Goal: Task Accomplishment & Management: Complete application form

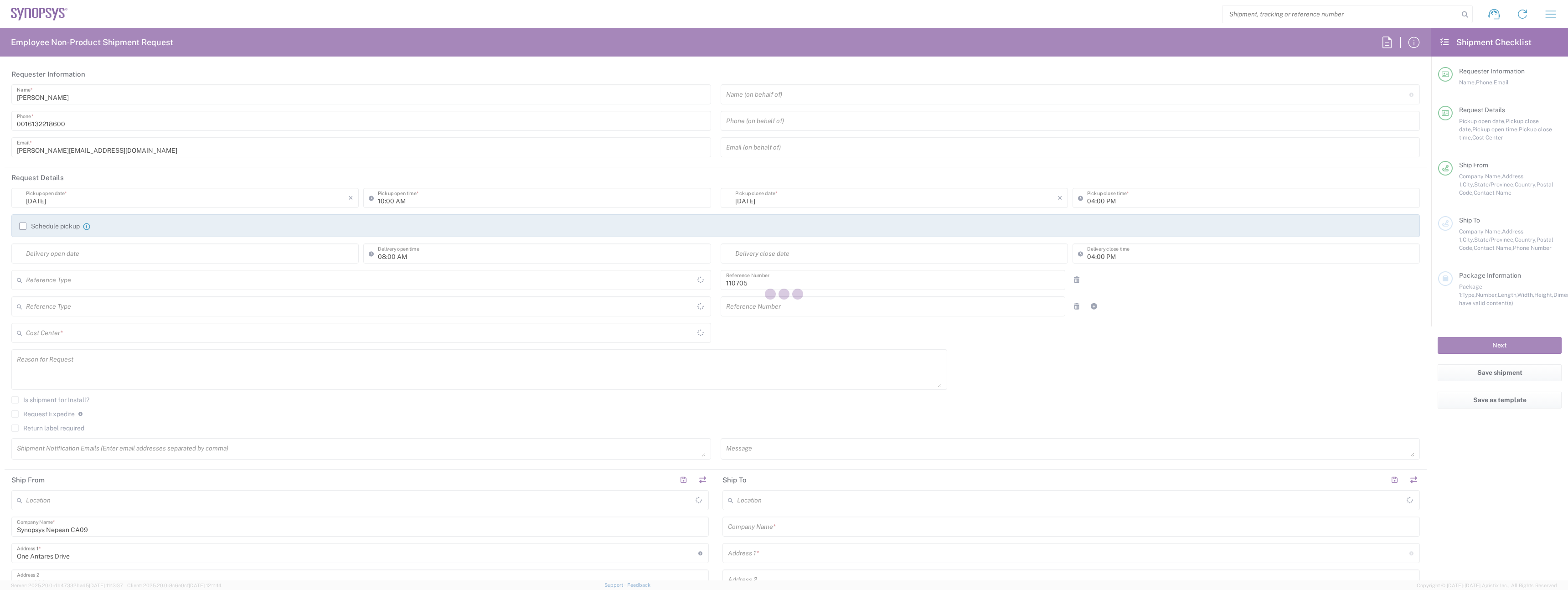
type input "Department"
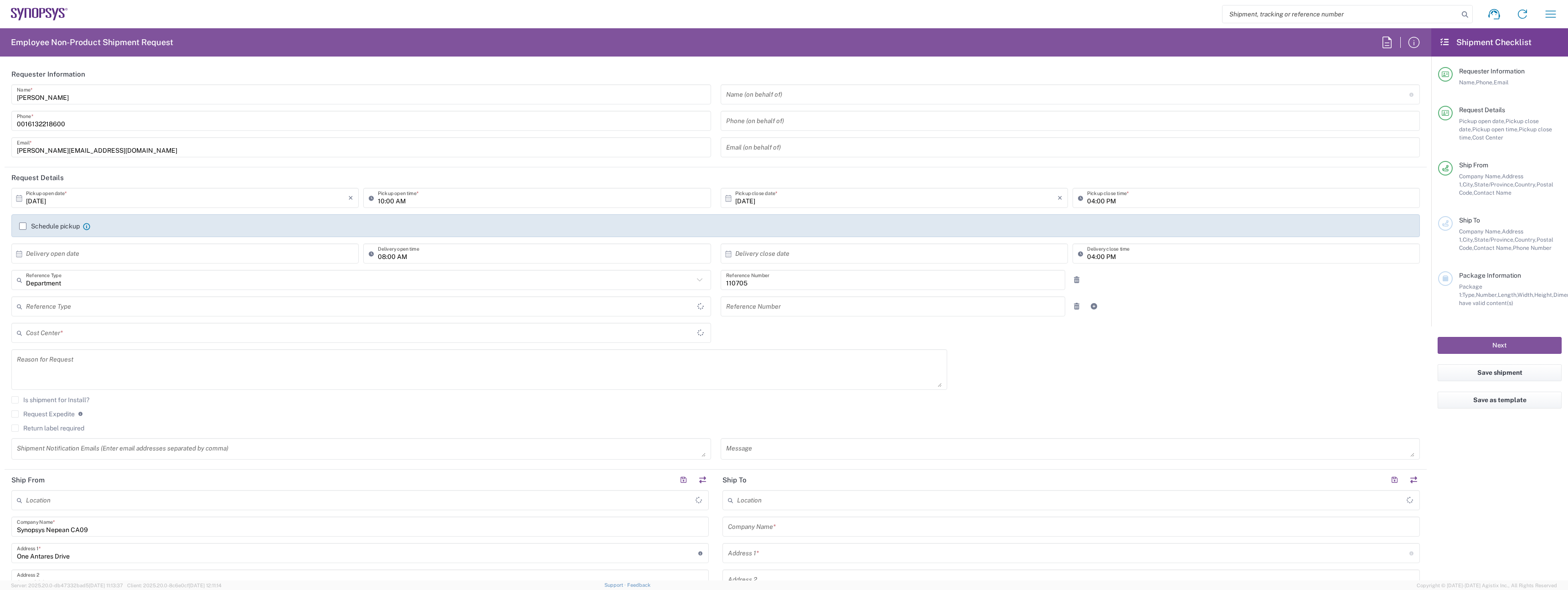
type input "Delivered at Place"
type input "CA02, CIO, IT ESS21 110705"
type input "[GEOGRAPHIC_DATA]"
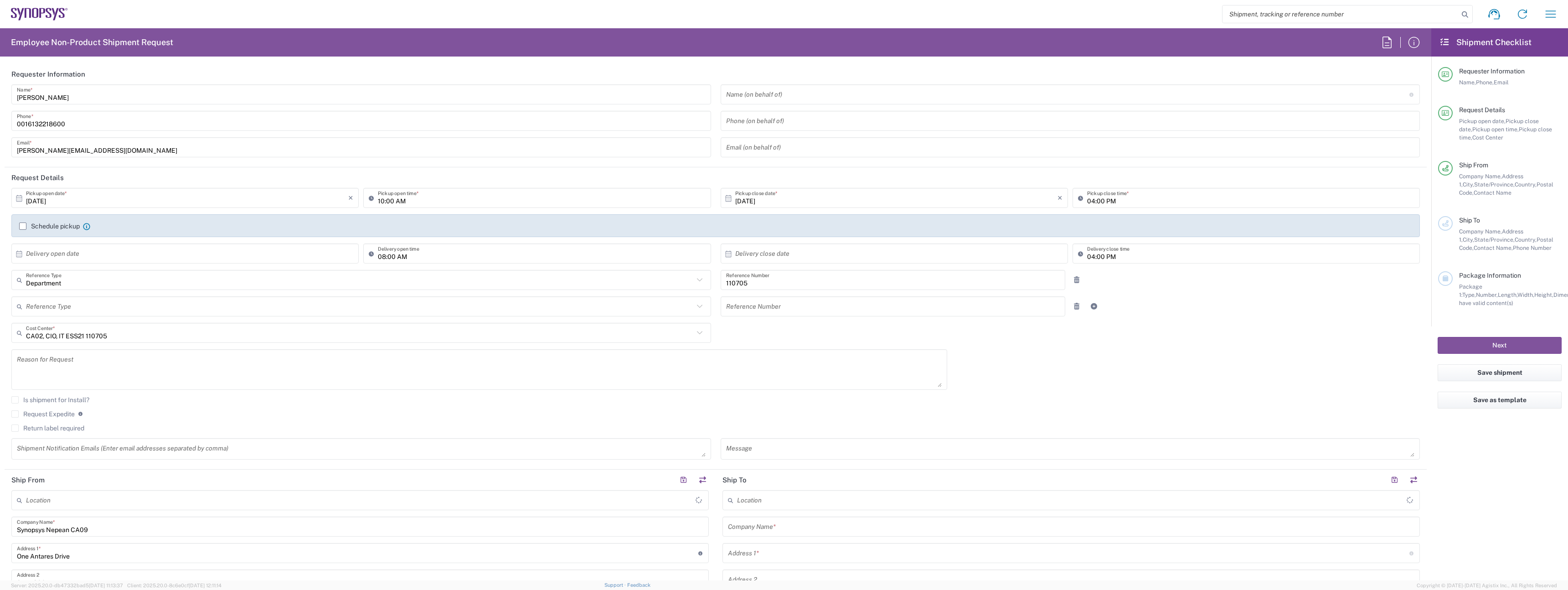
click at [159, 94] on input "[PERSON_NAME]" at bounding box center [361, 94] width 688 height 16
type input "IT-"
type input "Nepean CA09"
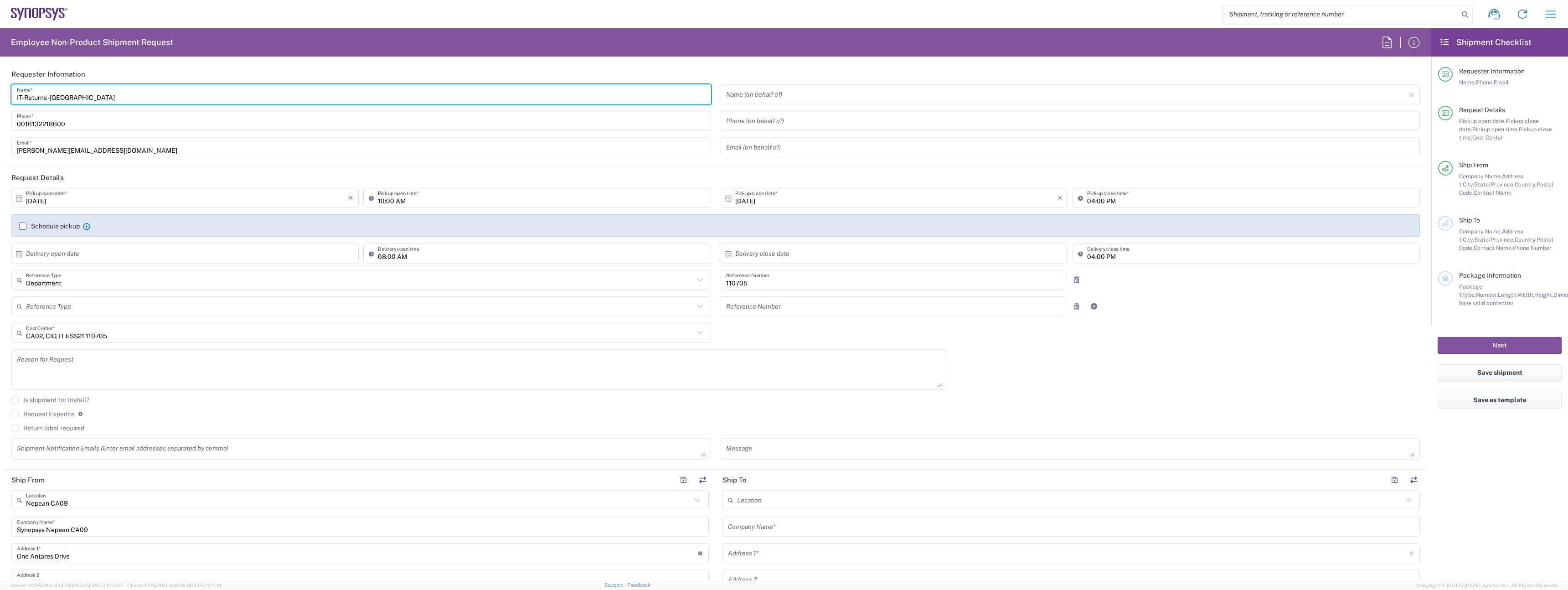
type input "IT-Returns-[GEOGRAPHIC_DATA]"
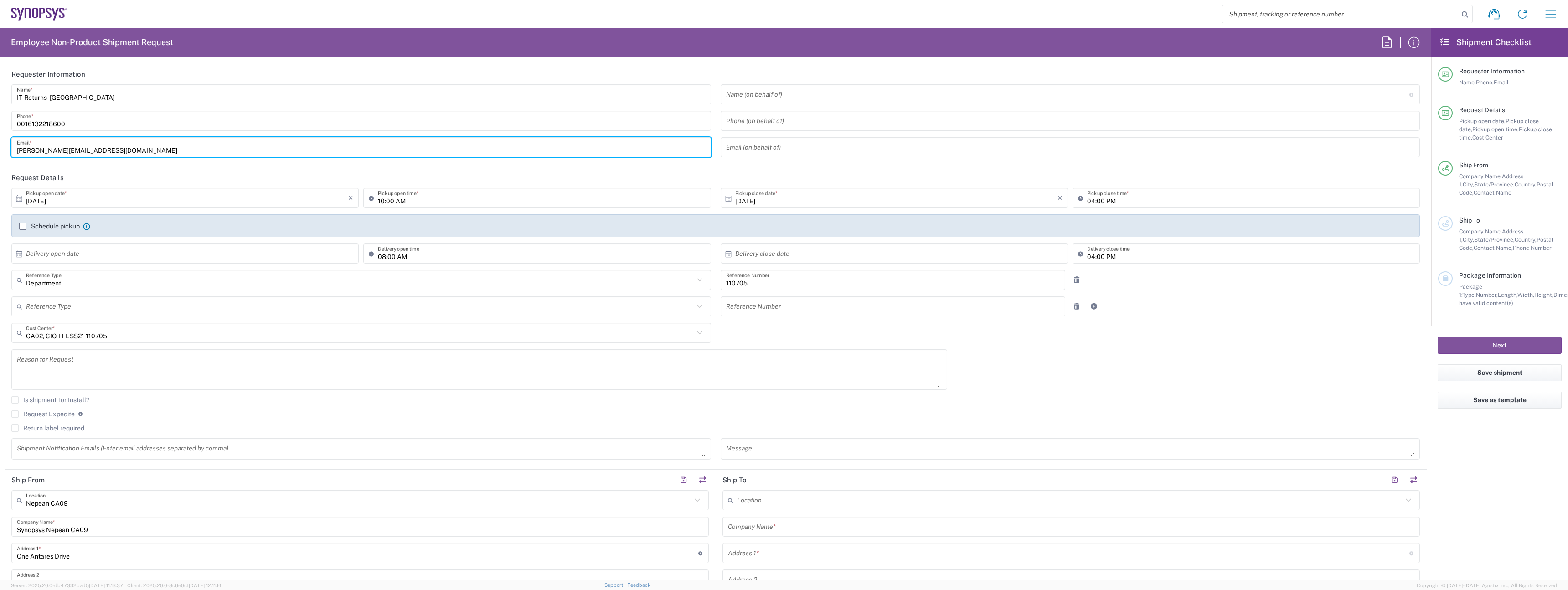
click at [90, 145] on input "[PERSON_NAME][EMAIL_ADDRESS][DOMAIN_NAME]" at bounding box center [361, 147] width 688 height 16
type input "[EMAIL_ADDRESS][DOMAIN_NAME]"
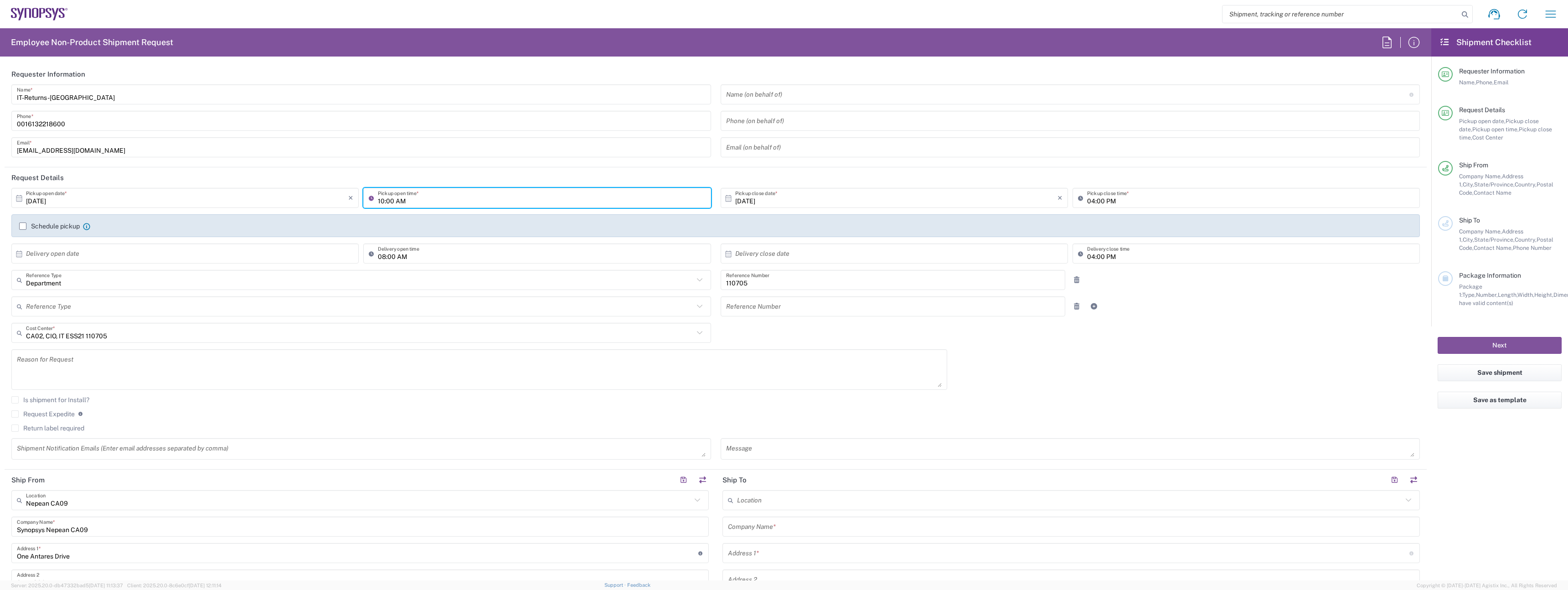
click at [386, 201] on input "10:00 AM" at bounding box center [542, 198] width 327 height 16
type input "02:00 PM"
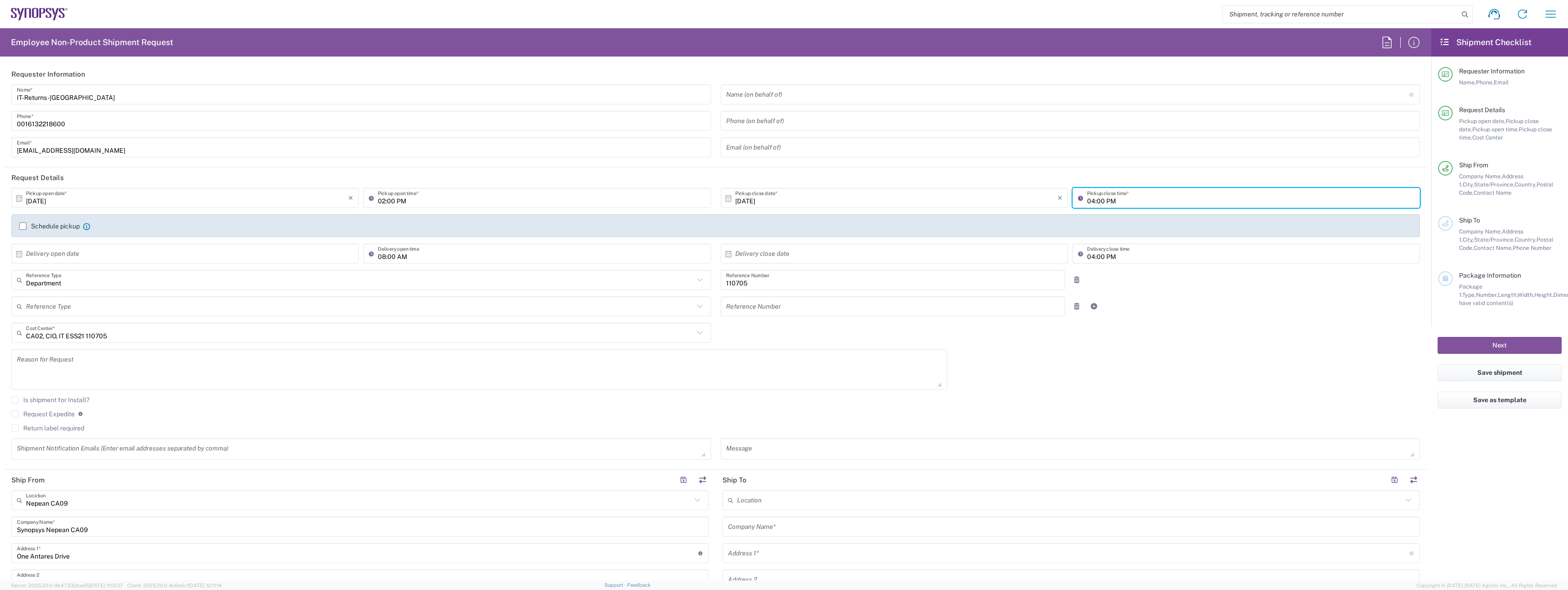
click at [1087, 201] on input "04:00 PM" at bounding box center [1251, 198] width 327 height 16
type input "06:00 PM"
click at [71, 241] on div "Schedule pickup When scheduling a pickup please be sure to meet the following c…" at bounding box center [716, 229] width 1418 height 29
click at [58, 427] on label "Return label required" at bounding box center [48, 424] width 73 height 7
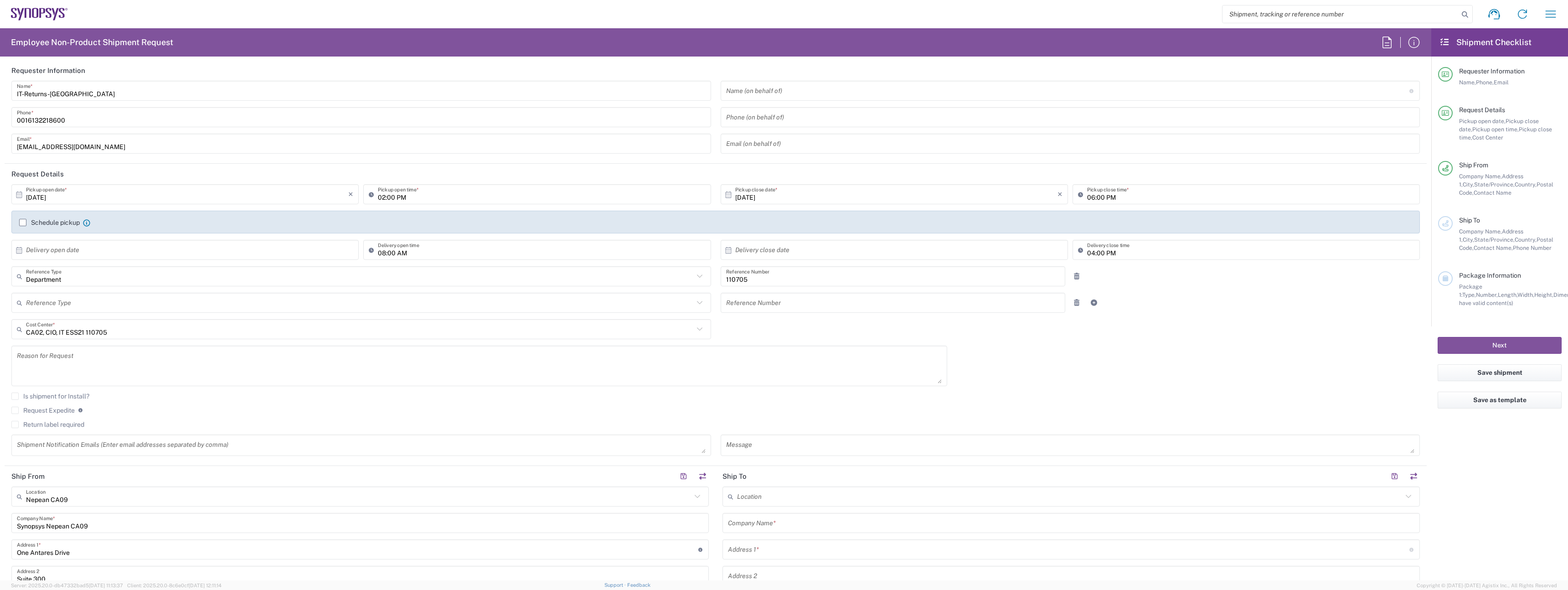
click at [15, 424] on input "Return label required" at bounding box center [15, 424] width 0 height 0
click at [175, 462] on div at bounding box center [361, 452] width 699 height 20
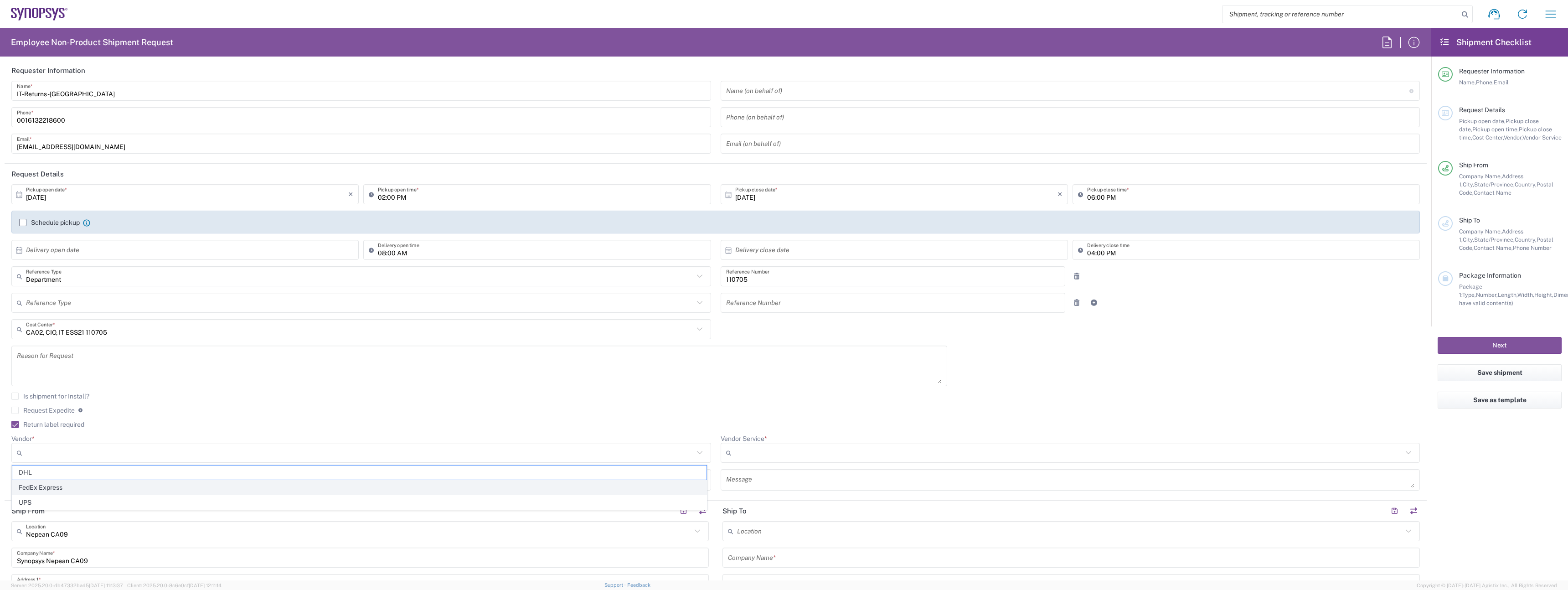
click at [121, 485] on span "FedEx Express" at bounding box center [359, 487] width 694 height 14
type input "FedEx Express"
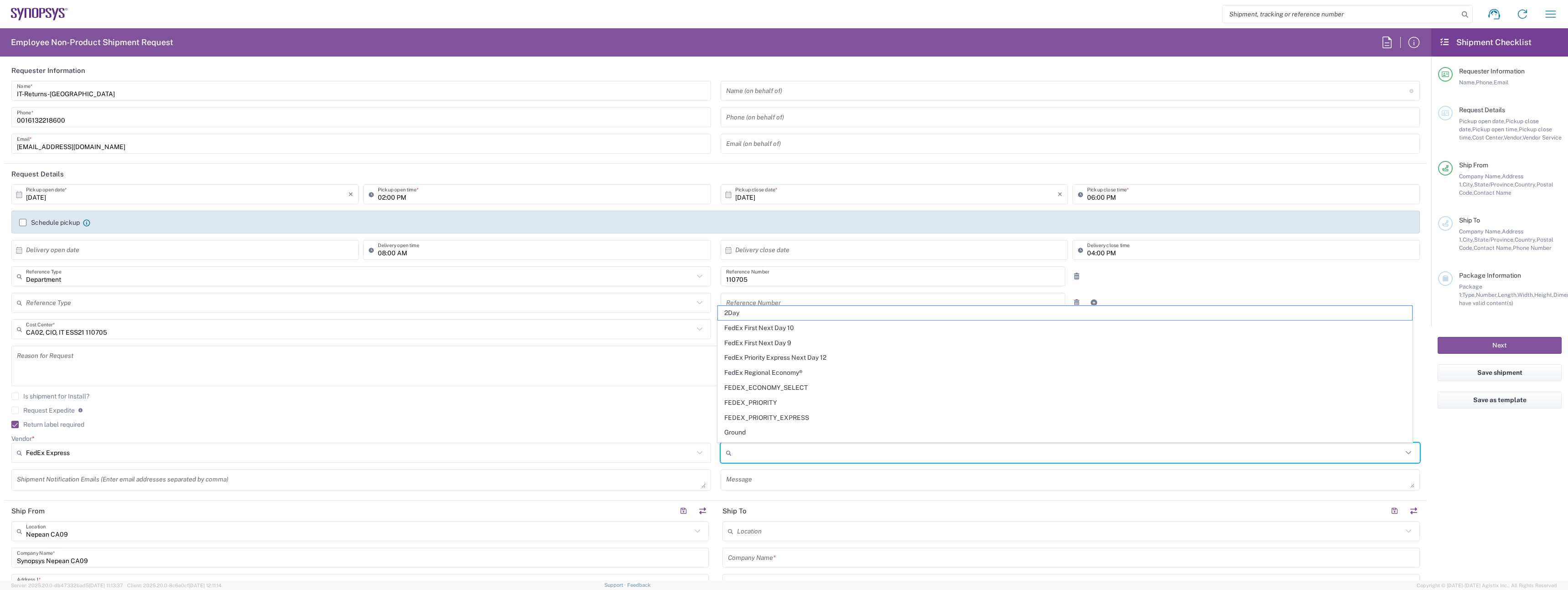
click at [764, 455] on input "Vendor Service *" at bounding box center [1069, 453] width 668 height 15
click at [774, 316] on span "2Day" at bounding box center [1065, 312] width 694 height 14
type input "2Day"
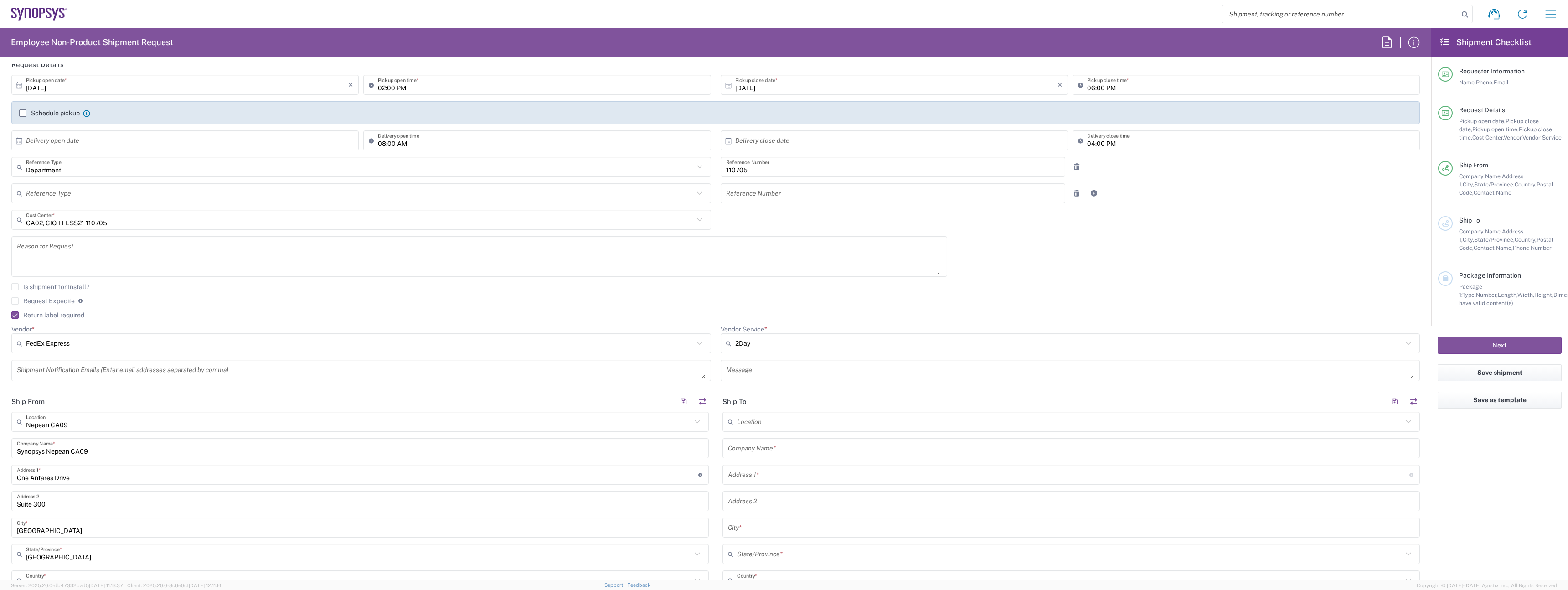
scroll to position [186, 0]
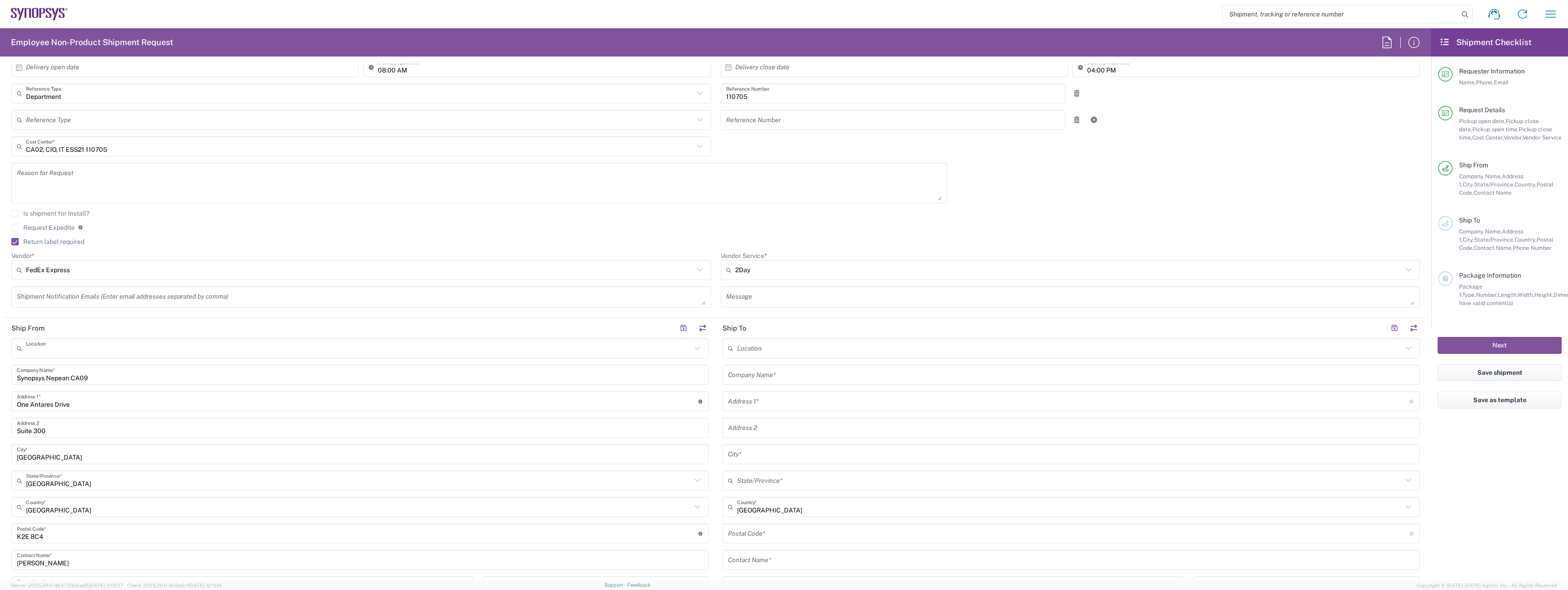
click at [90, 353] on input "text" at bounding box center [359, 348] width 665 height 16
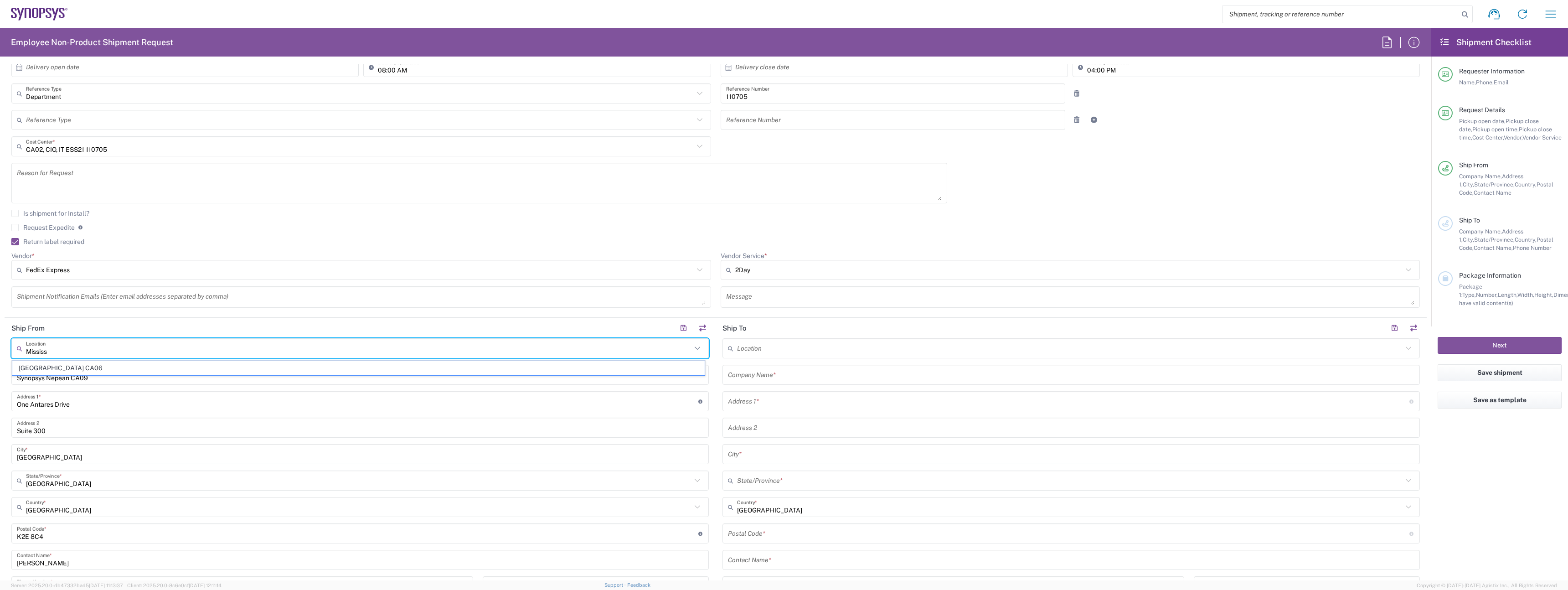
type input "[GEOGRAPHIC_DATA] CA06"
type input "Synopsys Mississauga CA06"
type input "[STREET_ADDRESS]"
type input "Suite 900"
type input "[GEOGRAPHIC_DATA]"
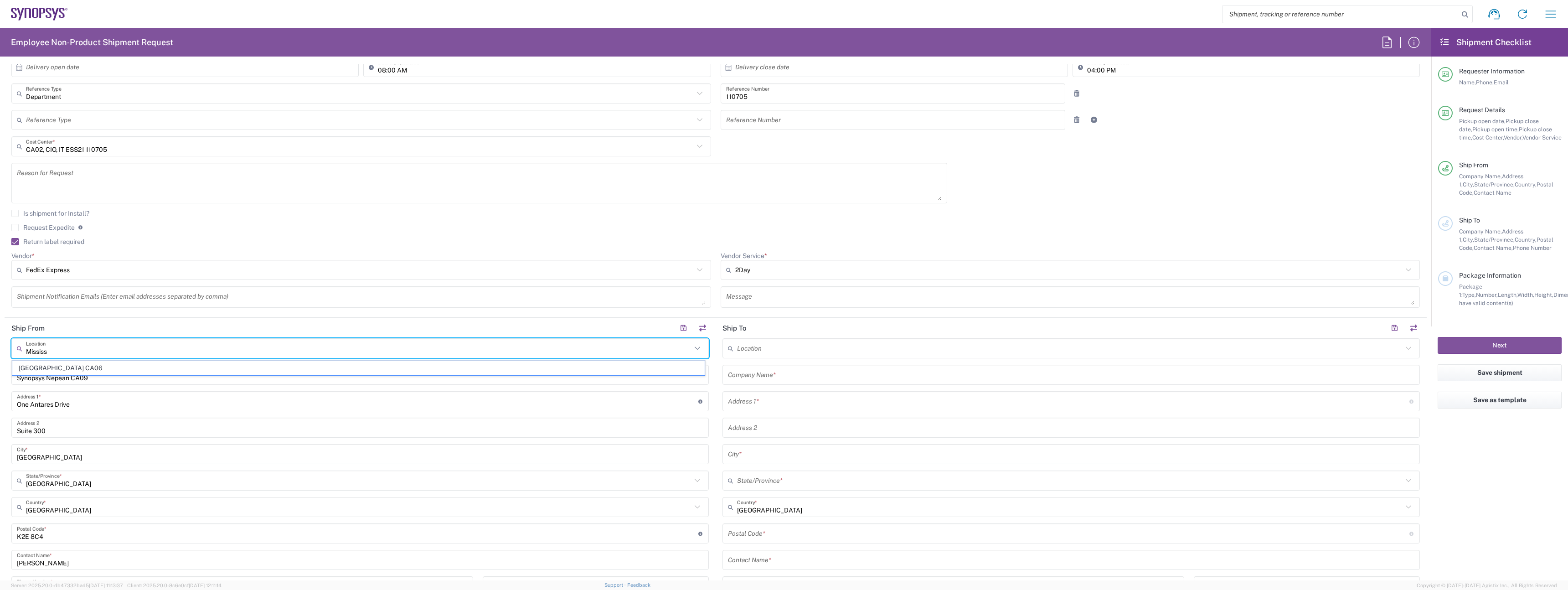
type input "L5B 1M2"
type input "[GEOGRAPHIC_DATA] CA06"
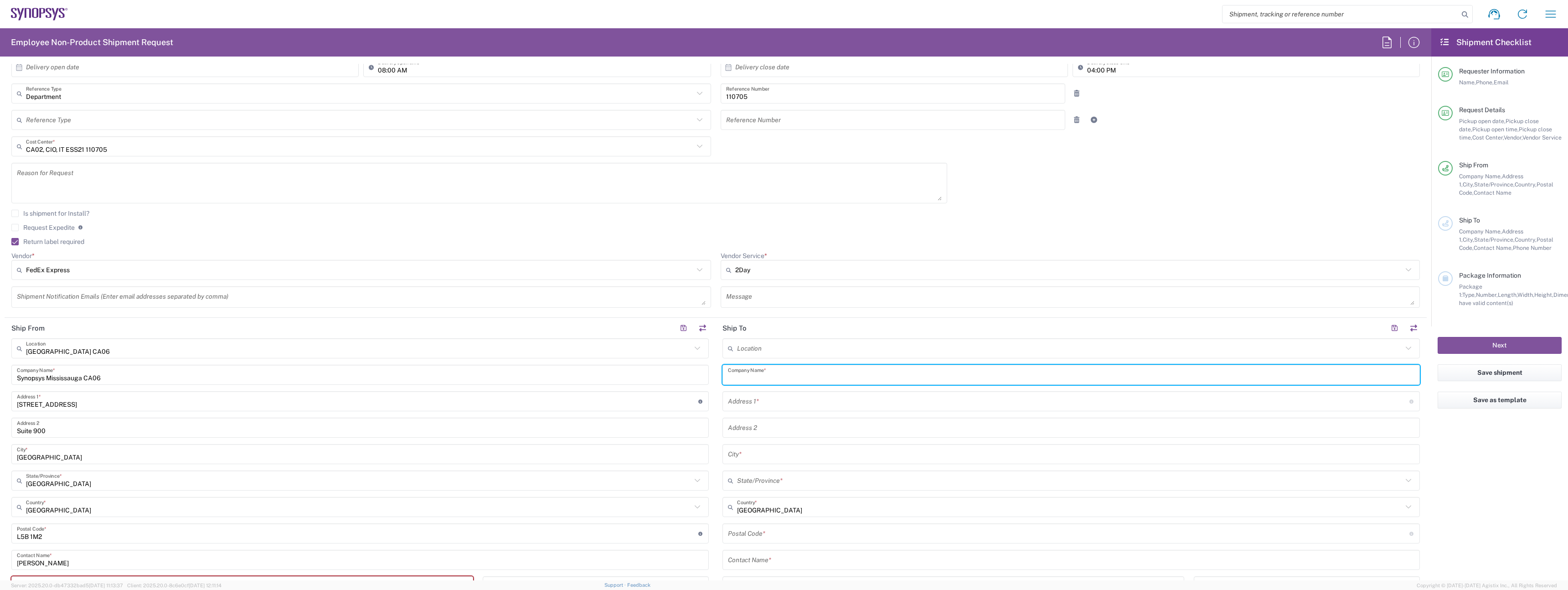
click at [819, 379] on input "text" at bounding box center [1071, 375] width 687 height 16
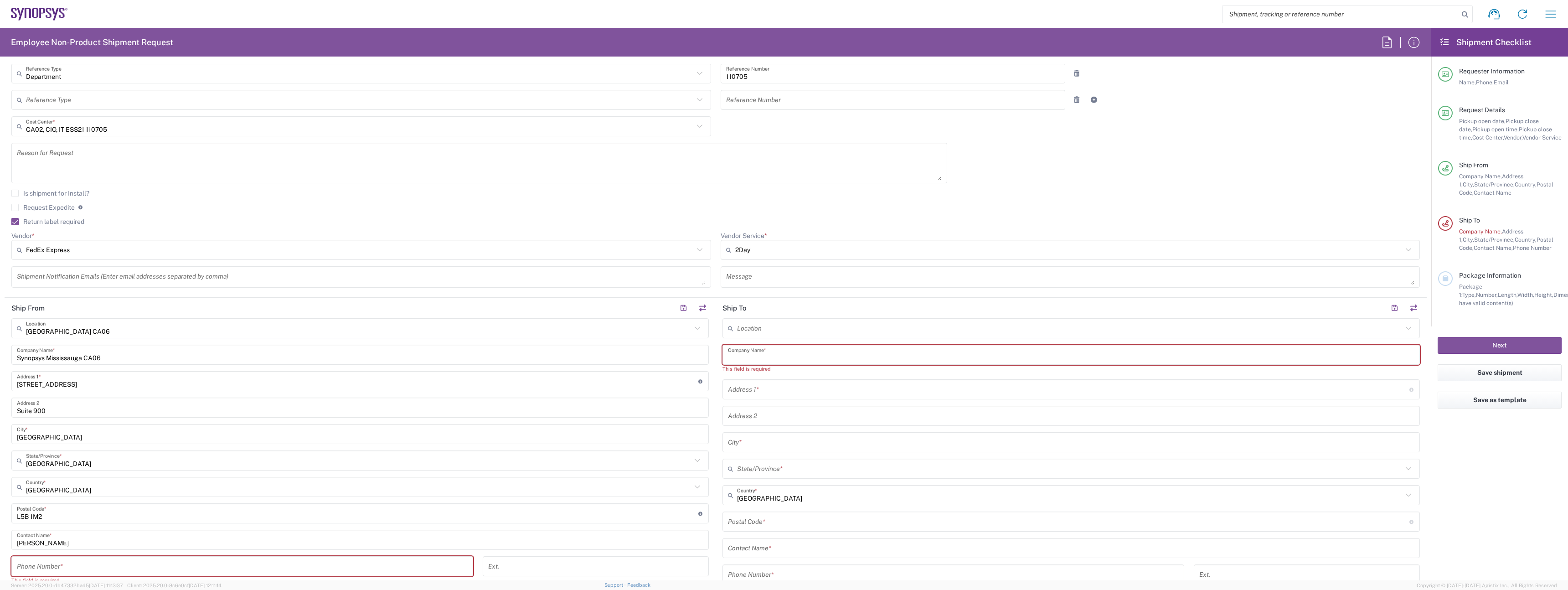
scroll to position [292, 0]
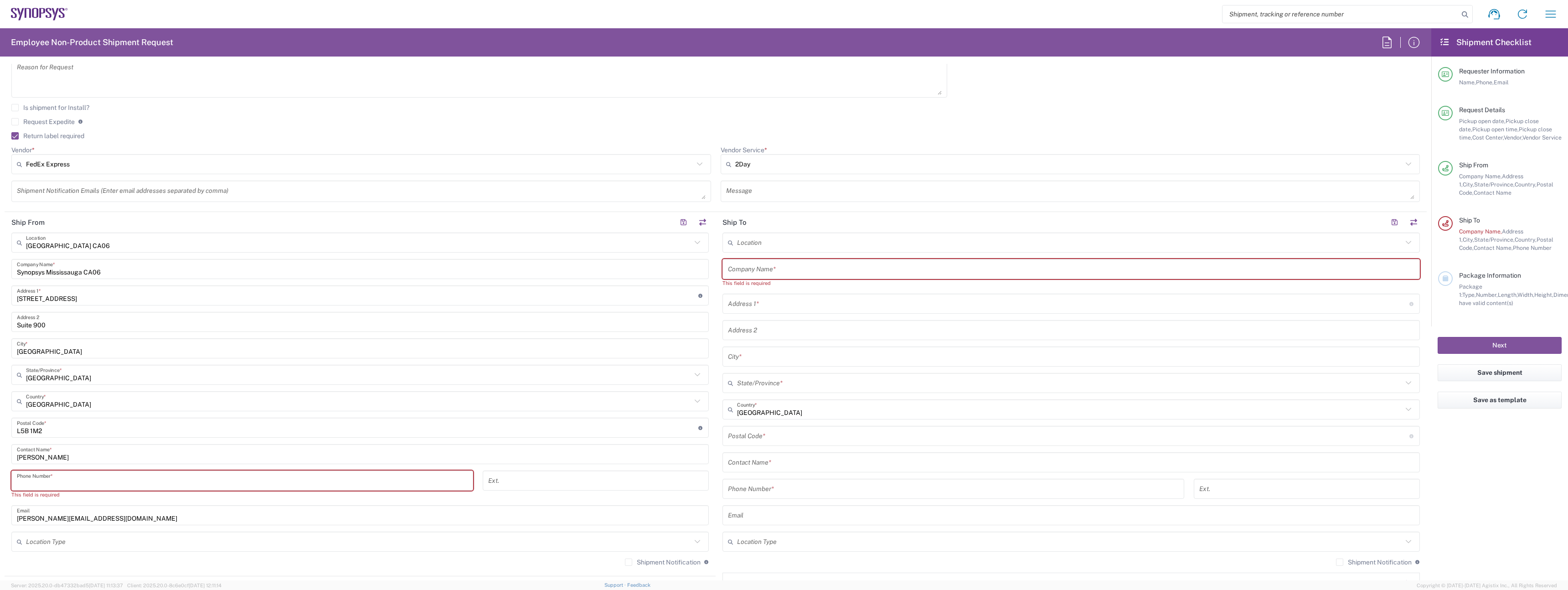
click at [114, 479] on input "tel" at bounding box center [242, 481] width 451 height 16
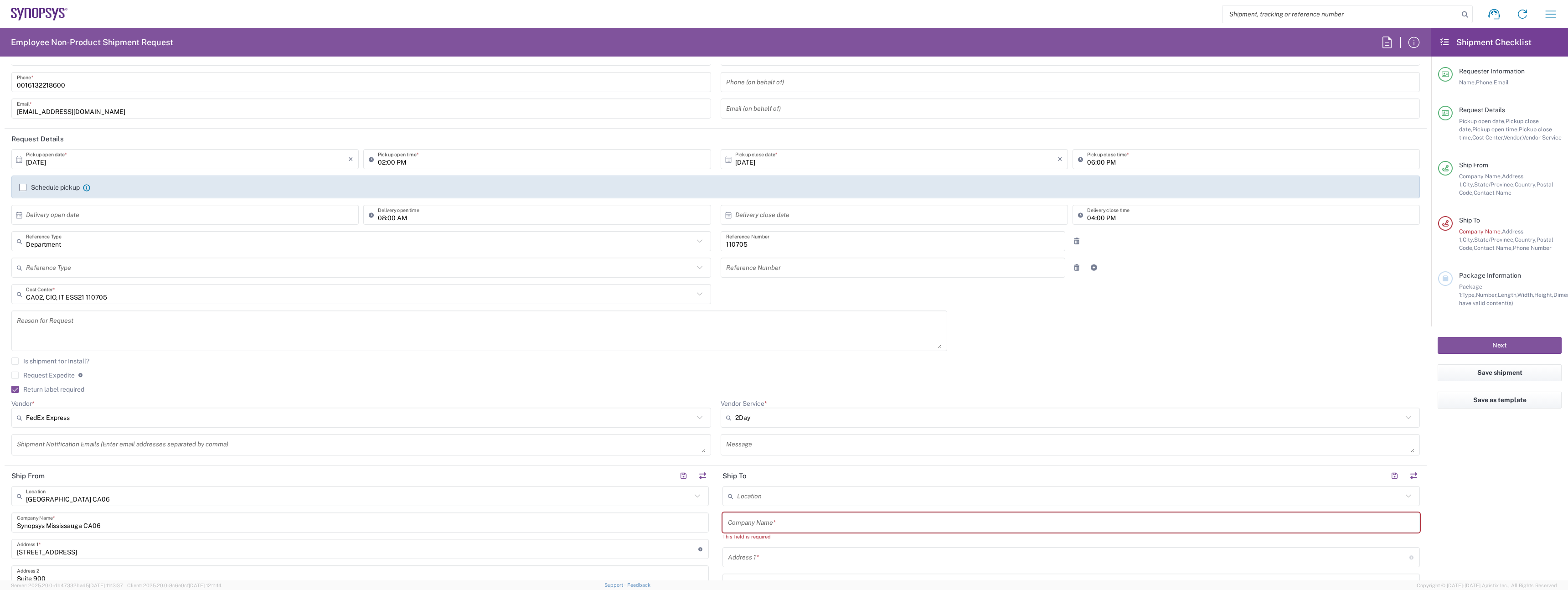
scroll to position [0, 0]
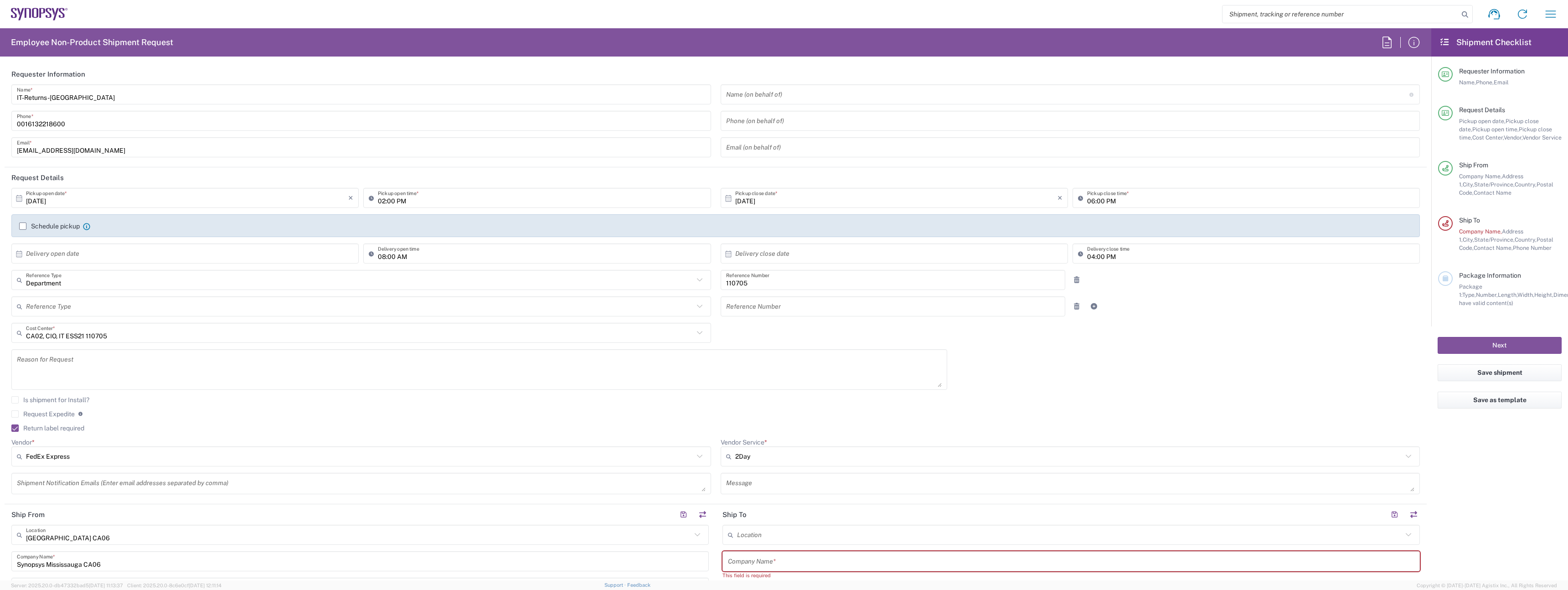
click at [63, 128] on input "0016132218600" at bounding box center [361, 121] width 688 height 16
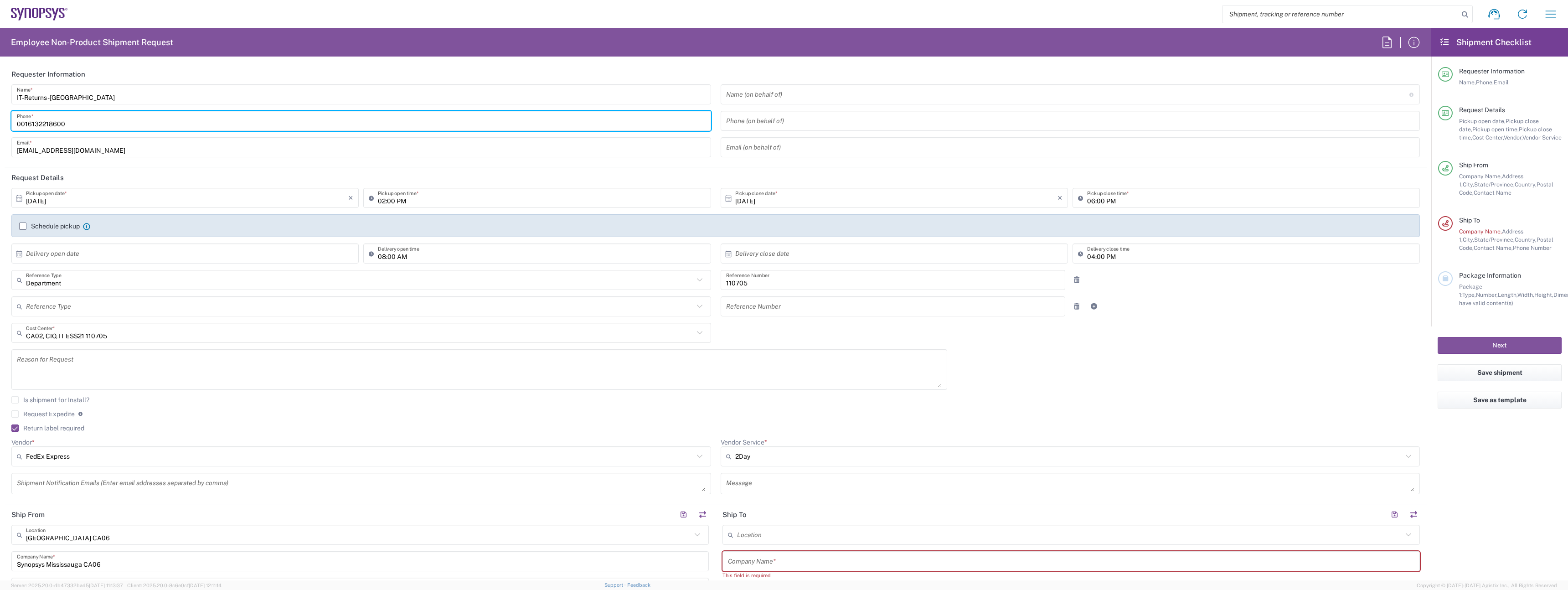
click at [63, 128] on input "0016132218600" at bounding box center [361, 121] width 688 height 16
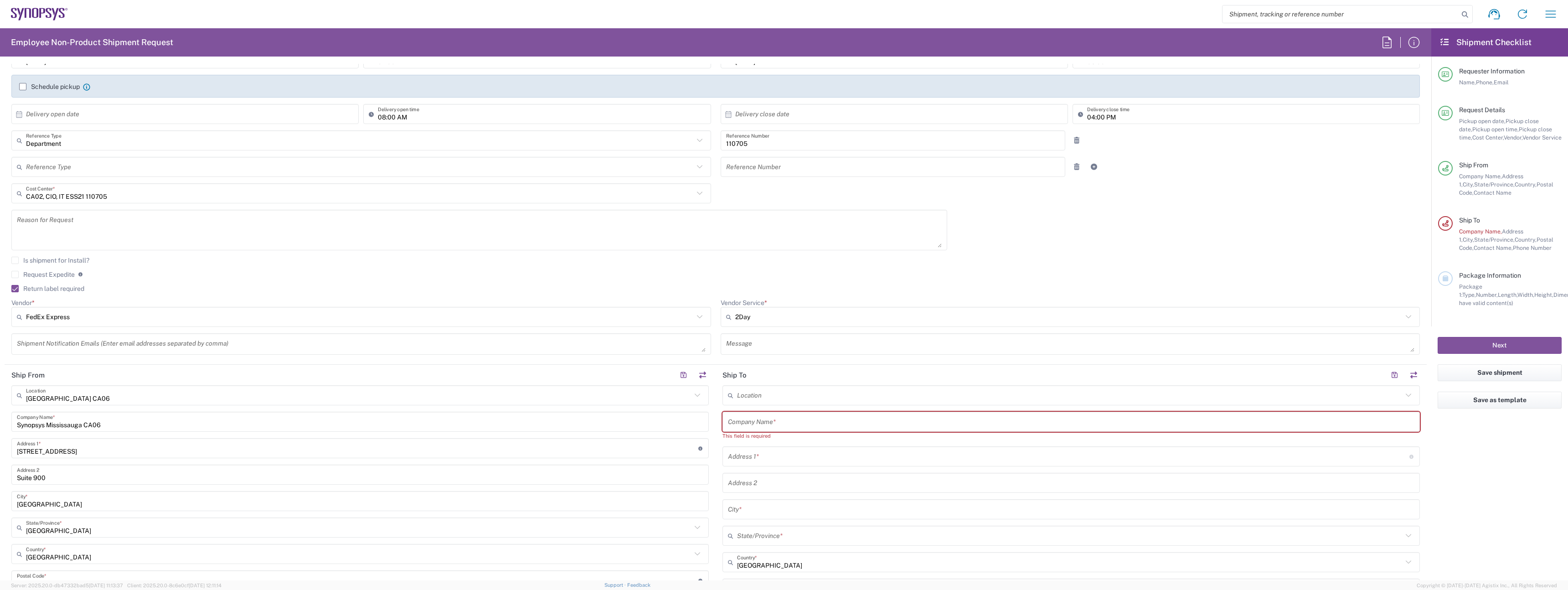
scroll to position [411, 0]
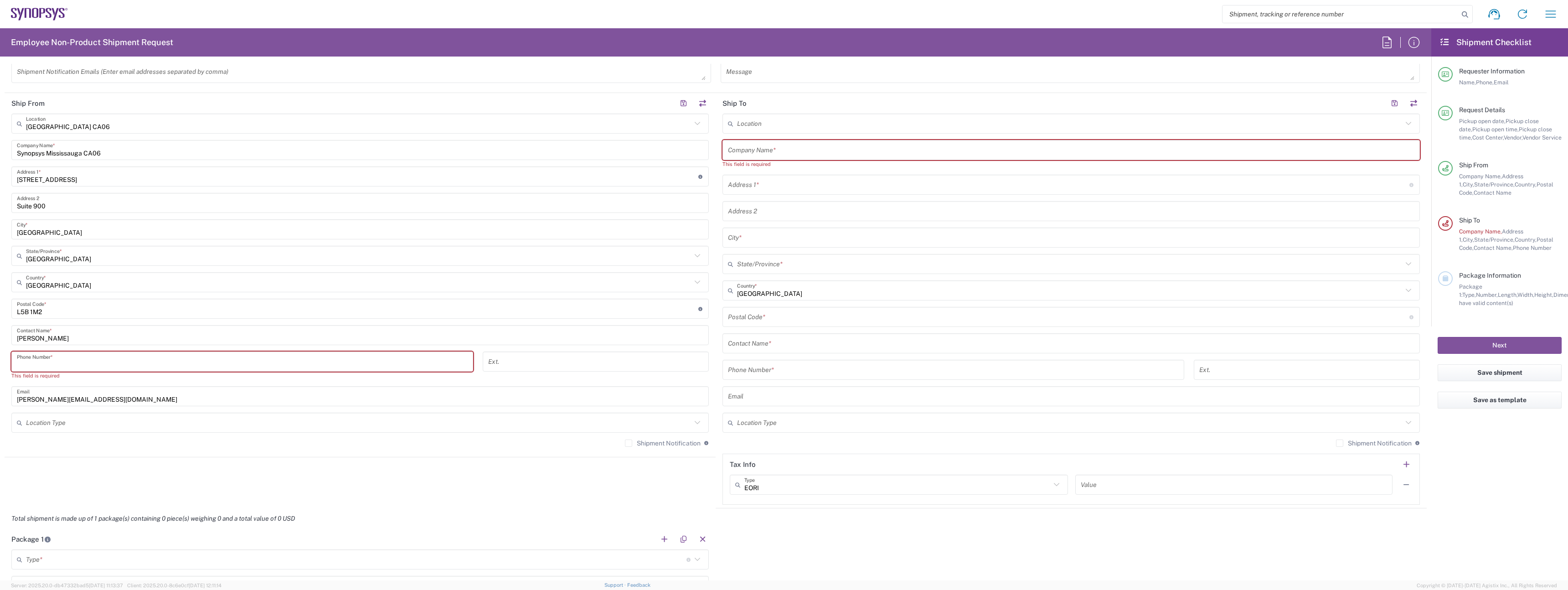
click at [64, 367] on input "tel" at bounding box center [242, 362] width 451 height 16
paste input "0016132218600"
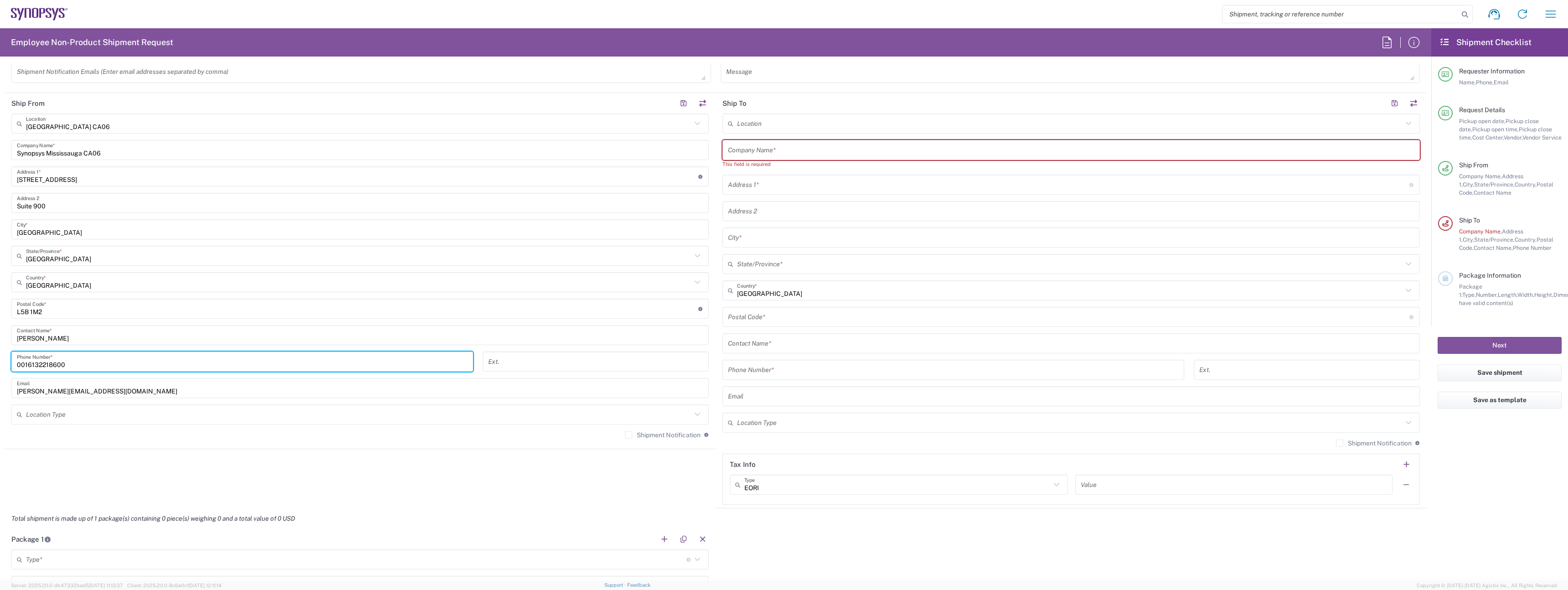
type input "0016132218600"
click at [486, 416] on input "text" at bounding box center [359, 415] width 665 height 16
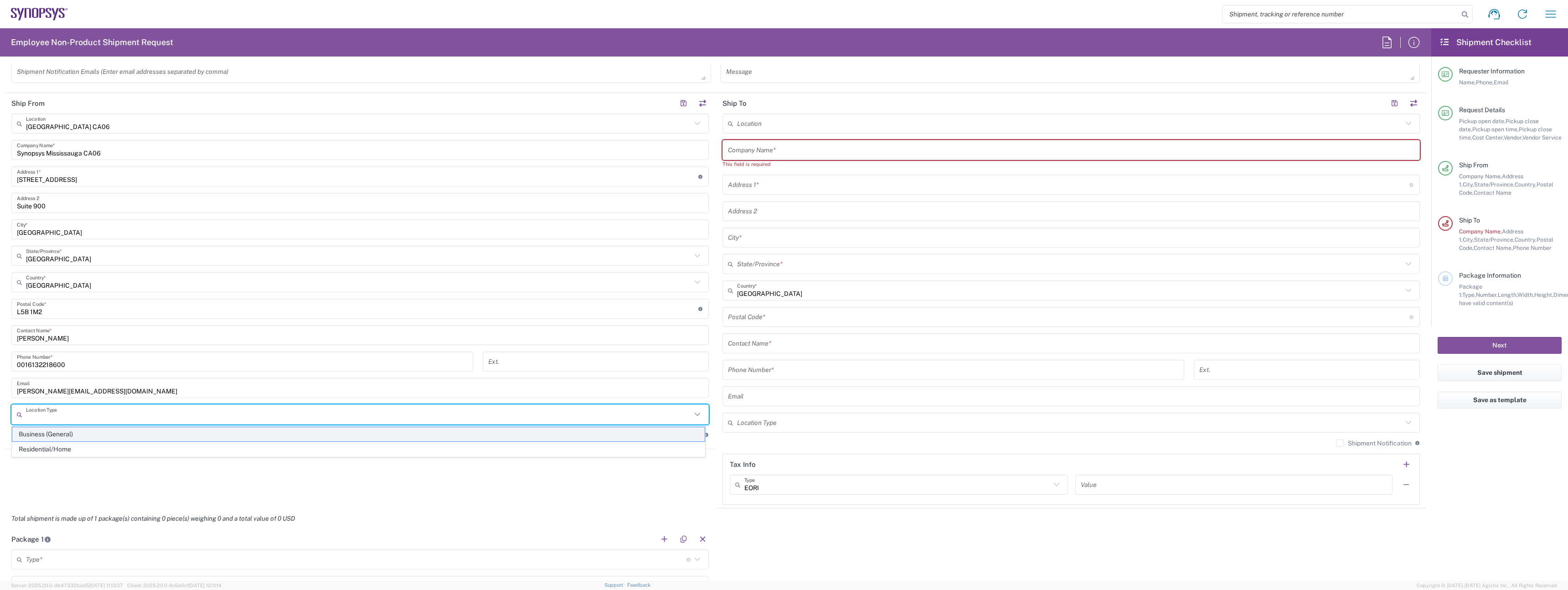
click at [425, 439] on span "Business (General)" at bounding box center [358, 434] width 692 height 14
type input "Business (General)"
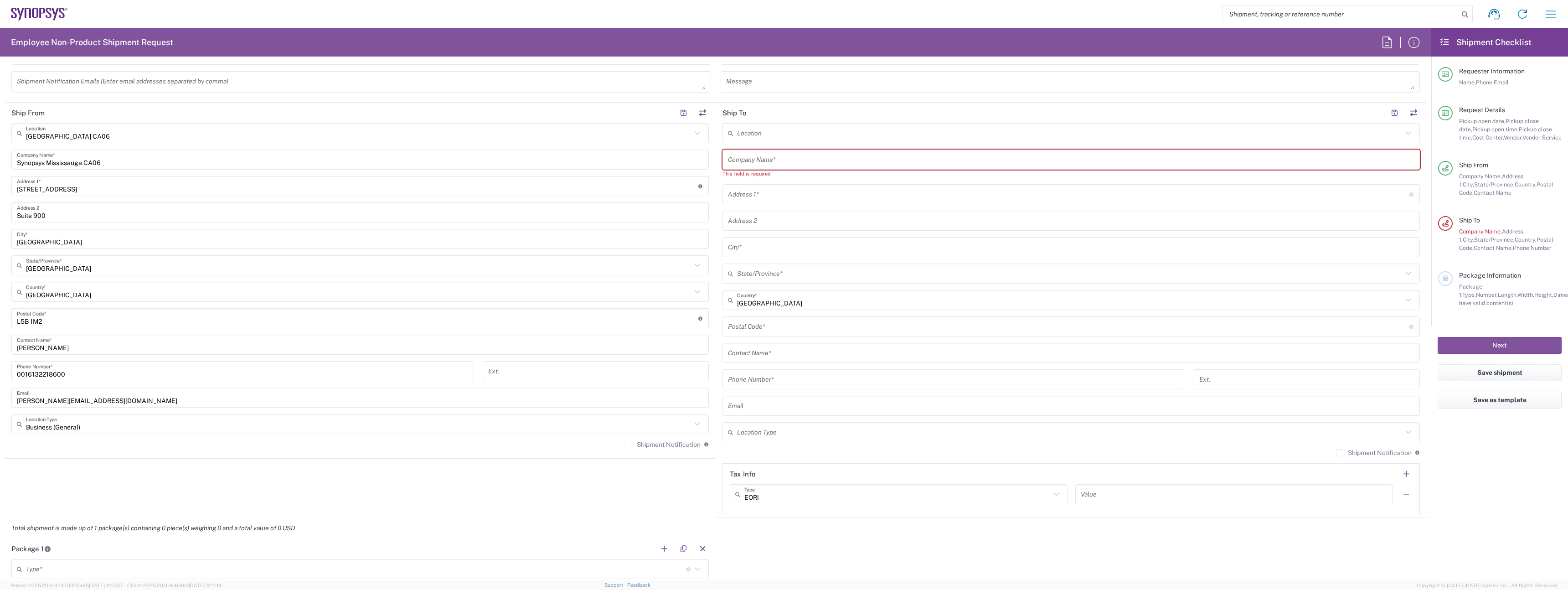
scroll to position [393, 0]
click at [743, 172] on input "text" at bounding box center [1071, 168] width 687 height 16
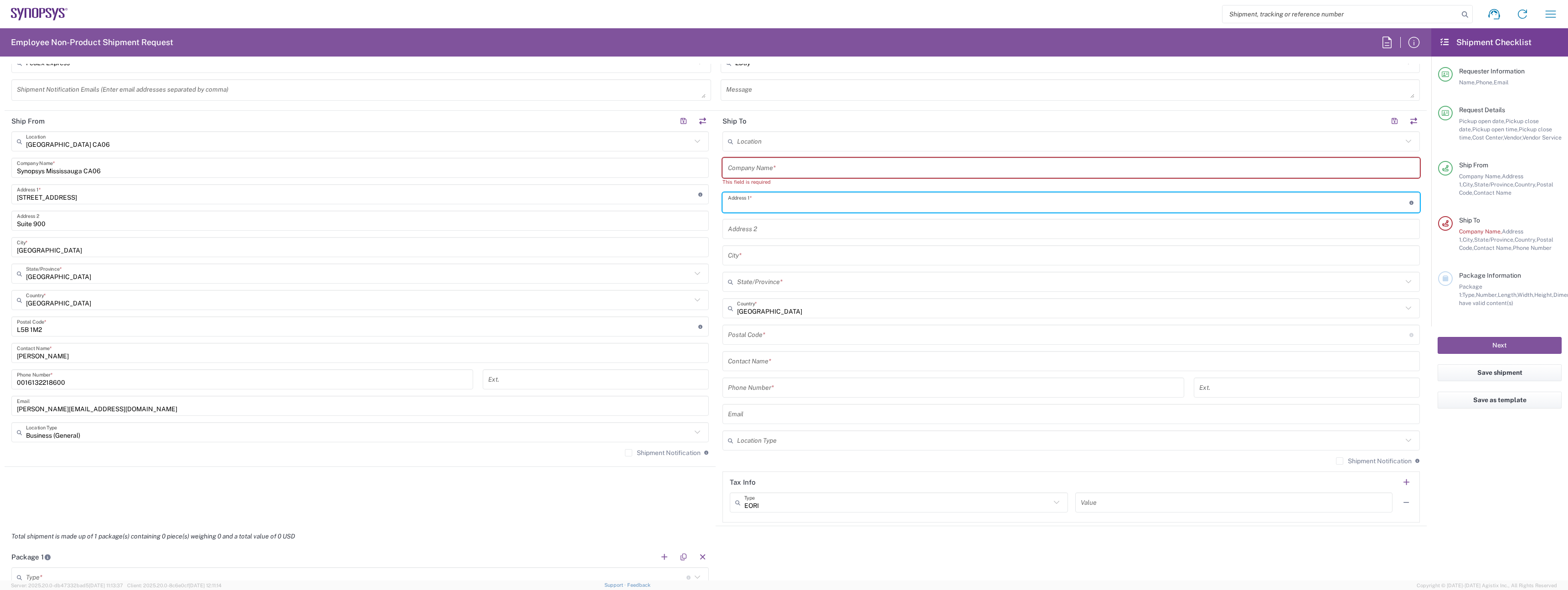
click at [740, 209] on input "text" at bounding box center [1069, 203] width 682 height 16
paste input "[STREET_ADDRESS][PERSON_NAME]."
drag, startPoint x: 888, startPoint y: 204, endPoint x: 799, endPoint y: 202, distance: 89.0
click at [799, 202] on input "[STREET_ADDRESS][PERSON_NAME]." at bounding box center [1069, 203] width 682 height 16
type input "[STREET_ADDRESS][PERSON_NAME]"
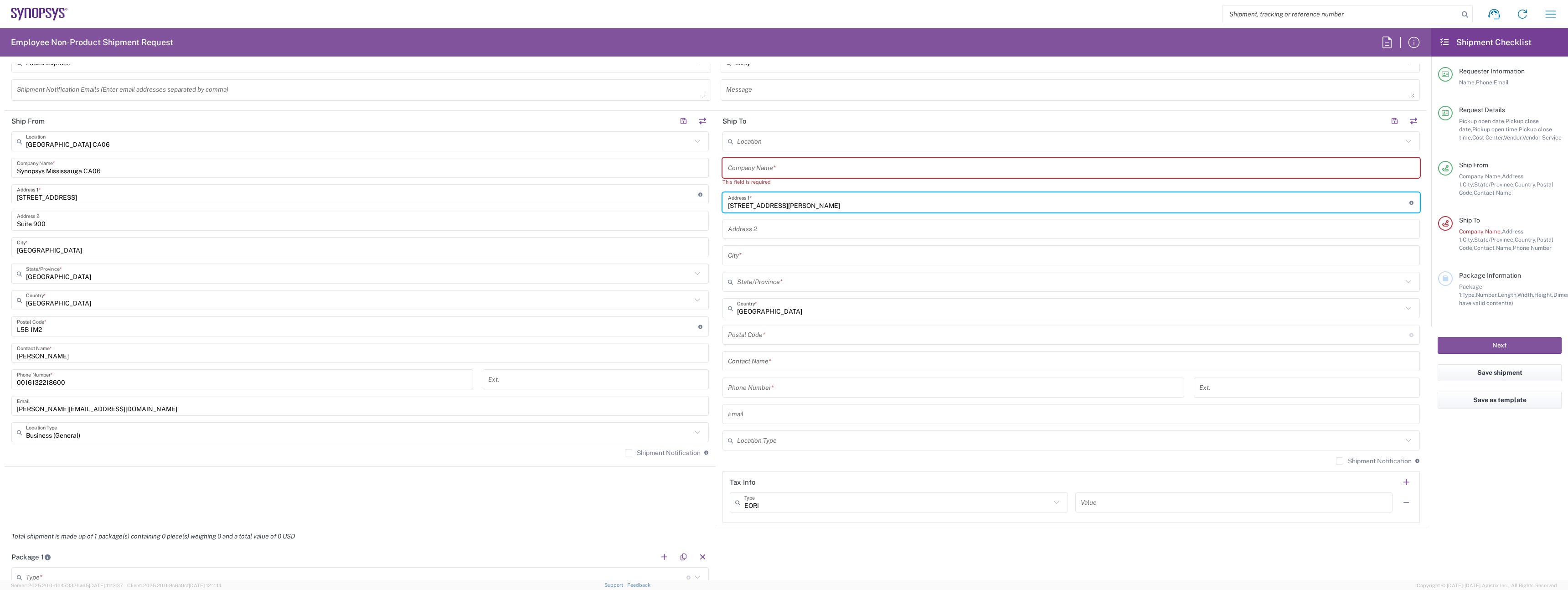
click at [780, 258] on input "text" at bounding box center [1071, 256] width 687 height 16
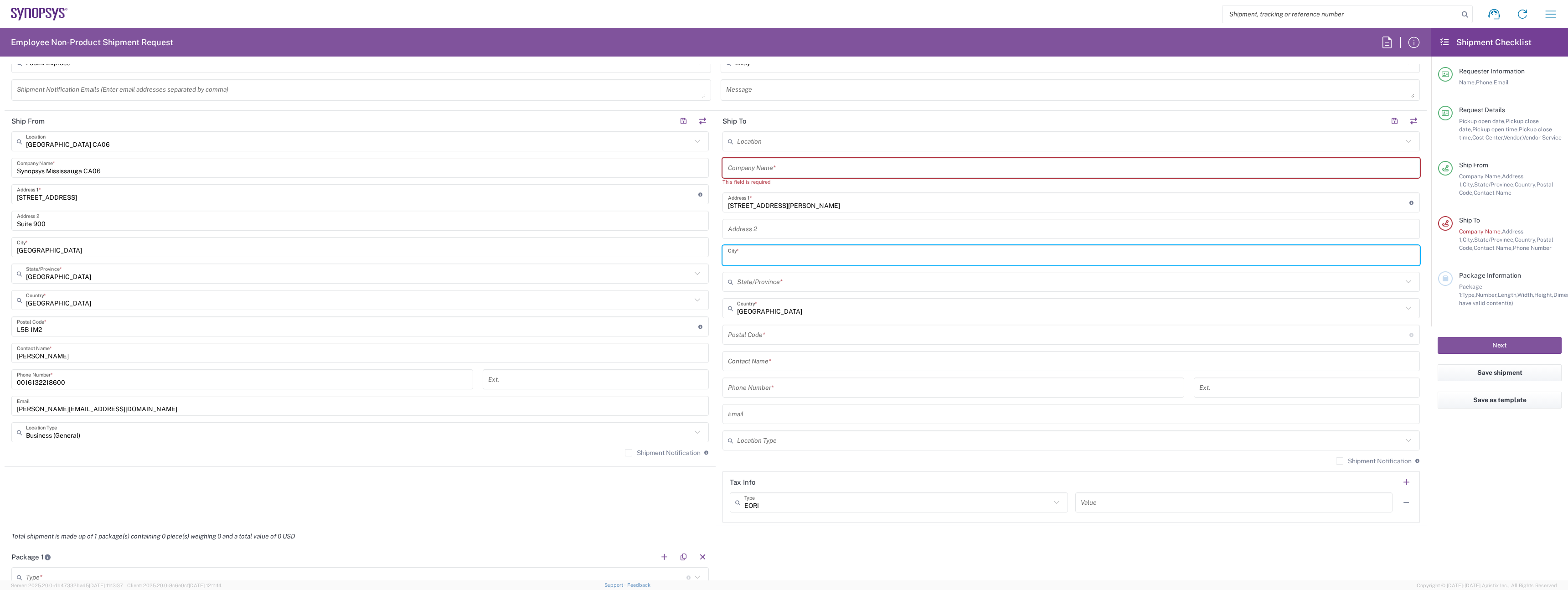
paste input ", Kitchener, ON N2P0K1."
click at [729, 258] on input ", Kitchener, ON N2P0K1." at bounding box center [1071, 256] width 687 height 16
click at [769, 261] on input "Kitchener, ON N2P0K1." at bounding box center [1071, 256] width 687 height 16
click at [774, 259] on input "Kitchener, ON N2P0K1." at bounding box center [1071, 256] width 687 height 16
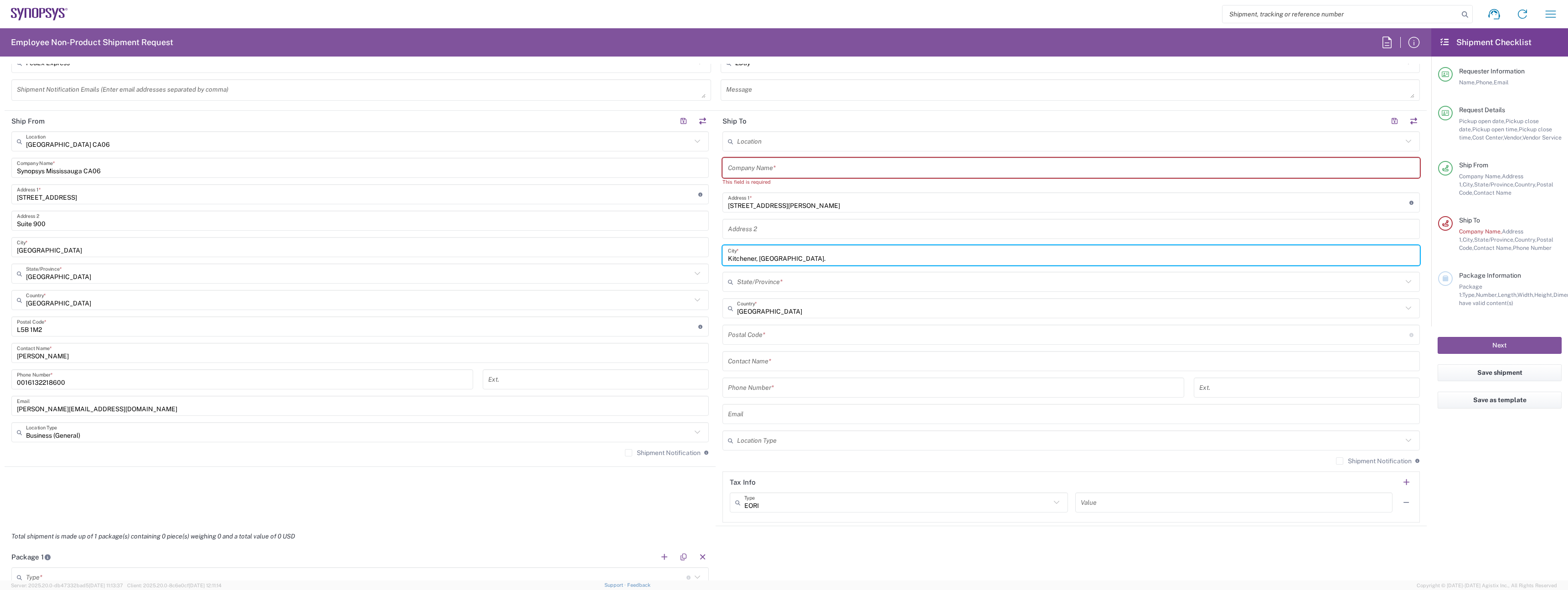
type input "Kitchener, [GEOGRAPHIC_DATA]."
click at [776, 334] on input "undefined" at bounding box center [1069, 335] width 682 height 16
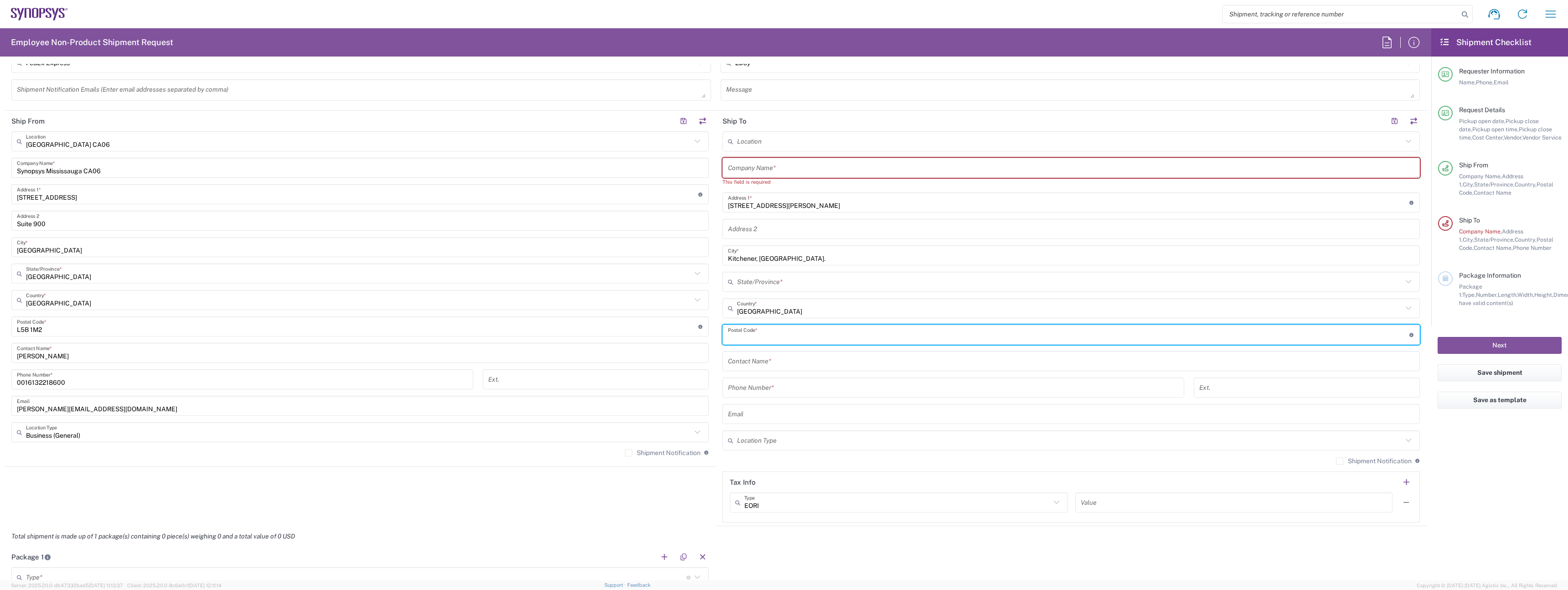
paste input "N2P0K1"
type input "N2P0K1"
click at [768, 320] on div "Location [GEOGRAPHIC_DATA] DE04 Agrate Brianza IT01 [GEOGRAPHIC_DATA] DE02 [GEO…" at bounding box center [1071, 327] width 698 height 392
click at [749, 275] on input "text" at bounding box center [1069, 282] width 665 height 16
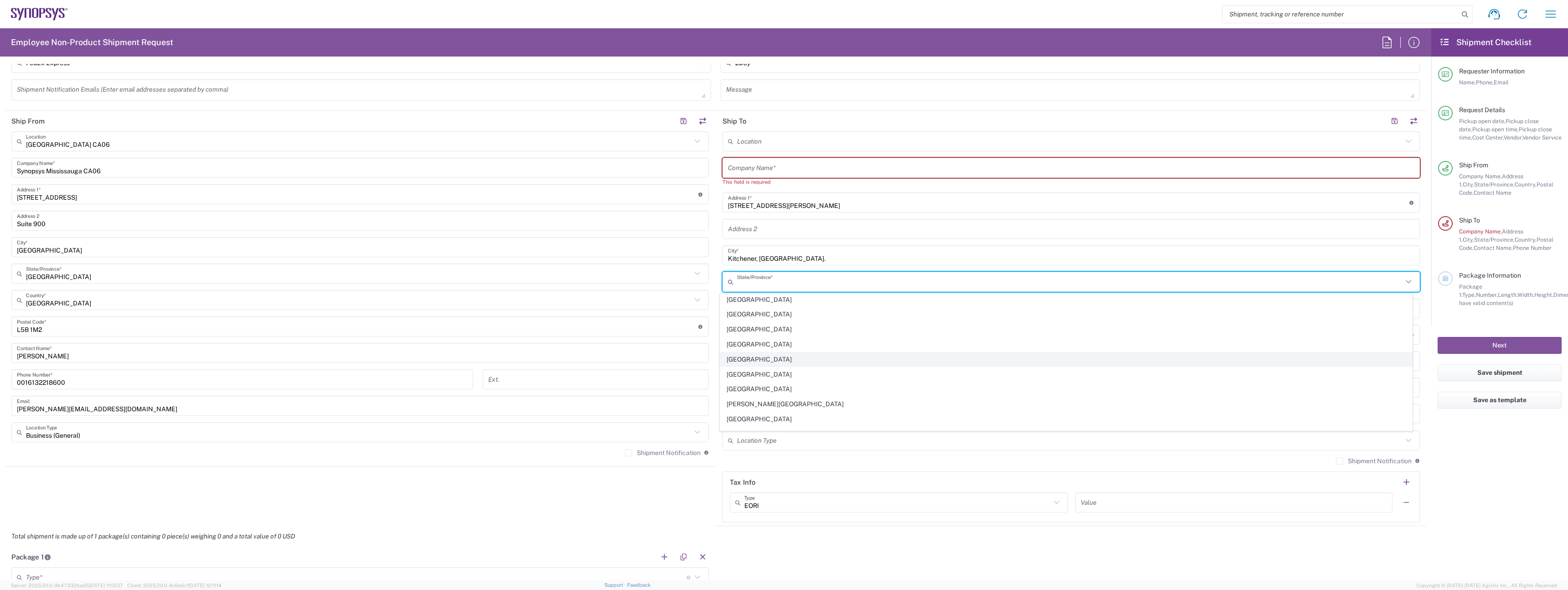
scroll to position [57, 0]
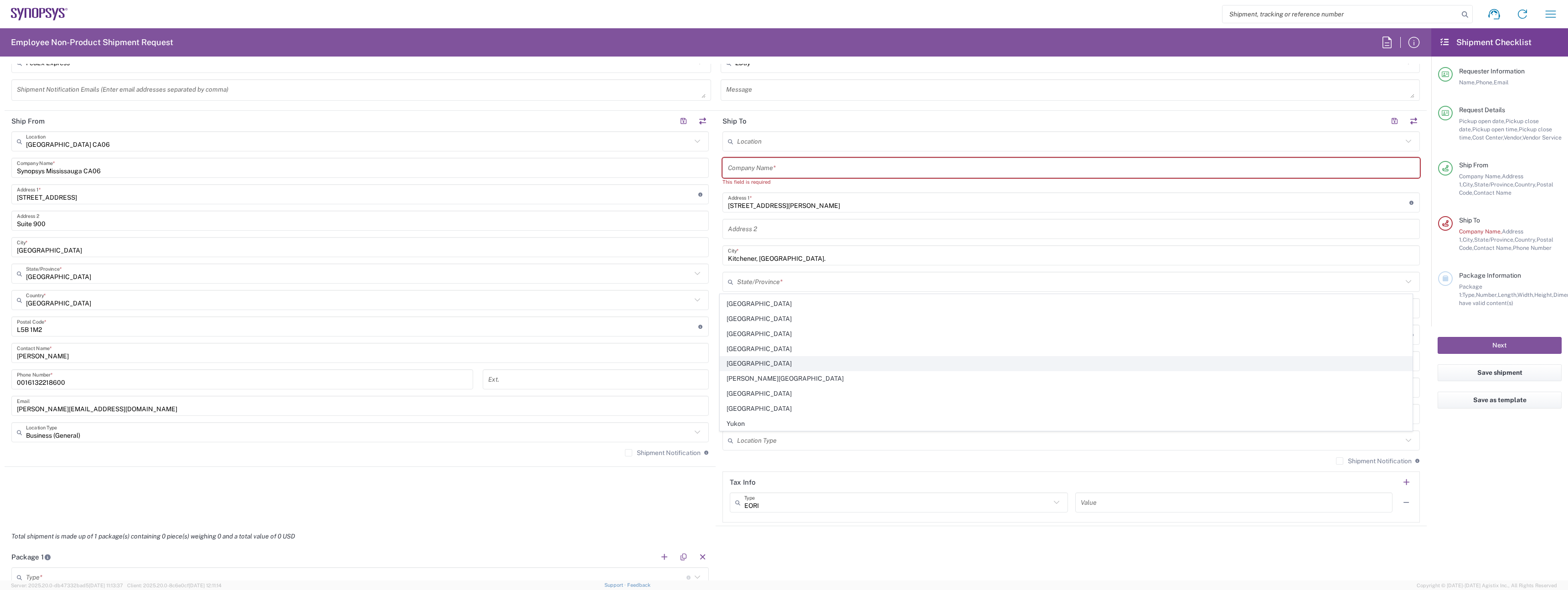
click at [772, 366] on span "[GEOGRAPHIC_DATA]" at bounding box center [1066, 363] width 692 height 14
type input "[GEOGRAPHIC_DATA]"
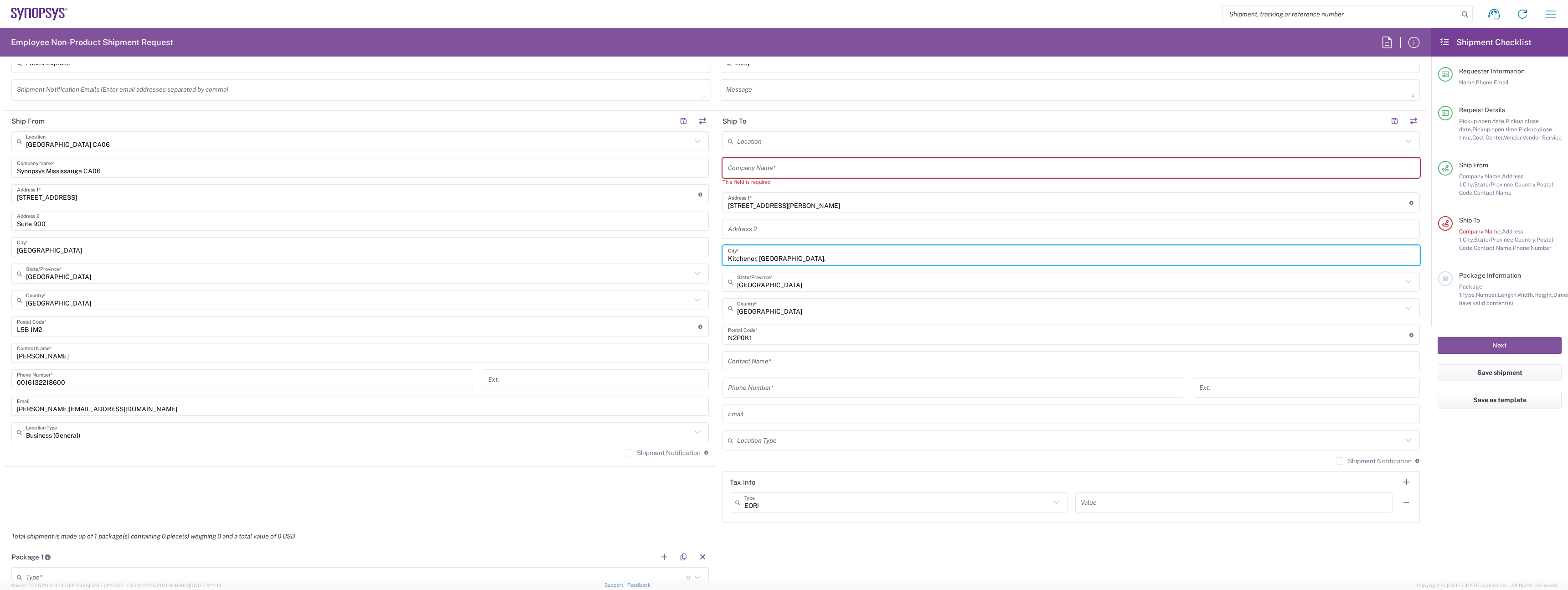
click at [775, 263] on input "Kitchener, [GEOGRAPHIC_DATA]." at bounding box center [1071, 256] width 687 height 16
type input "Kitchener"
click at [782, 169] on input "text" at bounding box center [1071, 168] width 687 height 16
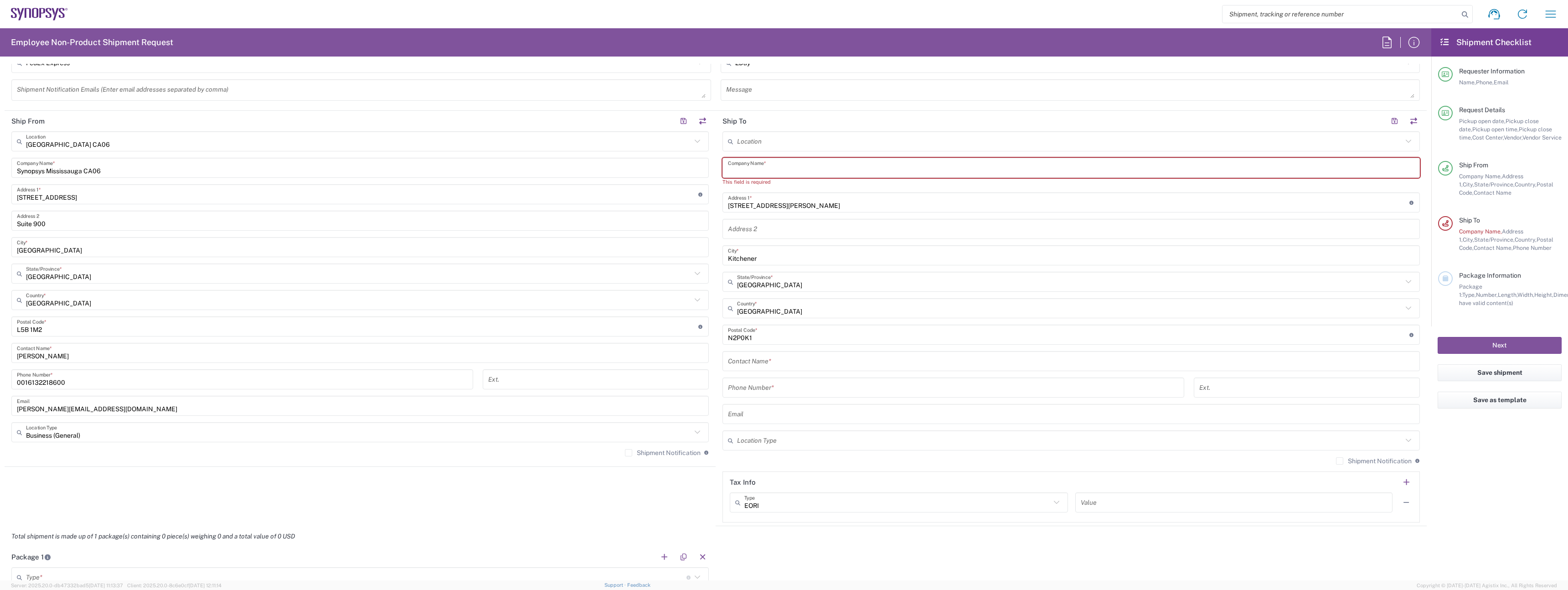
click at [782, 169] on input "text" at bounding box center [1071, 168] width 687 height 16
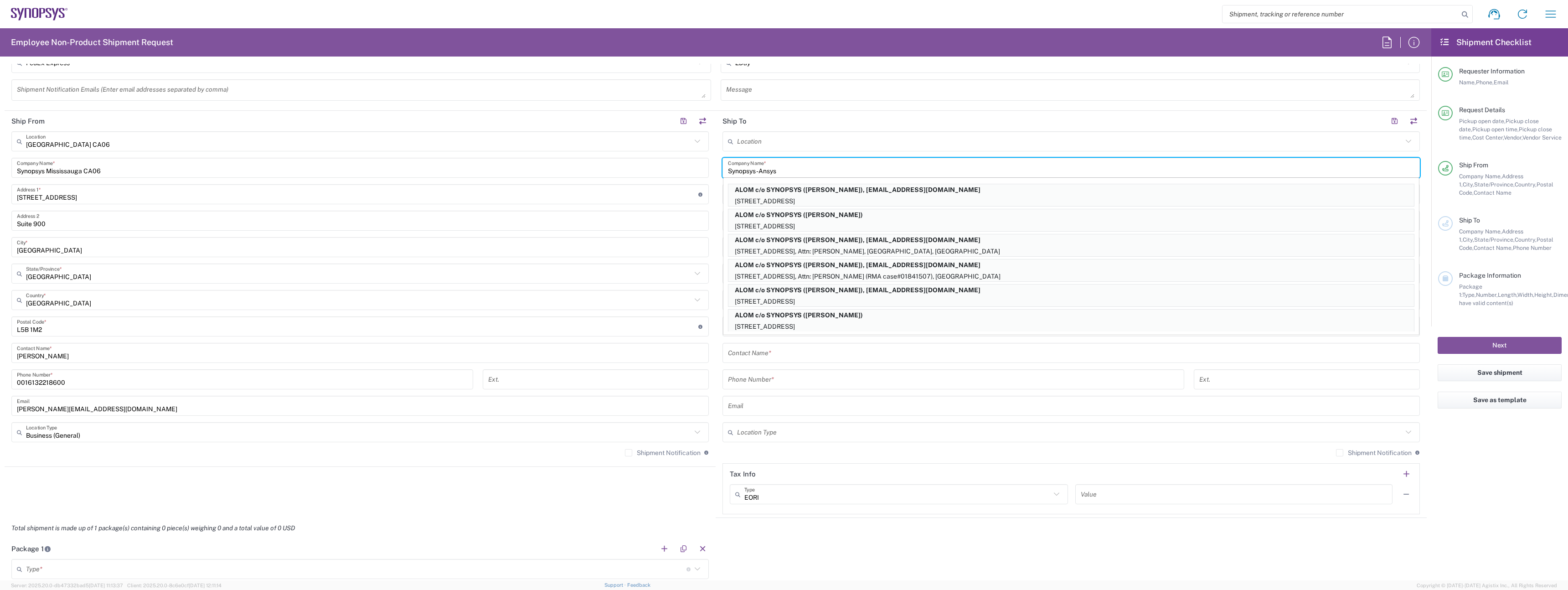
type input "Synopsys-Ansys"
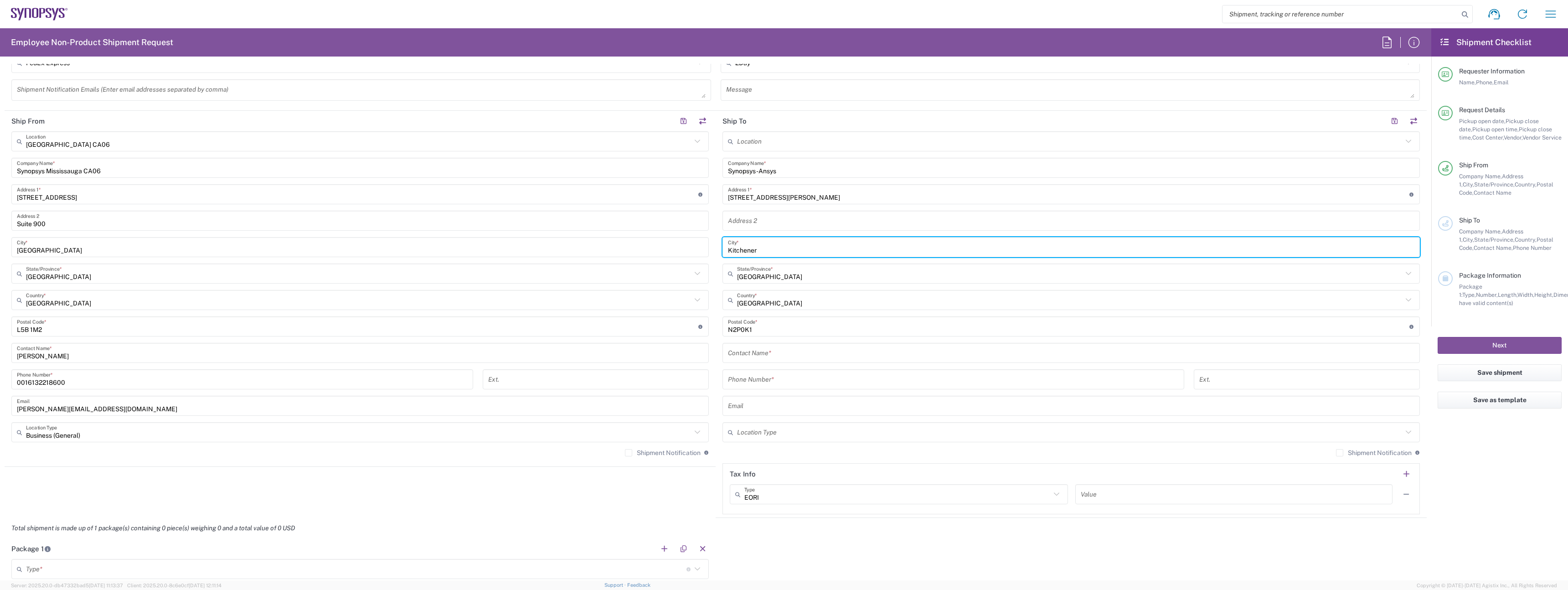
type input "[GEOGRAPHIC_DATA]"
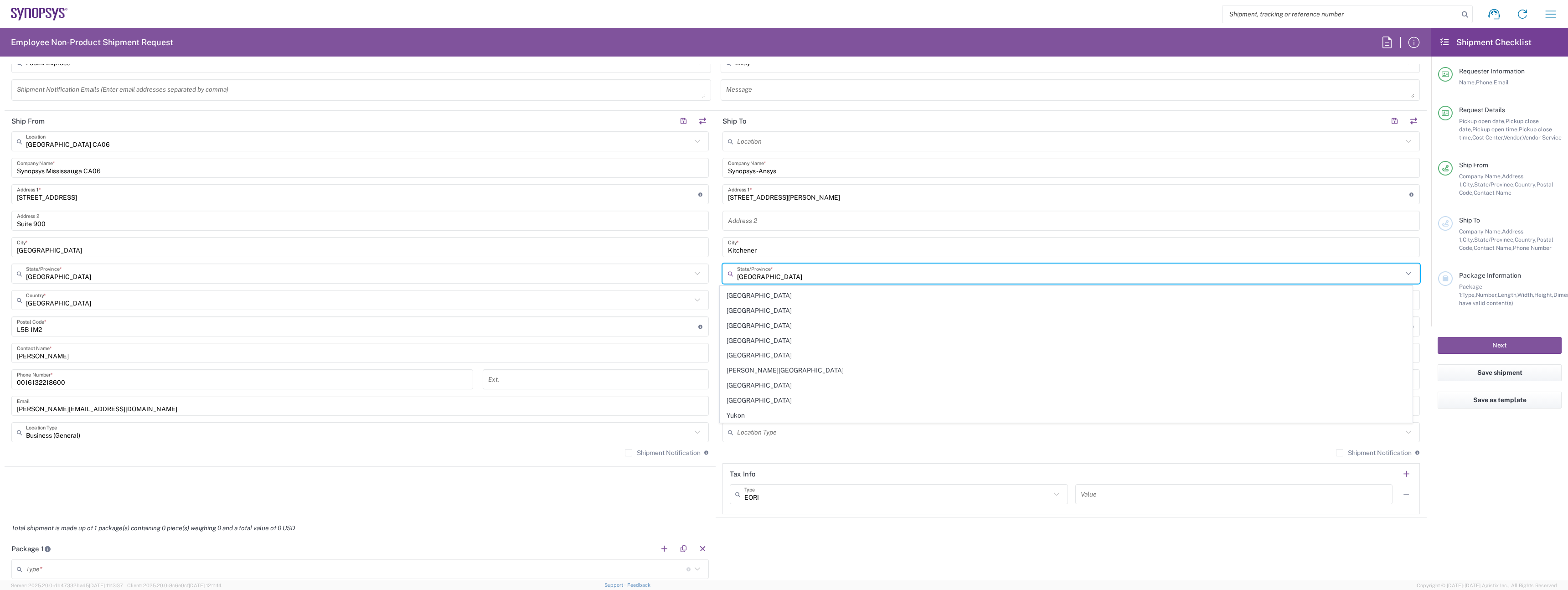
scroll to position [0, 0]
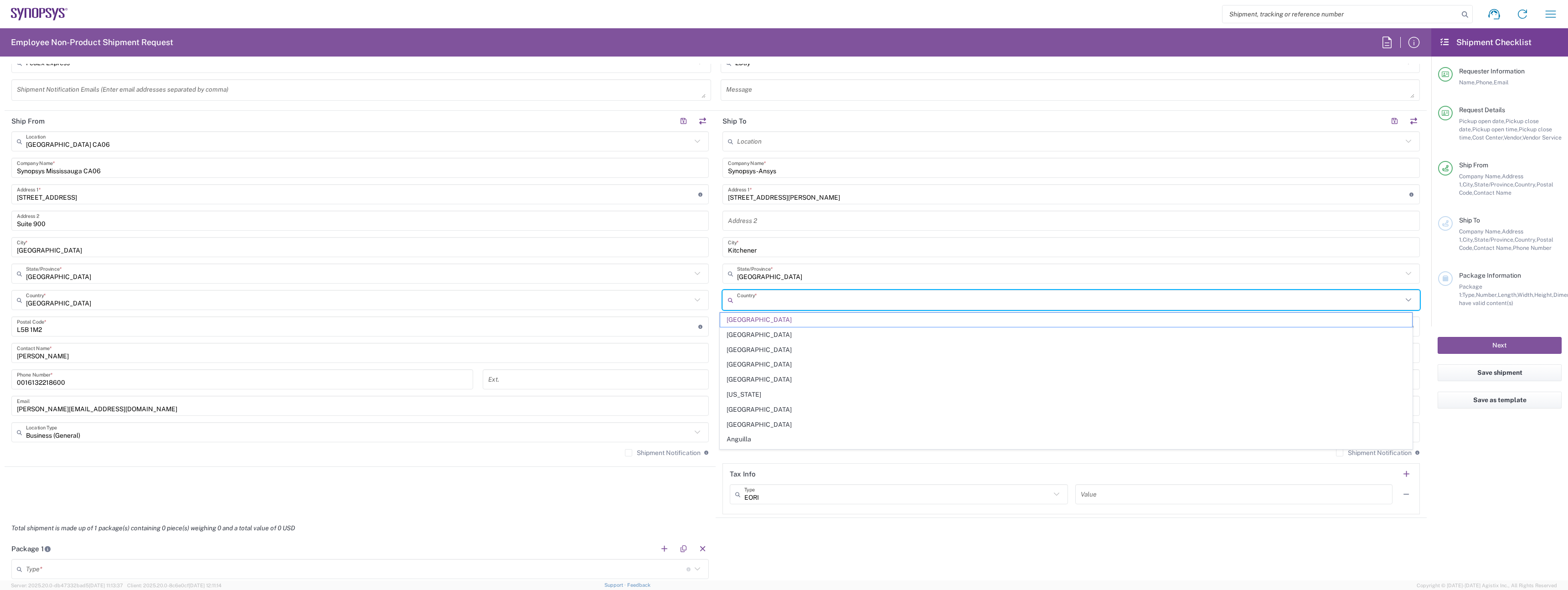
type input "[GEOGRAPHIC_DATA]"
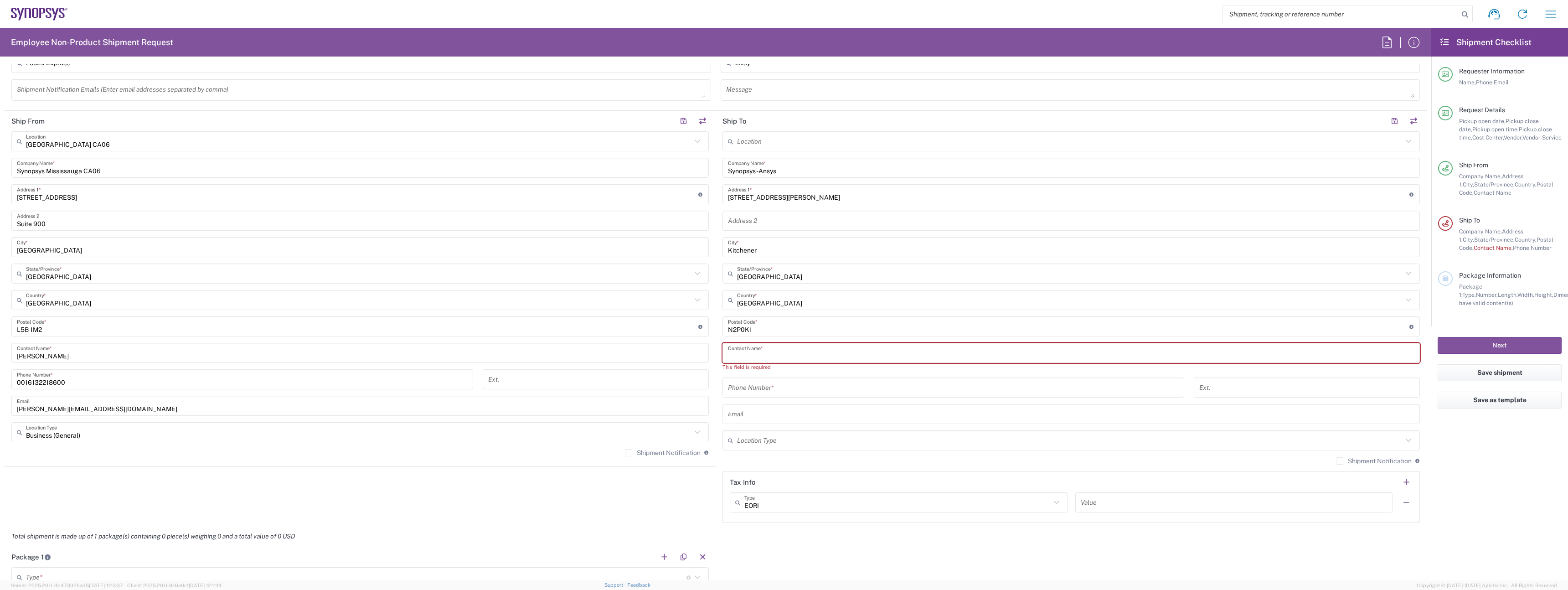
paste input "[PERSON_NAME]"
type input "[PERSON_NAME]"
click at [755, 384] on input "tel" at bounding box center [953, 379] width 451 height 16
paste input "[PHONE_NUMBER]."
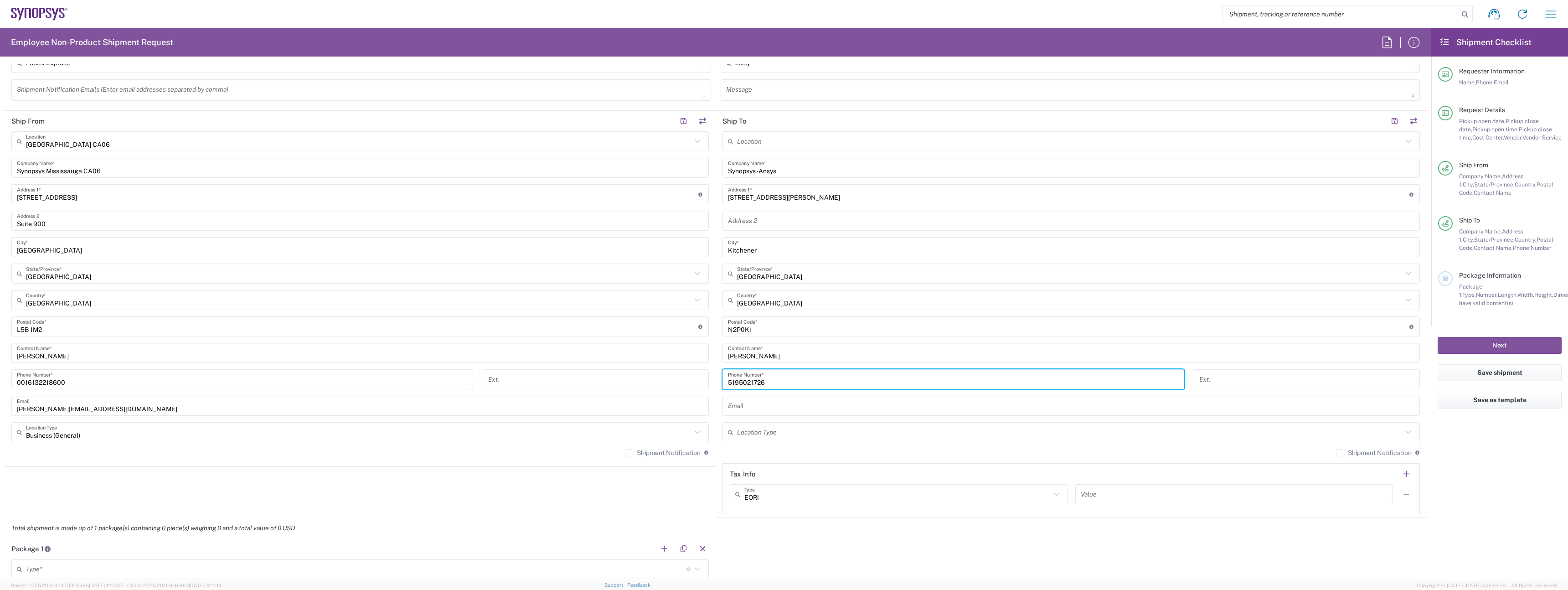
type input "5195021726"
click at [780, 398] on input "text" at bounding box center [1071, 406] width 687 height 16
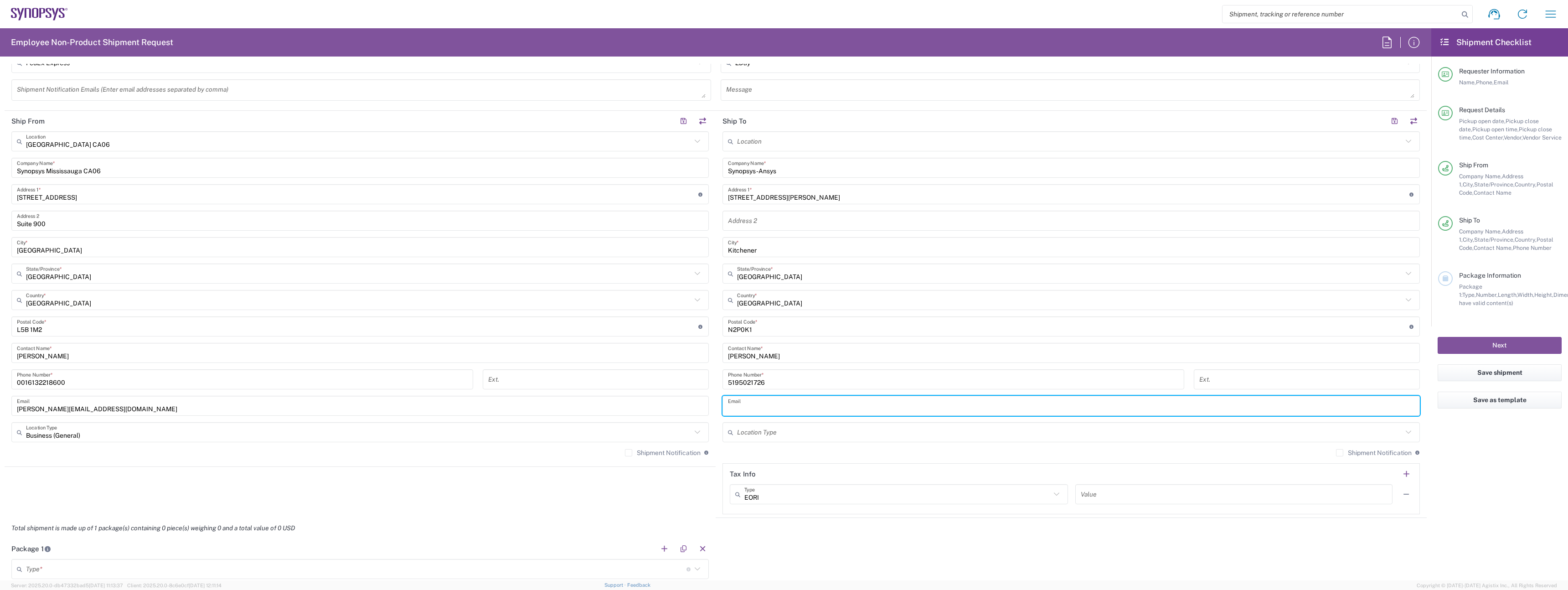
paste input "[PERSON_NAME][EMAIL_ADDRESS][DOMAIN_NAME]"
type input "[PERSON_NAME][EMAIL_ADDRESS][DOMAIN_NAME]"
click at [780, 434] on input "text" at bounding box center [1069, 432] width 665 height 16
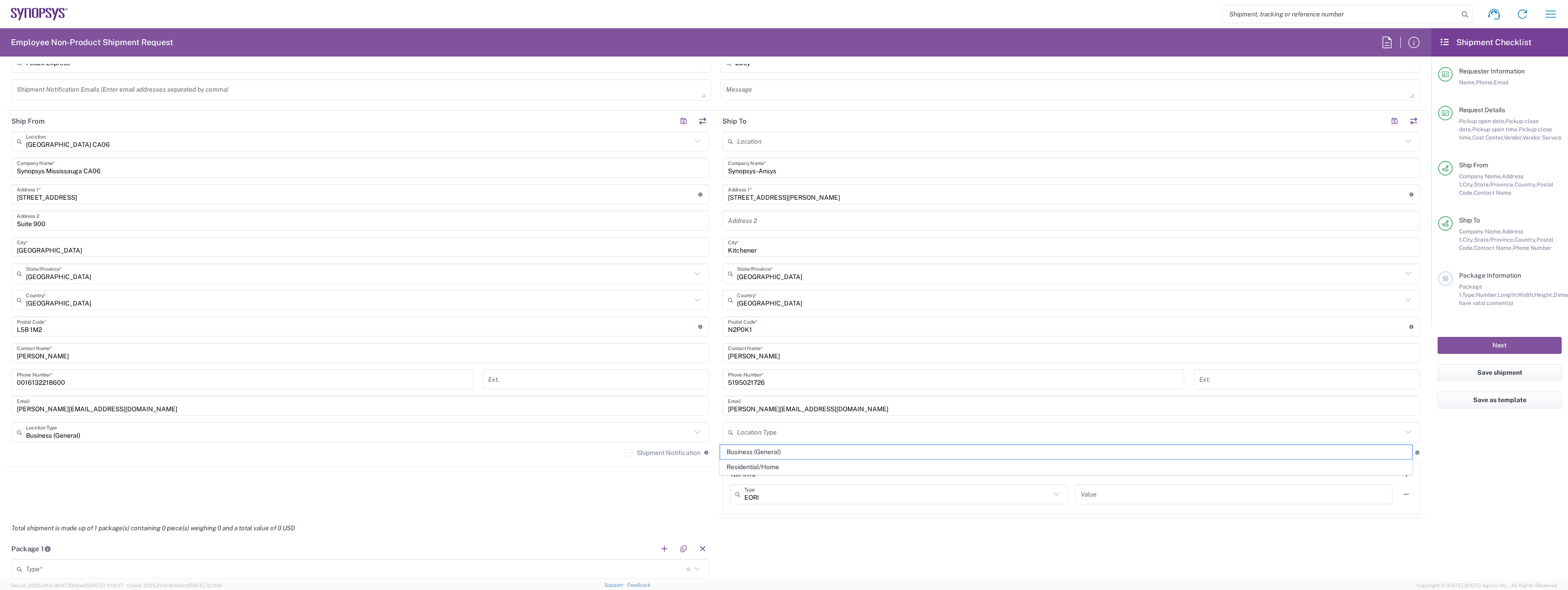
click at [771, 468] on span "Residential/Home" at bounding box center [1066, 467] width 692 height 14
type input "Residential/Home"
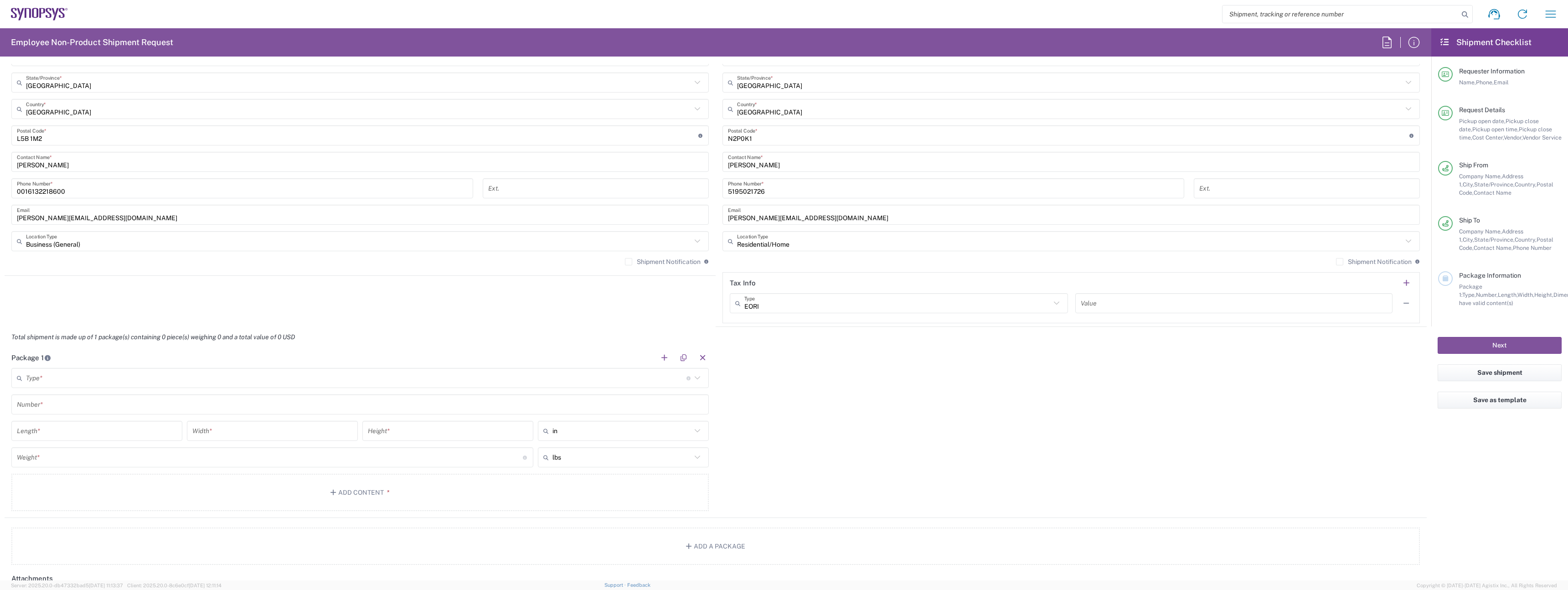
scroll to position [587, 0]
click at [111, 390] on main "Type * Material used to package goods Bale(s) Basket(s) Bolt(s) Bottle(s) Bucke…" at bounding box center [360, 439] width 711 height 146
click at [102, 378] on input "text" at bounding box center [356, 376] width 660 height 16
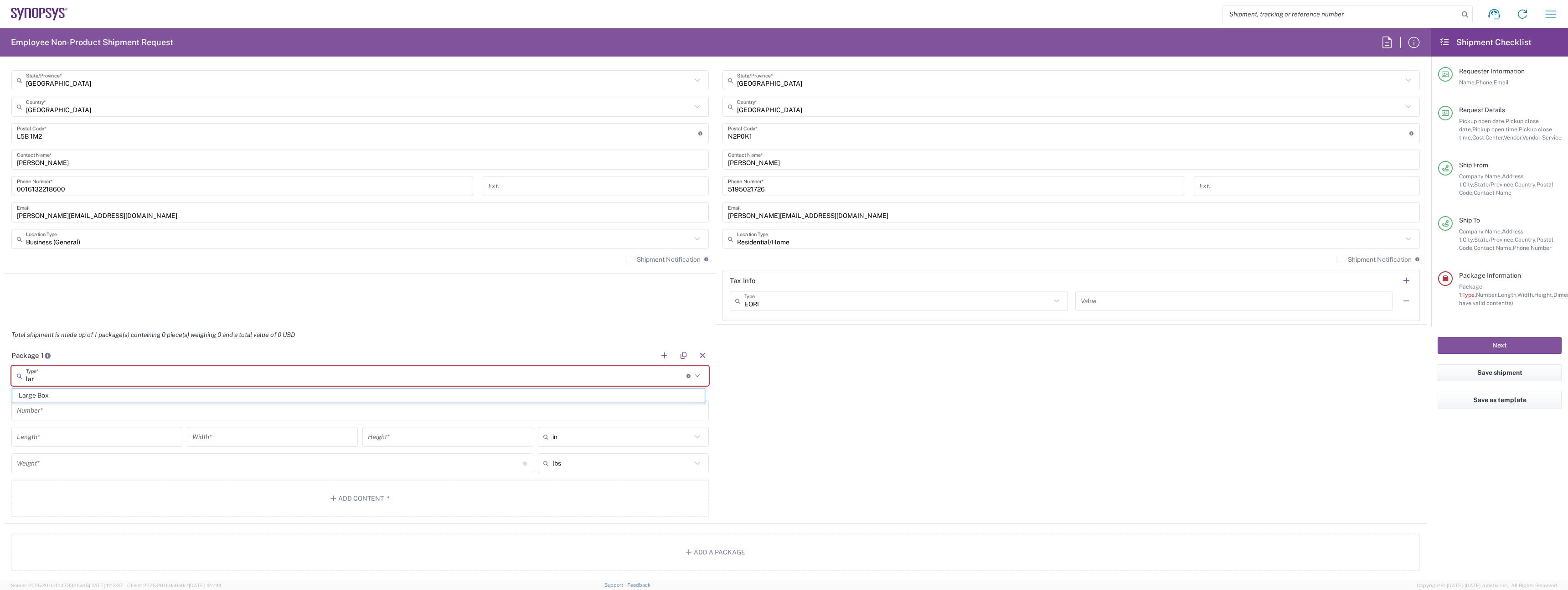
type input "Large Box"
type input "17.5"
type input "12.5"
type input "3"
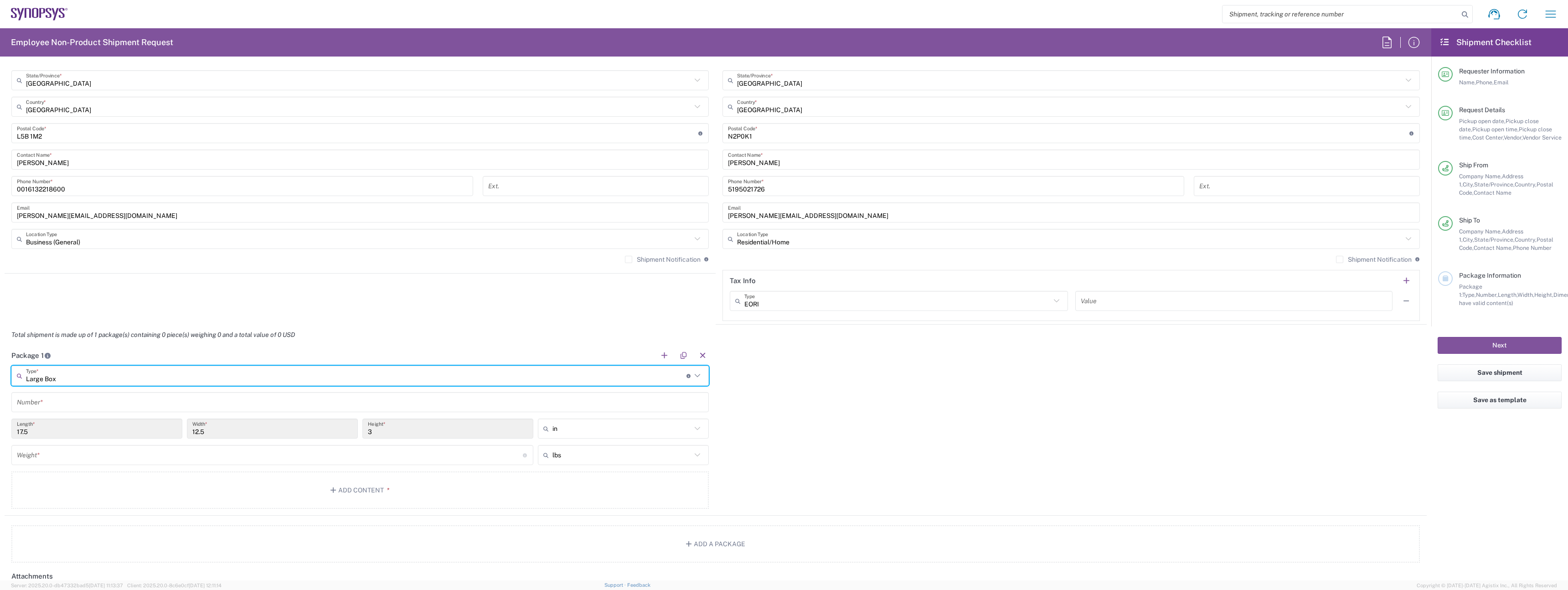
type input "Large Box"
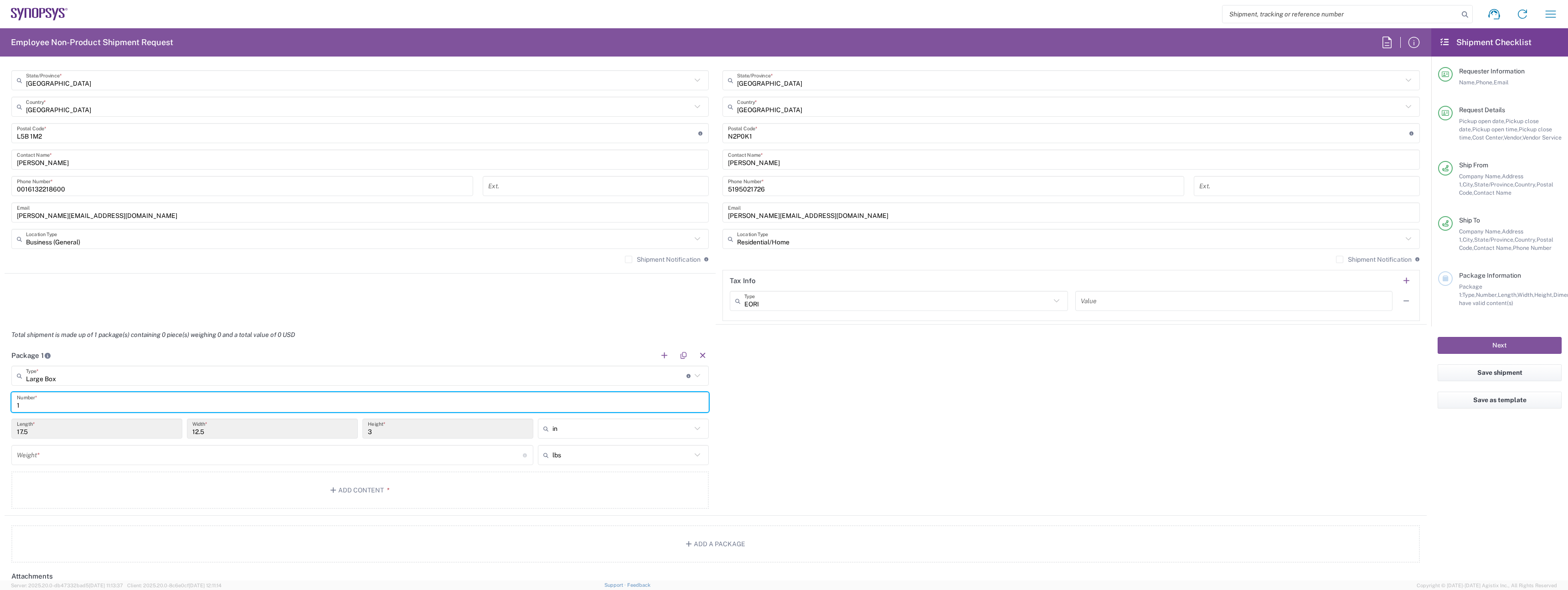
type input "1"
click at [88, 459] on input "number" at bounding box center [270, 455] width 506 height 16
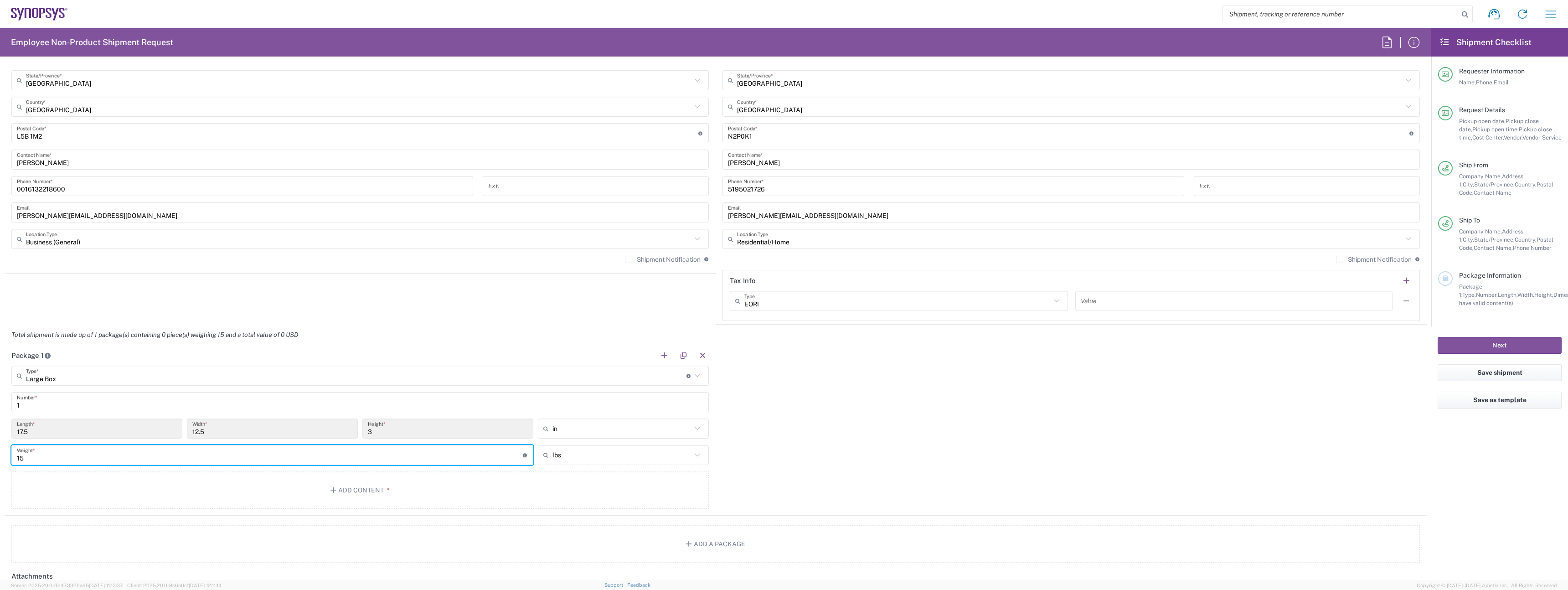
type input "1"
type input "12"
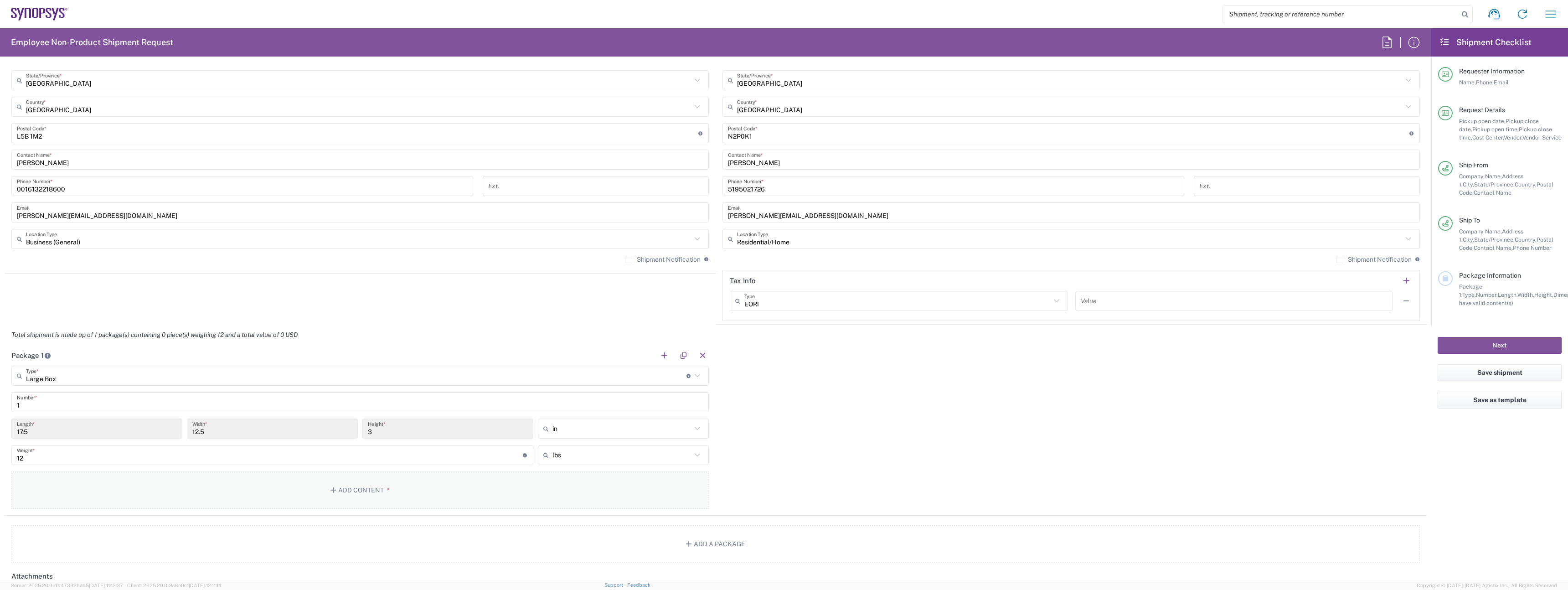
click at [290, 502] on button "Add Content *" at bounding box center [360, 490] width 698 height 37
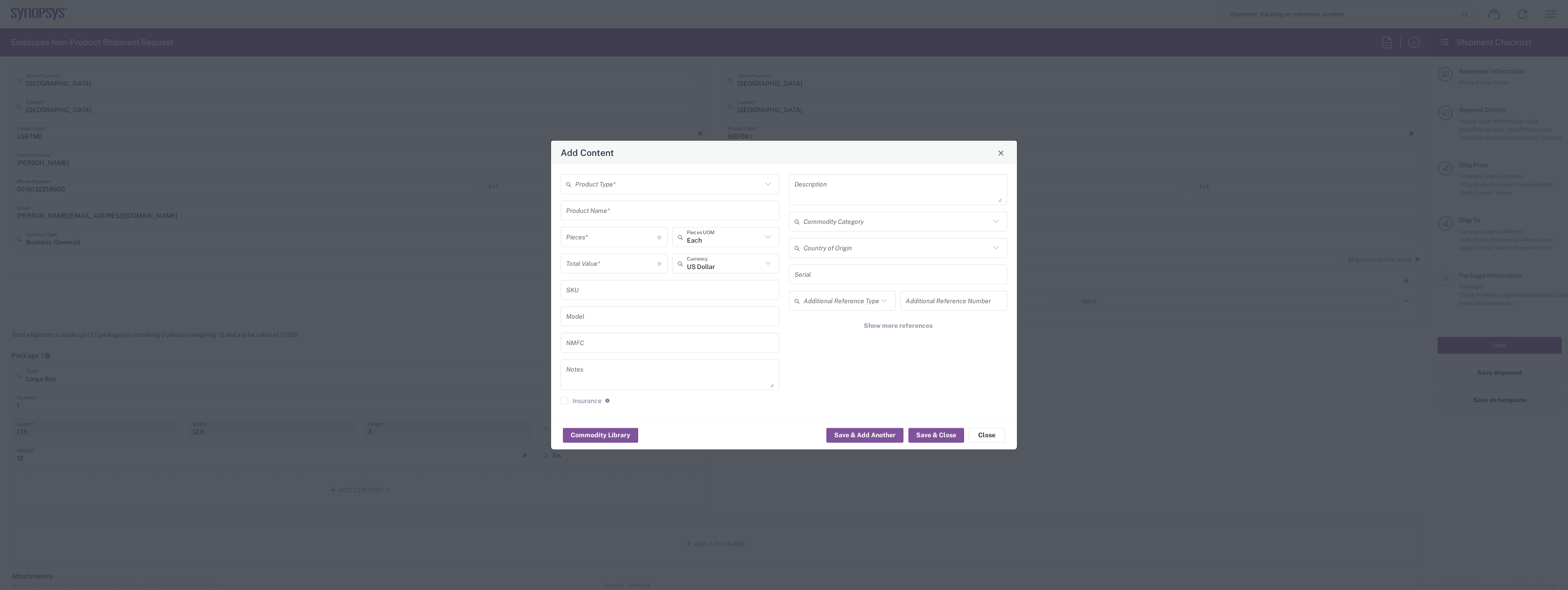
click at [653, 197] on div "Product Type * Product Name * Pieces * Number of pieces inside all the packages…" at bounding box center [670, 292] width 228 height 237
click at [651, 192] on input "text" at bounding box center [668, 184] width 187 height 16
click at [642, 219] on span "General Commodity" at bounding box center [670, 219] width 217 height 14
type input "General Commodity"
click at [632, 219] on div "Product Name *" at bounding box center [670, 210] width 219 height 20
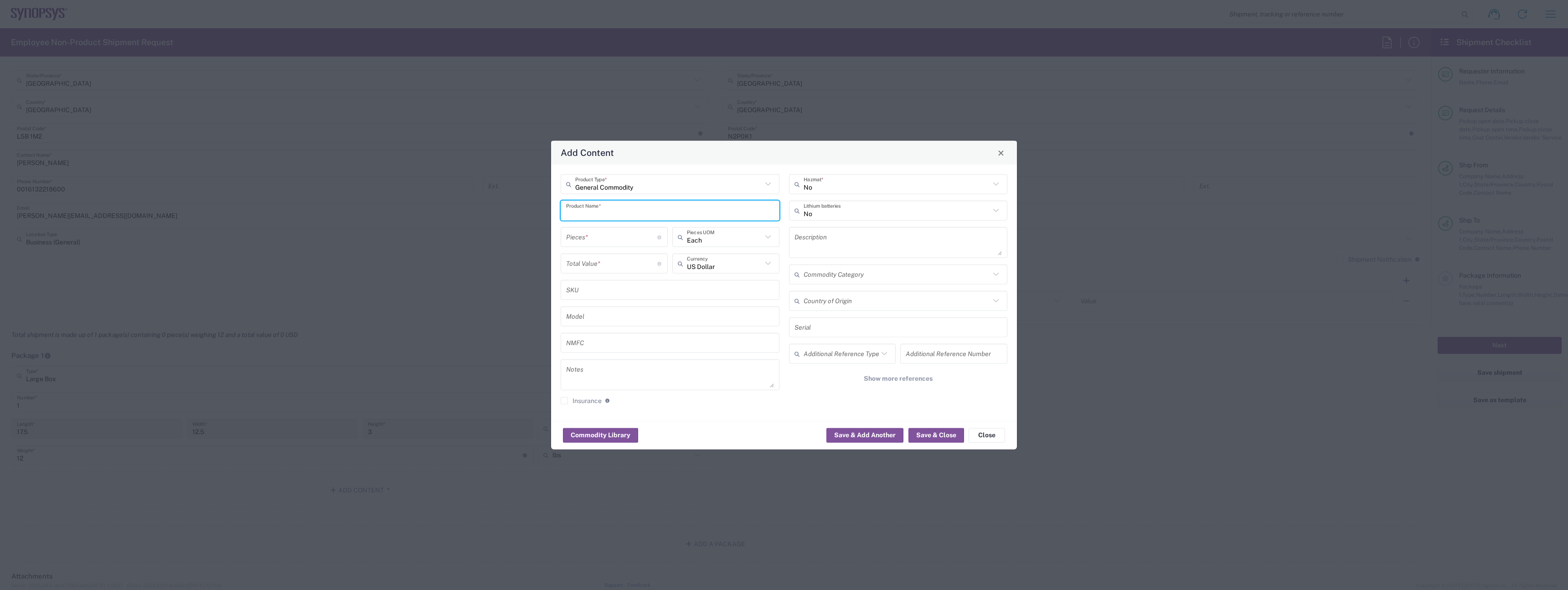
click at [626, 215] on input "text" at bounding box center [670, 210] width 208 height 16
click at [613, 211] on input "Dell Pro" at bounding box center [670, 210] width 208 height 16
type input "Dell Pro Max 16 Plus Laptop"
type input "1"
click at [607, 255] on input "number" at bounding box center [612, 263] width 91 height 16
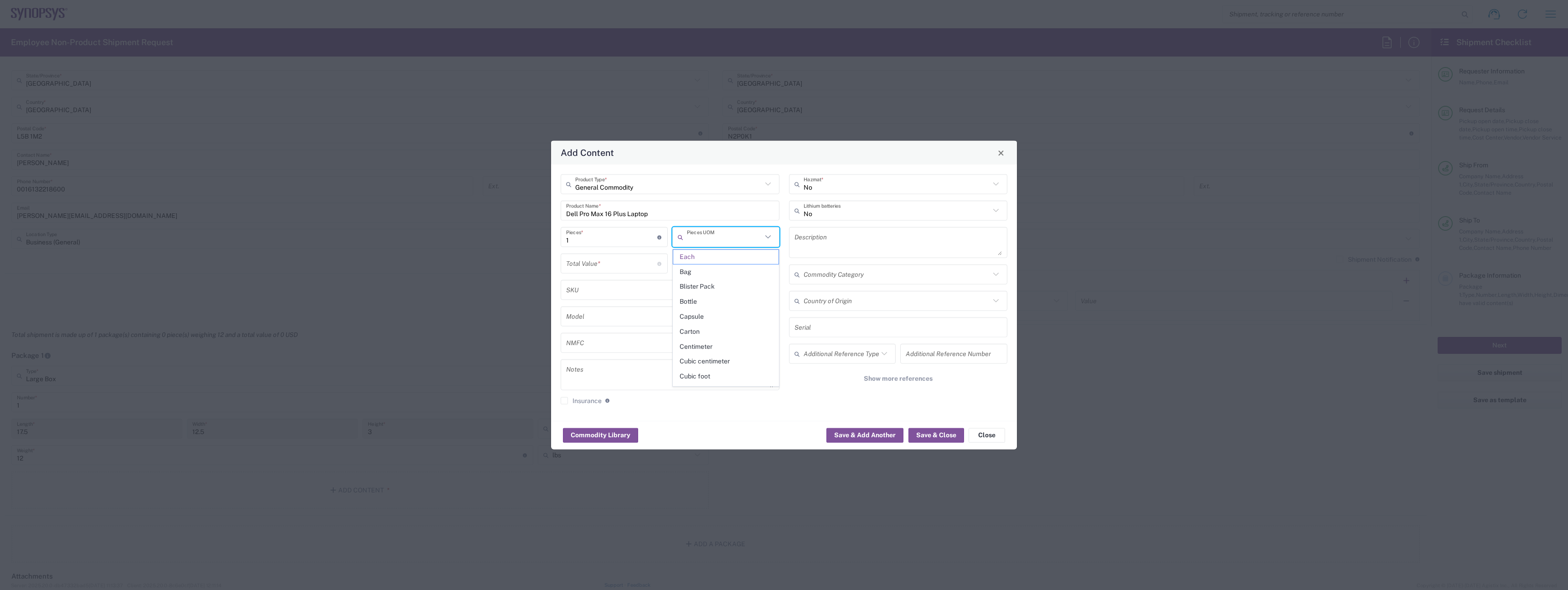
type input "Each"
type input "1500"
click at [743, 416] on div "General Commodity Product Type * Dell Pro Max 16 Plus Laptop Product Name * 1 P…" at bounding box center [783, 292] width 466 height 256
click at [856, 209] on input "text" at bounding box center [897, 210] width 187 height 16
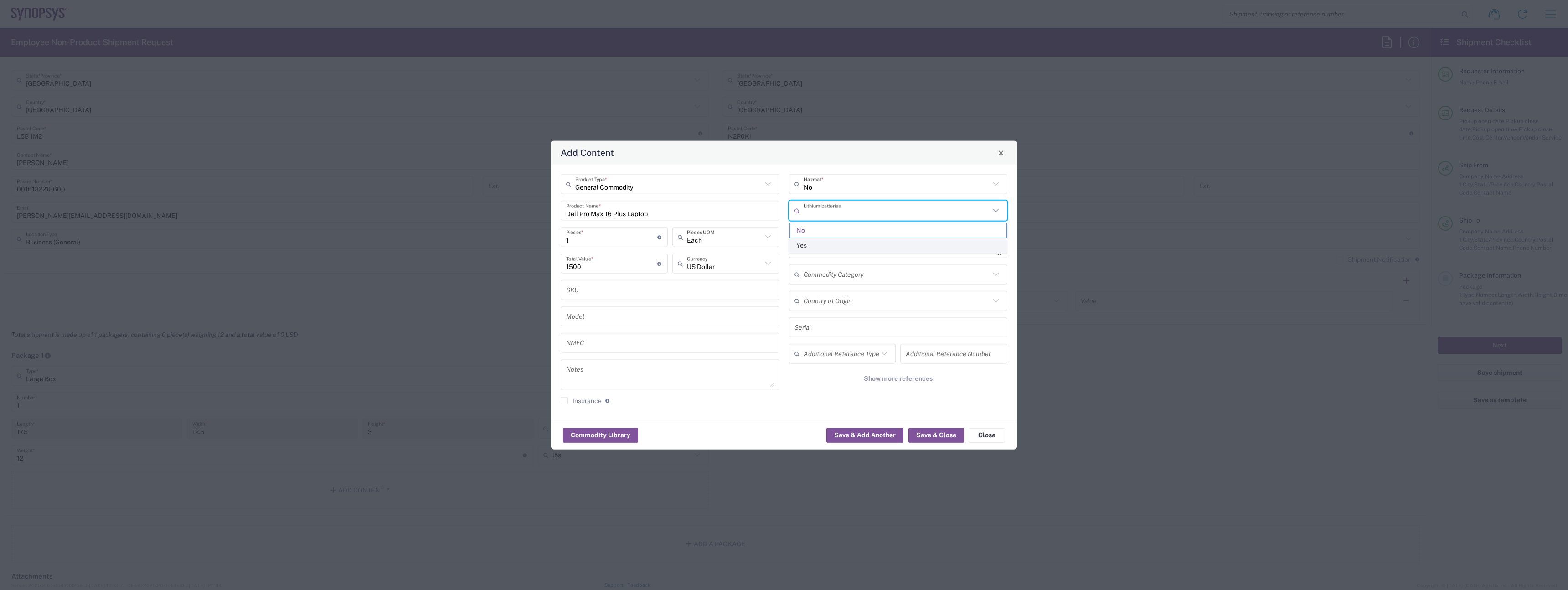
click at [838, 240] on span "Yes" at bounding box center [898, 245] width 217 height 14
type input "Yes"
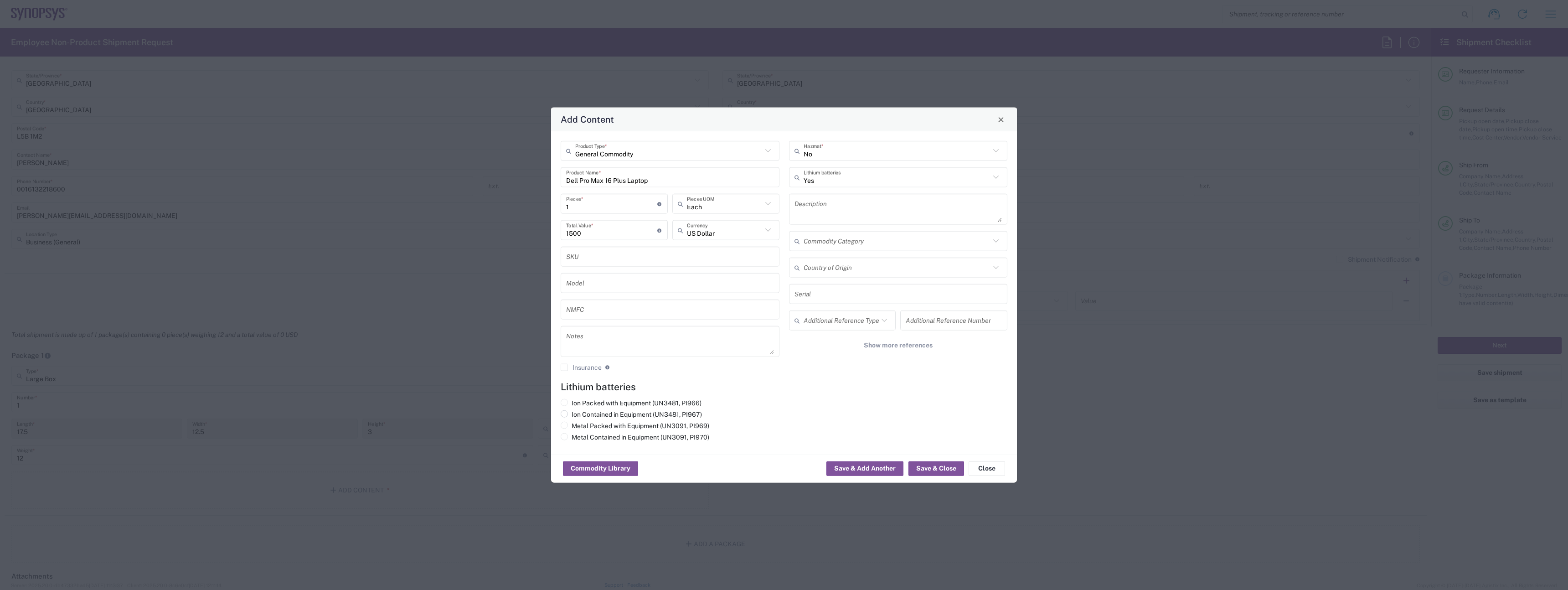
click at [608, 413] on label "Ion Contained in Equipment (UN3481, PI967)" at bounding box center [631, 414] width 141 height 8
click at [578, 413] on input "Ion Contained in Equipment (UN3481, PI967)" at bounding box center [575, 413] width 6 height 6
radio input "true"
click at [923, 470] on button "Save & Close" at bounding box center [936, 469] width 55 height 15
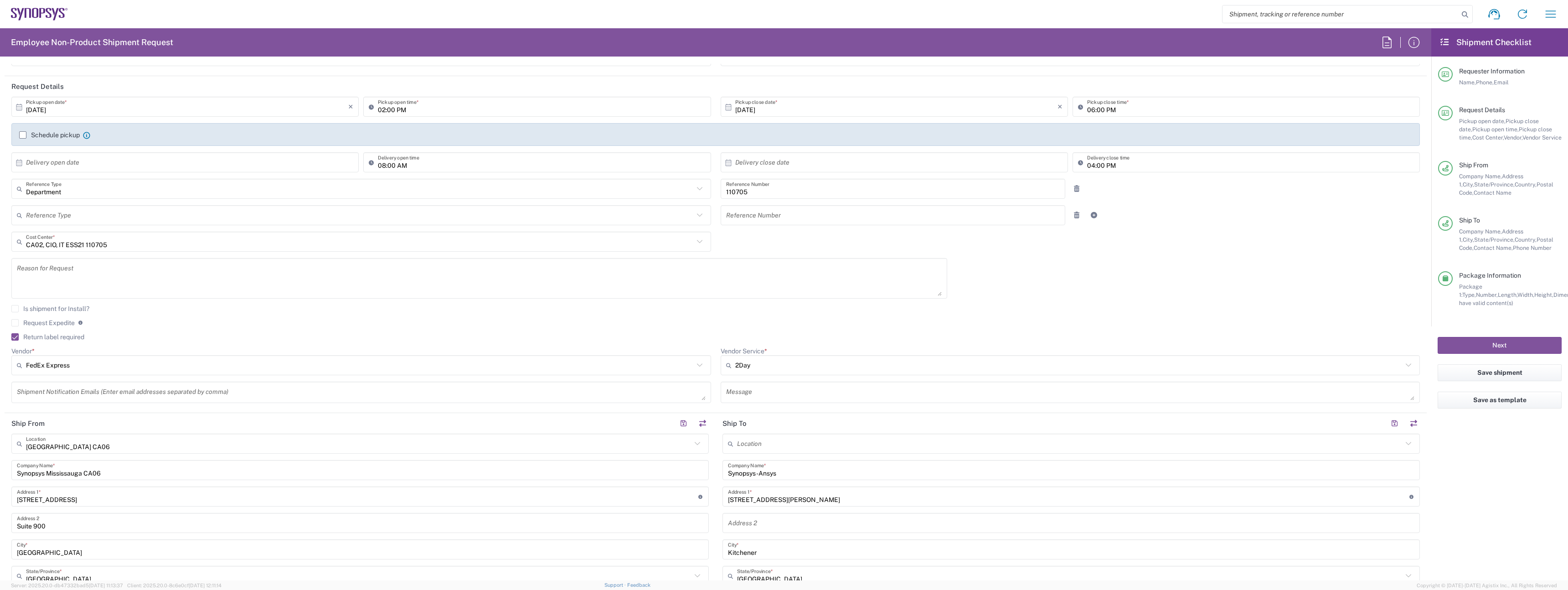
scroll to position [0, 0]
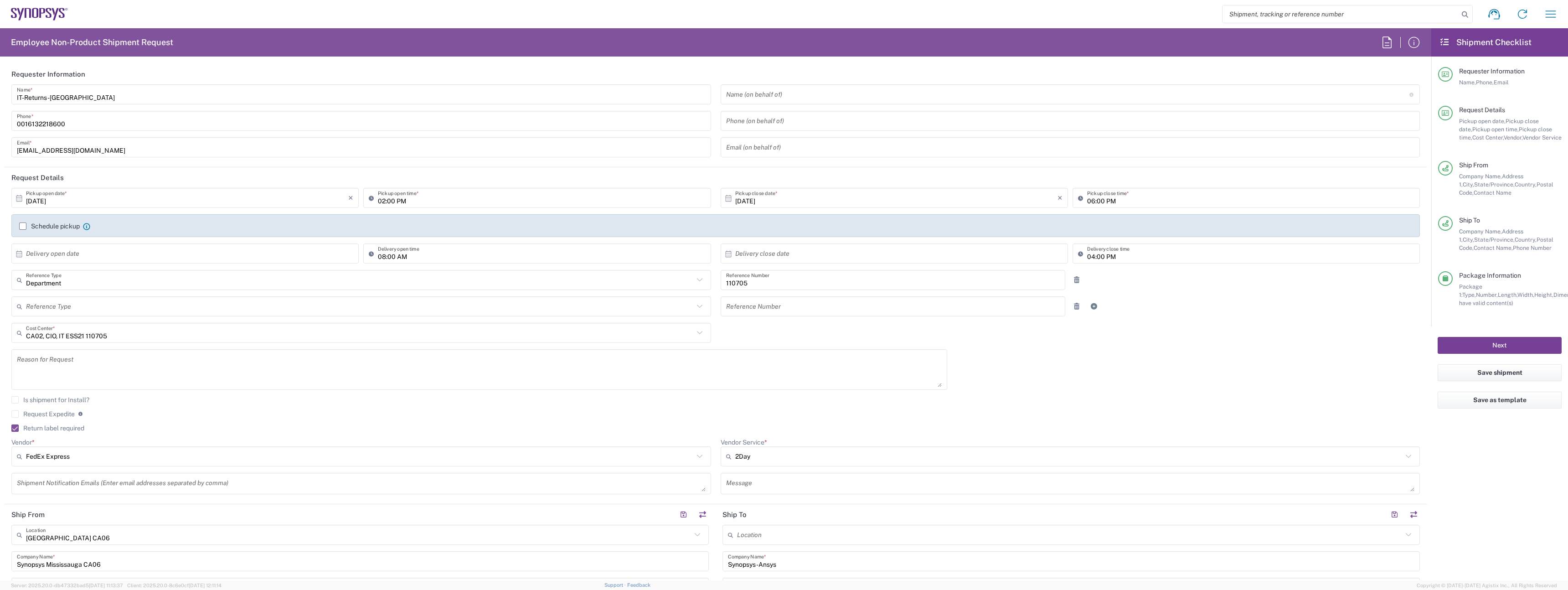
click at [1529, 346] on button "Next" at bounding box center [1500, 345] width 124 height 17
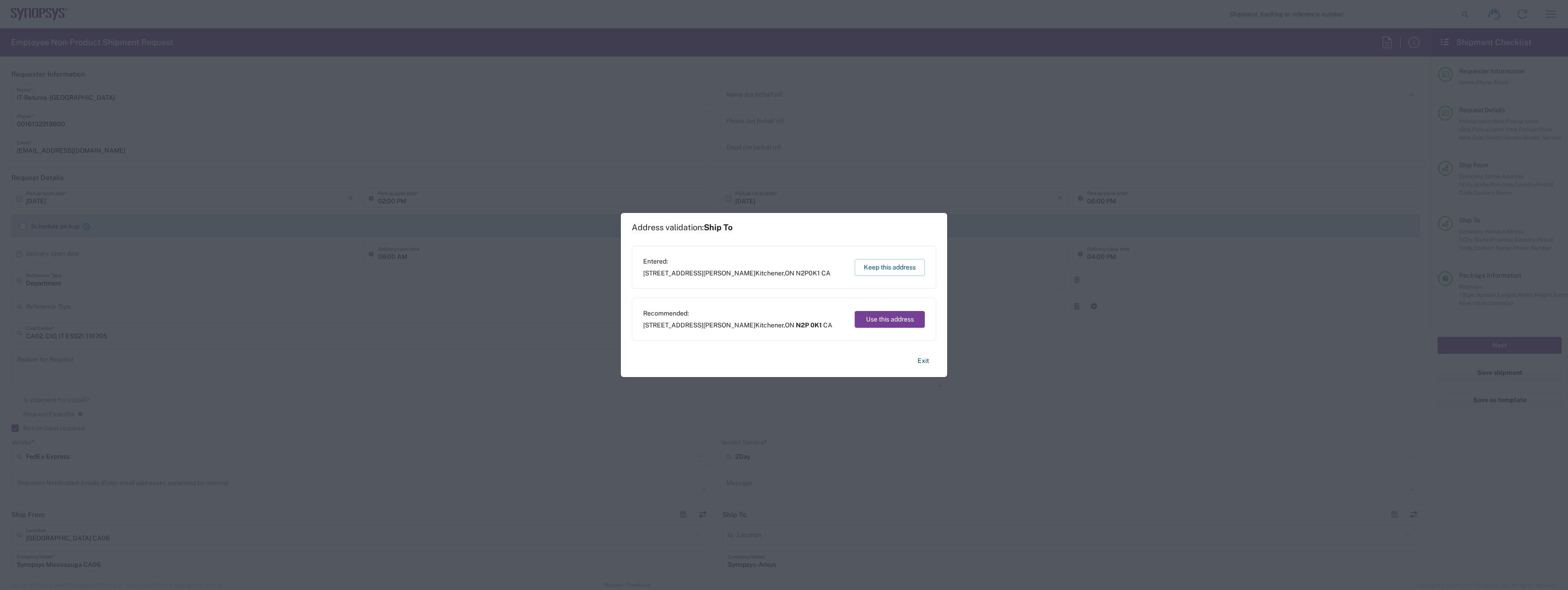
click at [892, 315] on button "Use this address" at bounding box center [889, 320] width 70 height 17
type input "N2P 0K1"
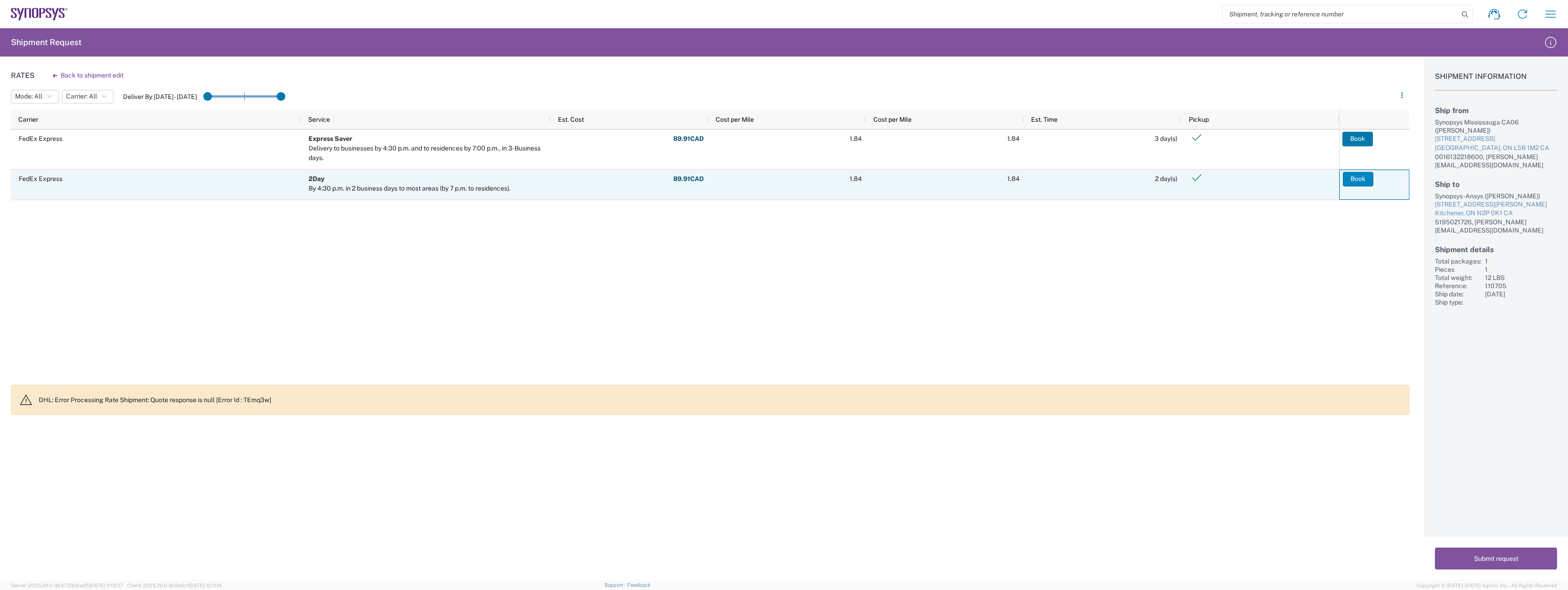
click at [1353, 181] on button "Book" at bounding box center [1358, 179] width 30 height 15
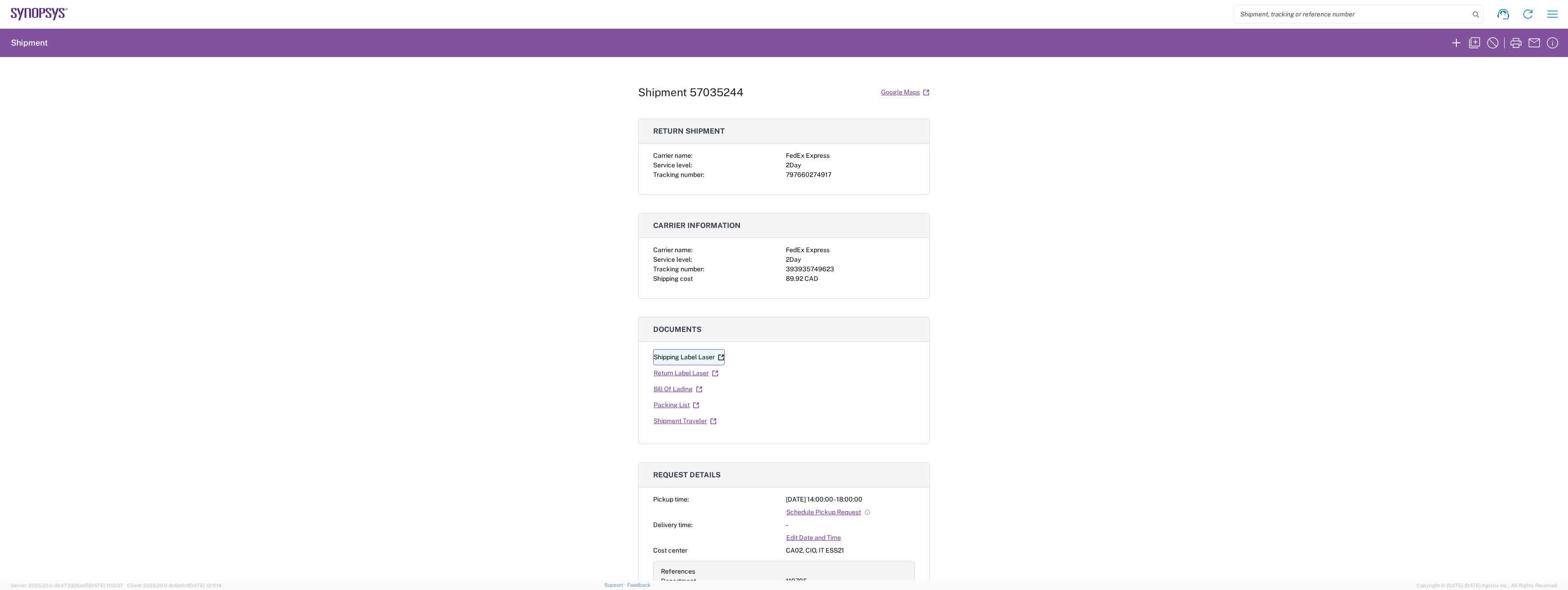
click at [672, 363] on link "Shipping Label Laser" at bounding box center [689, 357] width 72 height 16
click at [685, 368] on link "Return Label Laser" at bounding box center [686, 373] width 66 height 16
click at [818, 272] on div "393935749623" at bounding box center [850, 269] width 129 height 10
copy div "393935749623"
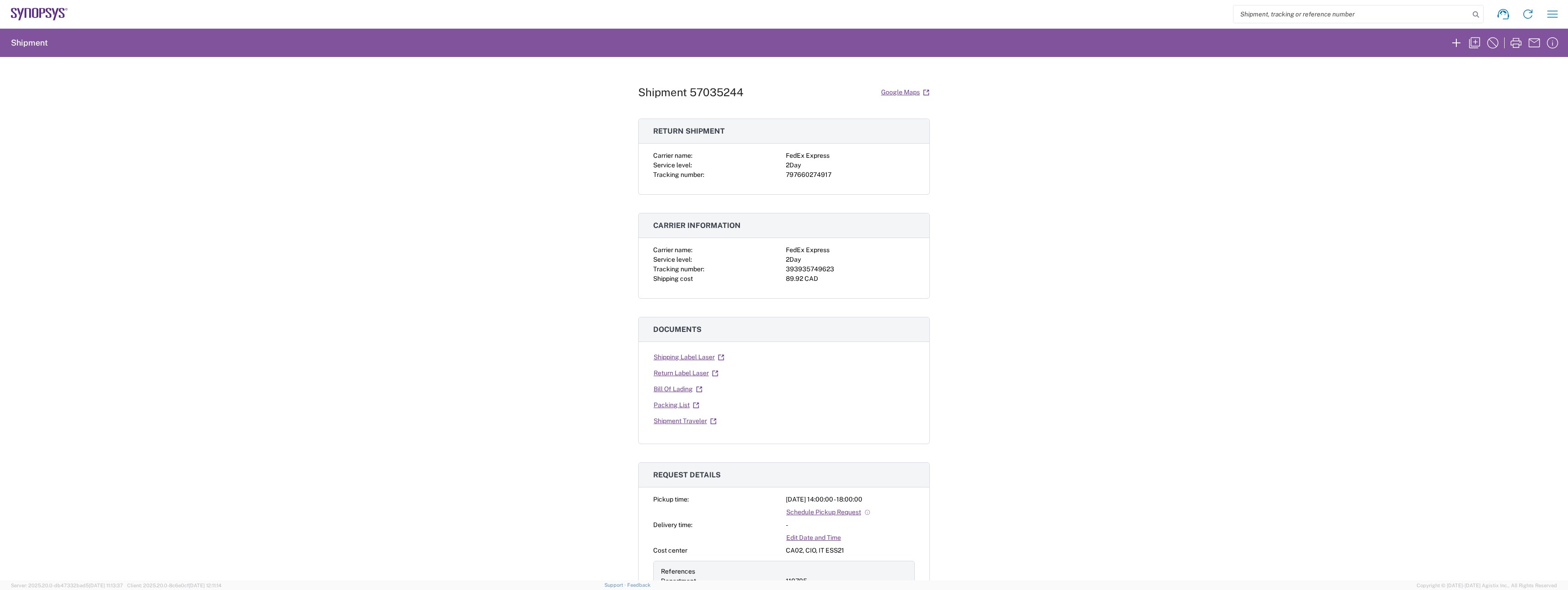
click at [804, 264] on div "393935749623" at bounding box center [850, 269] width 129 height 10
click at [804, 270] on div "393935749623" at bounding box center [850, 269] width 129 height 10
copy div "393935749623"
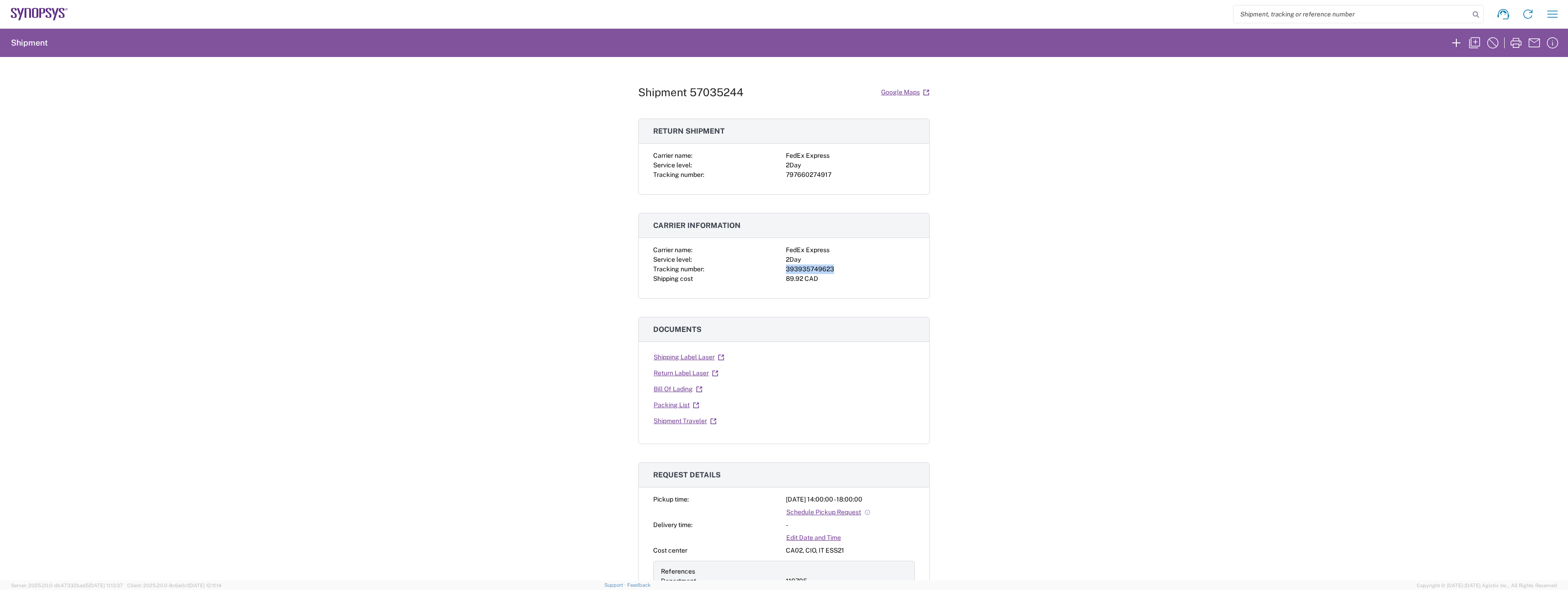
click at [799, 269] on div "393935749623" at bounding box center [850, 269] width 129 height 10
click at [797, 266] on div "393935749623" at bounding box center [850, 269] width 129 height 10
copy div "393935749623"
click at [467, 144] on div "Shipment 57035244 Google Maps Return shipment Carrier name: FedEx Express Servi…" at bounding box center [784, 319] width 1568 height 524
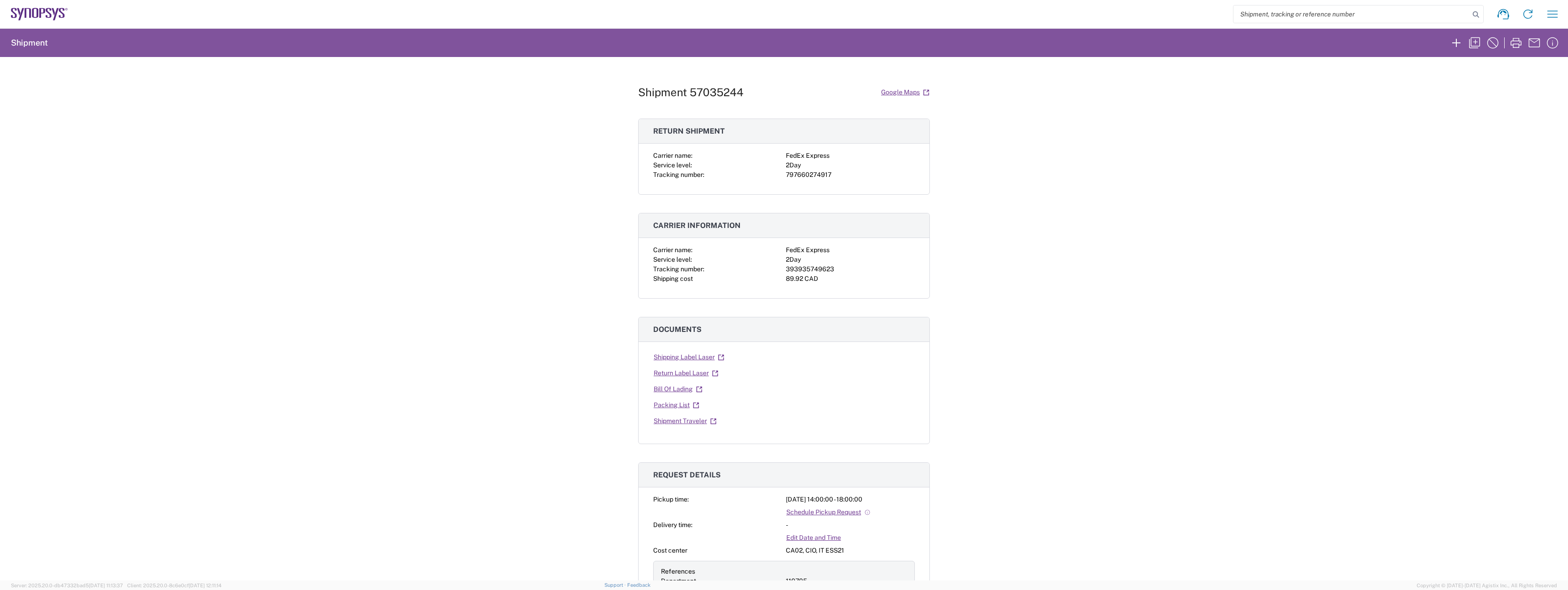
click at [338, 183] on div "Shipment 57035244 Google Maps Return shipment Carrier name: FedEx Express Servi…" at bounding box center [784, 319] width 1568 height 524
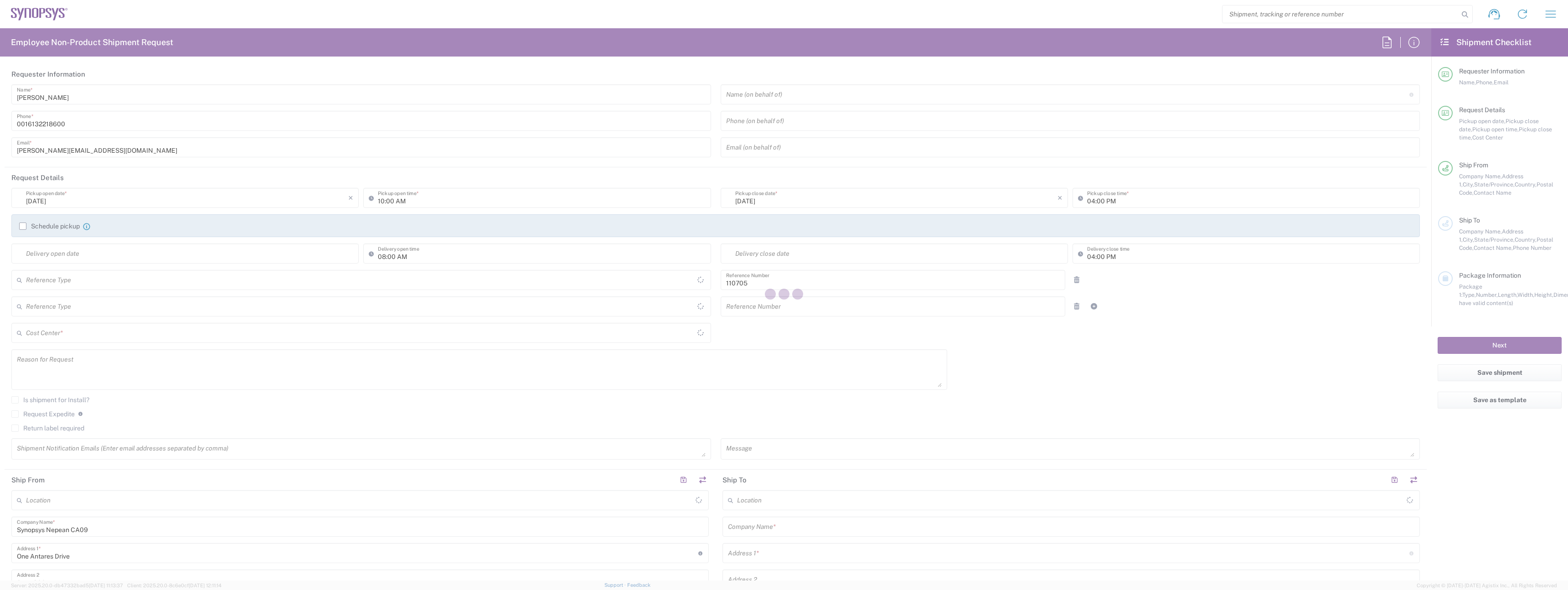
type input "Department"
type input "Delivered at Place"
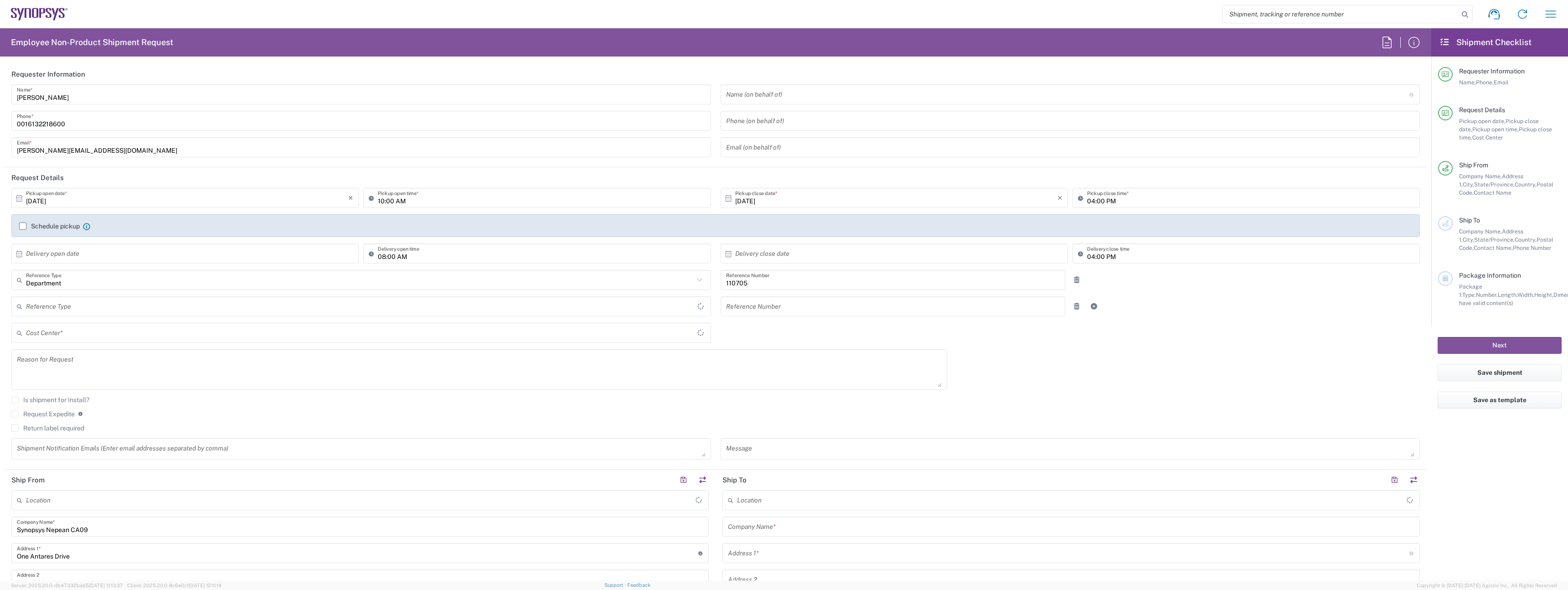
type input "CA02, CIO, IT ESS21 110705"
type input "Canada"
type input "[GEOGRAPHIC_DATA]"
click at [1558, 18] on button "button" at bounding box center [1551, 14] width 22 height 22
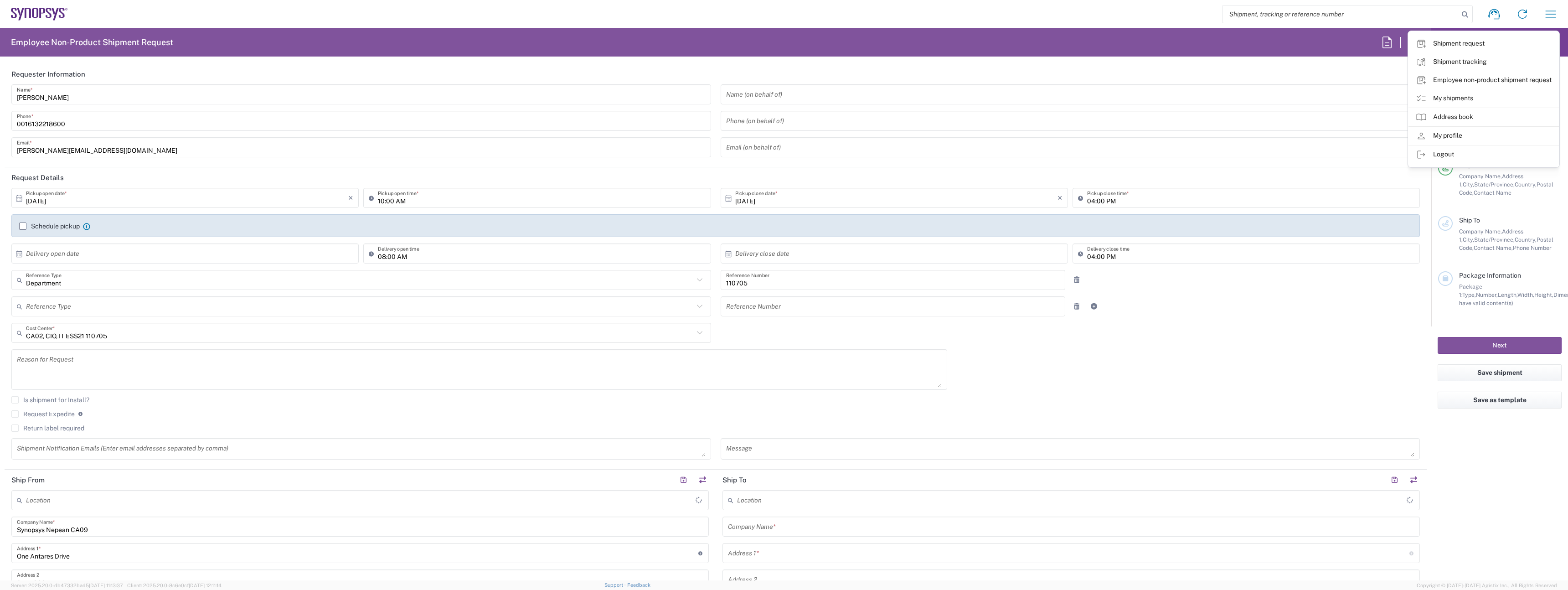
click at [1446, 98] on link "My shipments" at bounding box center [1483, 99] width 150 height 18
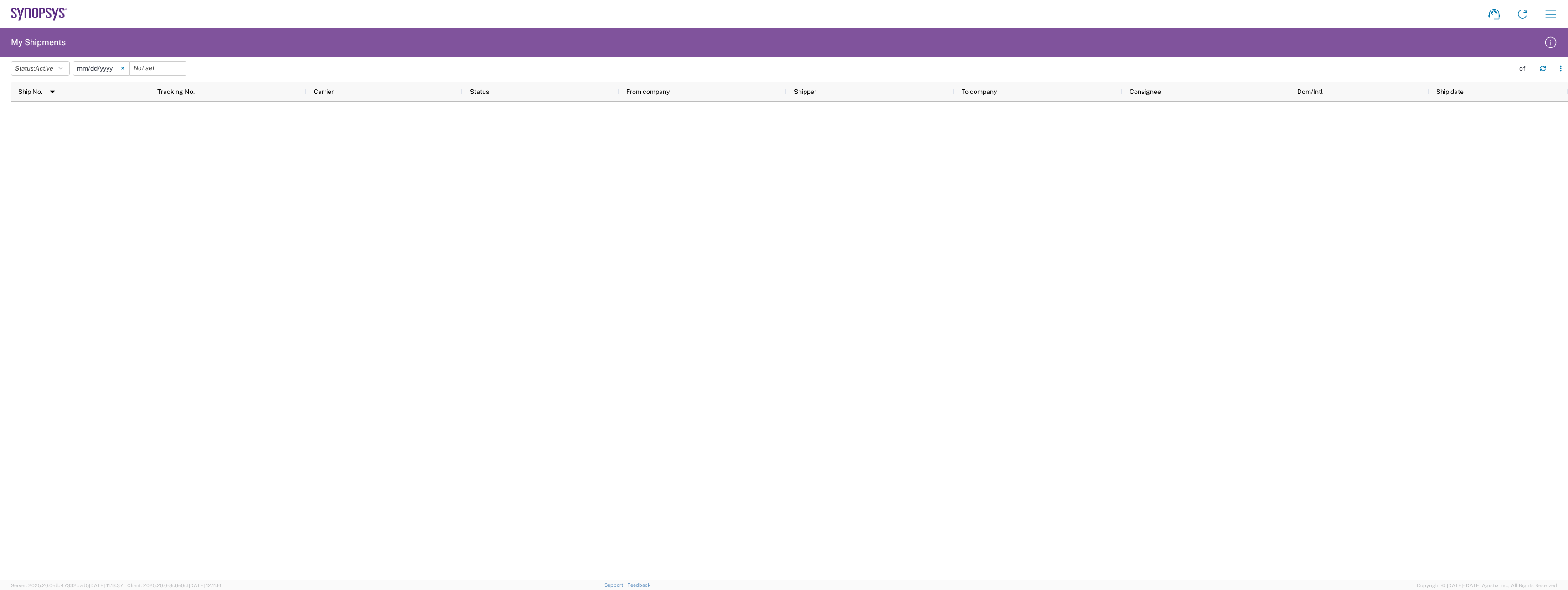
click at [124, 68] on icon at bounding box center [122, 68] width 2 height 2
click at [45, 70] on span "Active" at bounding box center [44, 68] width 18 height 7
click at [74, 116] on span "All" at bounding box center [65, 116] width 106 height 14
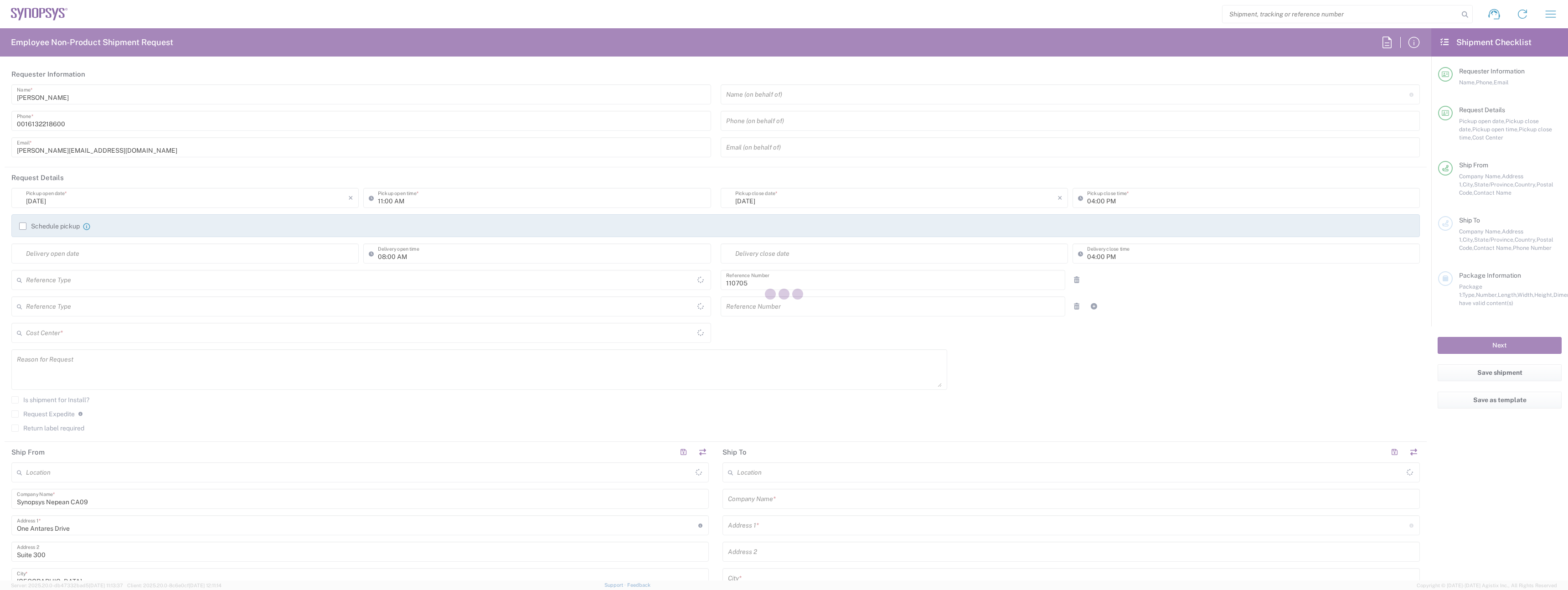
type input "Department"
type input "Delivered at Place"
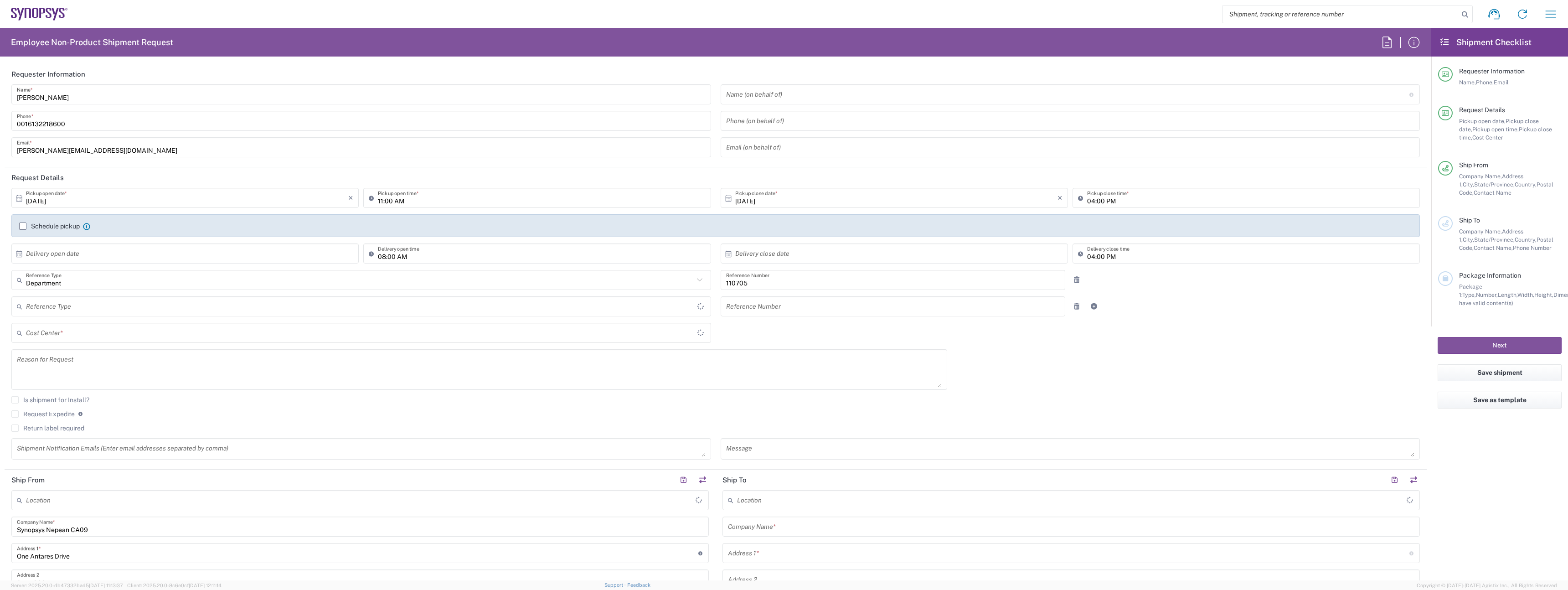
type input "[GEOGRAPHIC_DATA]"
type input "CA02, CIO, IT ESS21 110705"
type input "[GEOGRAPHIC_DATA]"
click at [157, 91] on input "[PERSON_NAME]" at bounding box center [361, 94] width 688 height 16
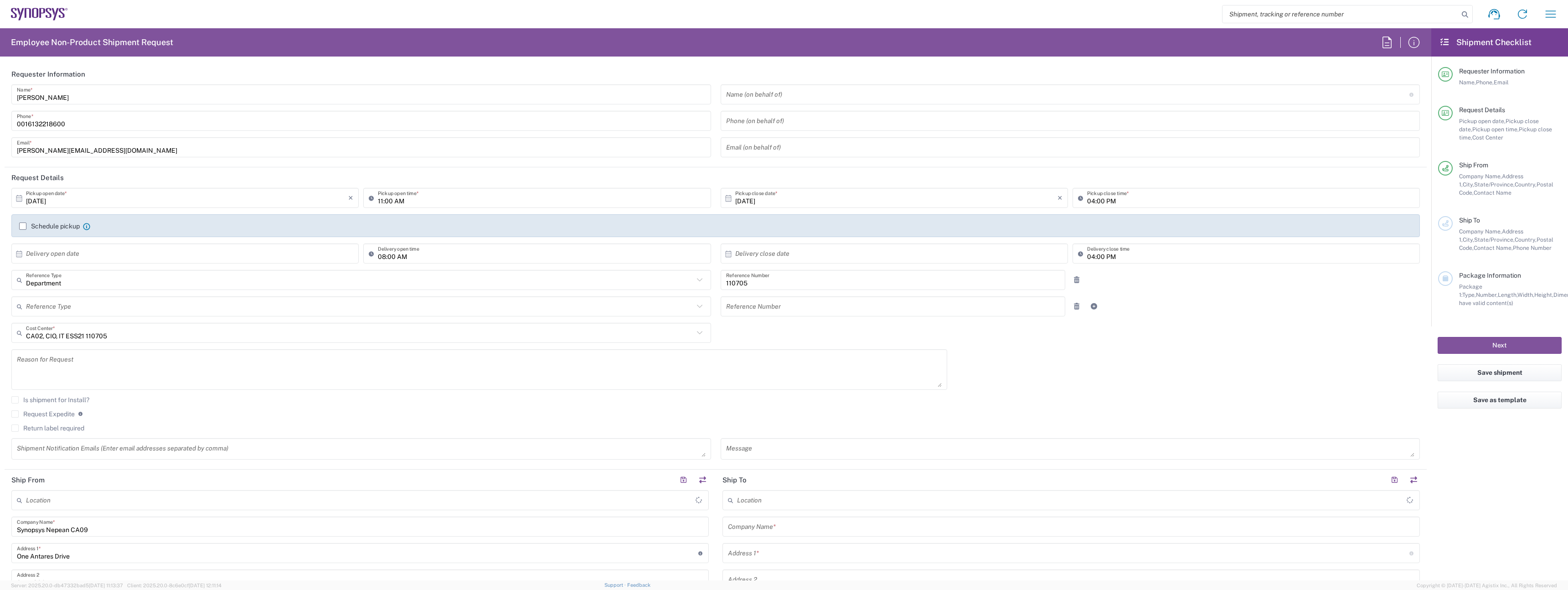
type input "Nepean CA09"
click at [157, 91] on input "[PERSON_NAME]" at bounding box center [361, 94] width 688 height 16
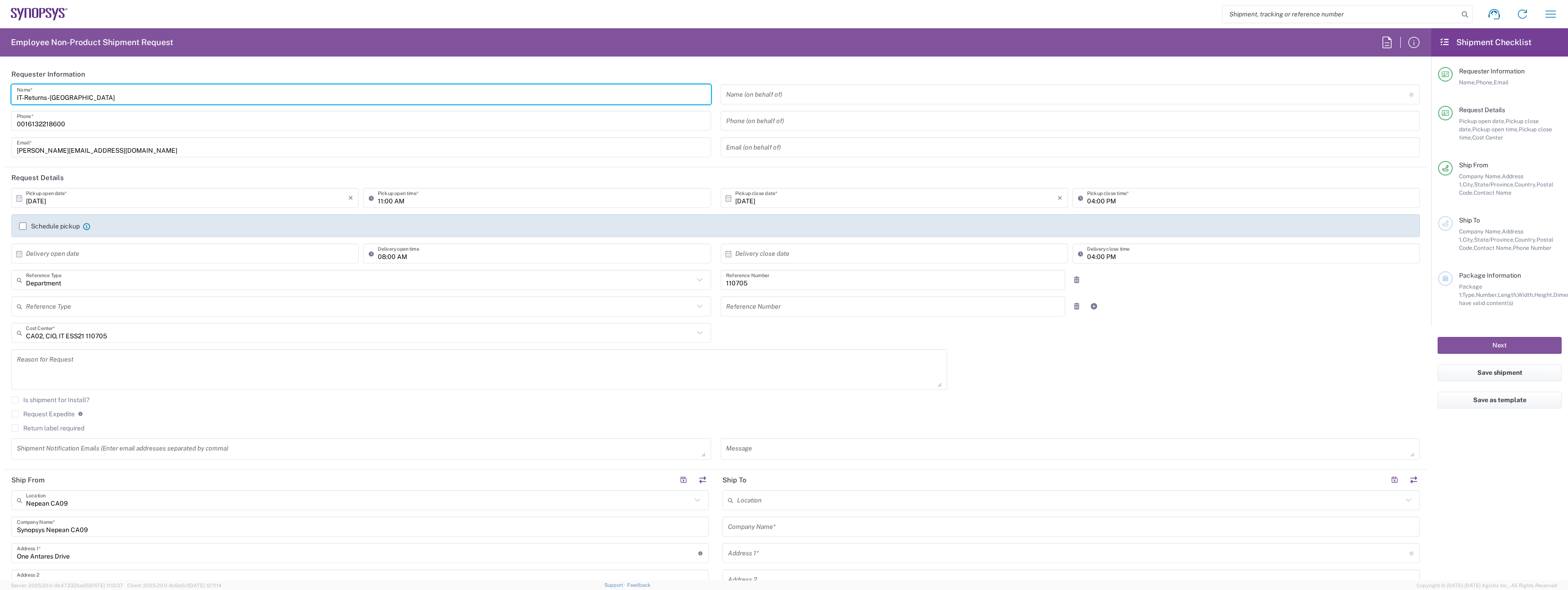
type input "IT-Returns-[GEOGRAPHIC_DATA]"
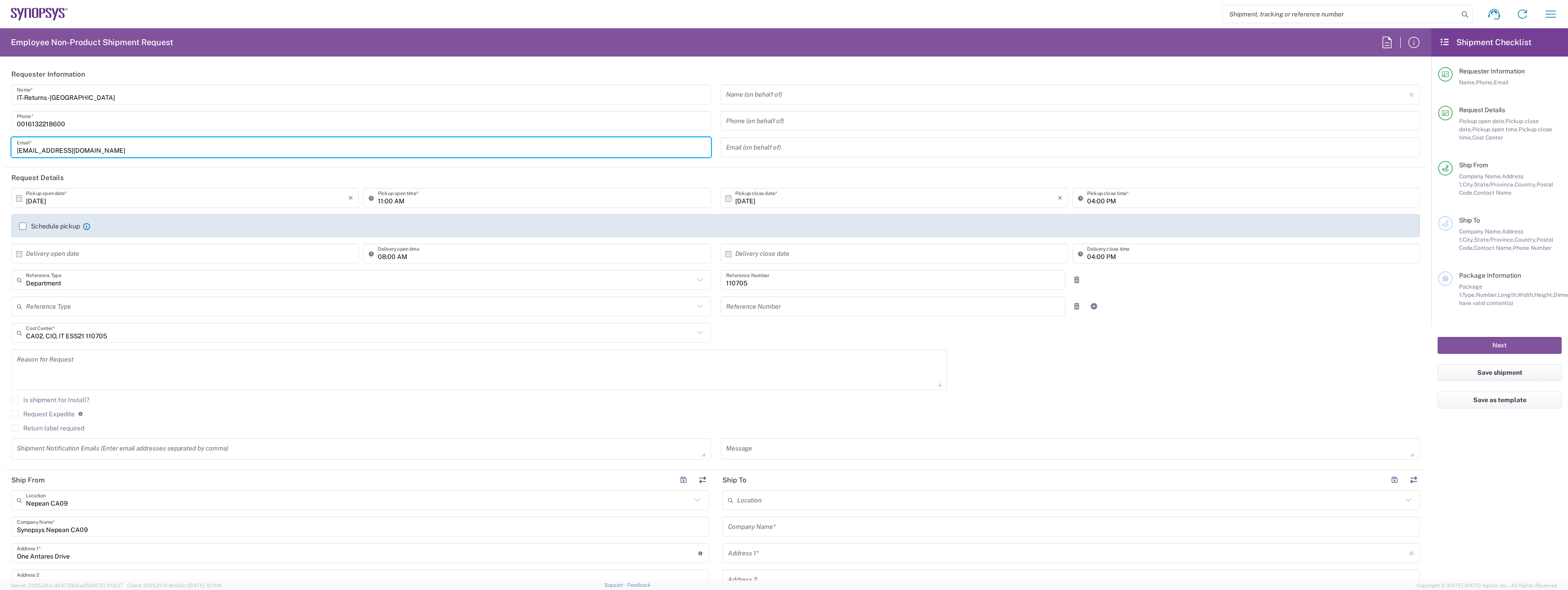
type input "[EMAIL_ADDRESS][DOMAIN_NAME]"
click at [379, 202] on input "11:00 AM" at bounding box center [542, 198] width 327 height 16
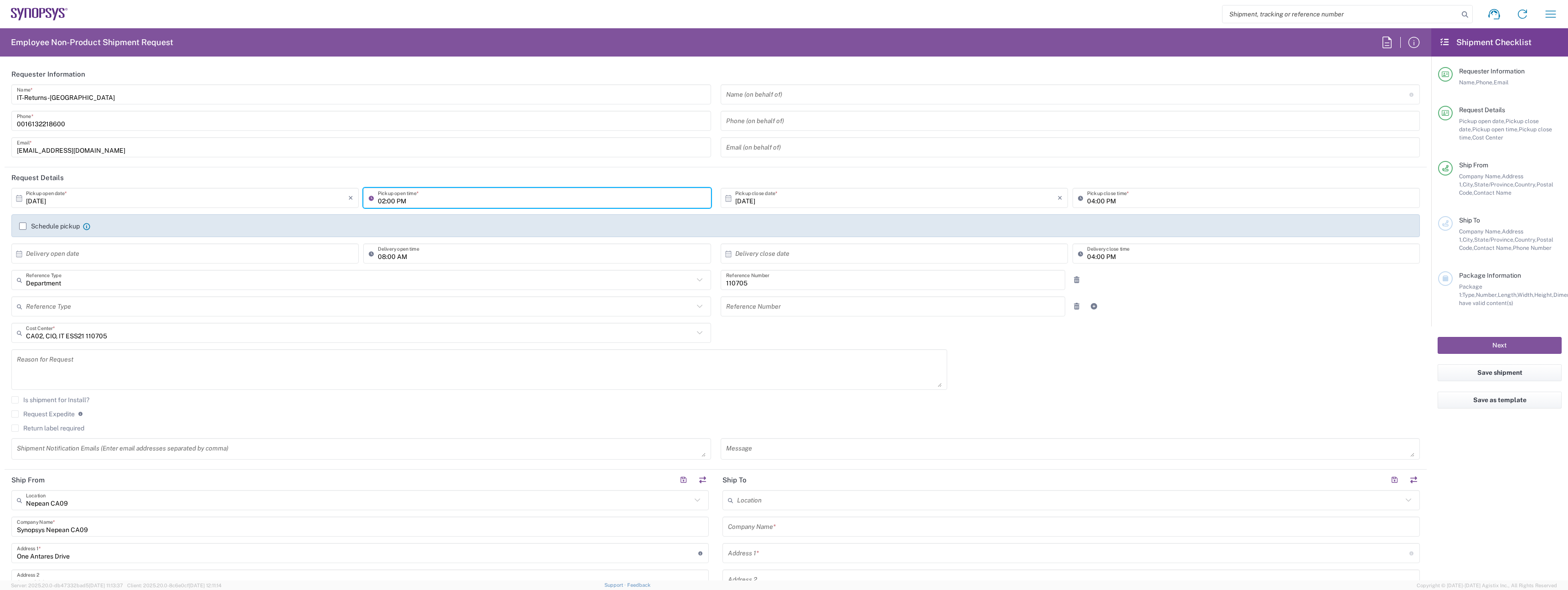
type input "02:00 PM"
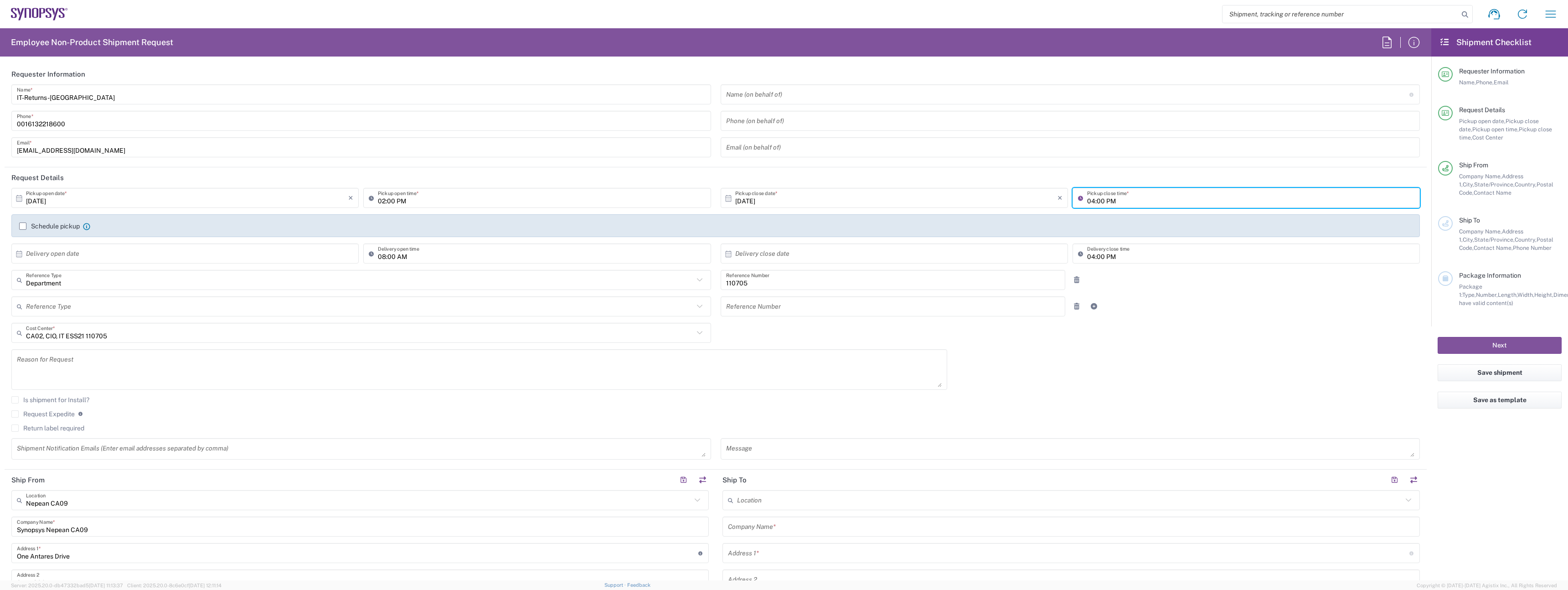
click at [1087, 203] on input "04:00 PM" at bounding box center [1251, 198] width 327 height 16
type input "06:00 PM"
click at [35, 431] on label "Return label required" at bounding box center [48, 428] width 73 height 7
click at [15, 428] on input "Return label required" at bounding box center [15, 428] width 0 height 0
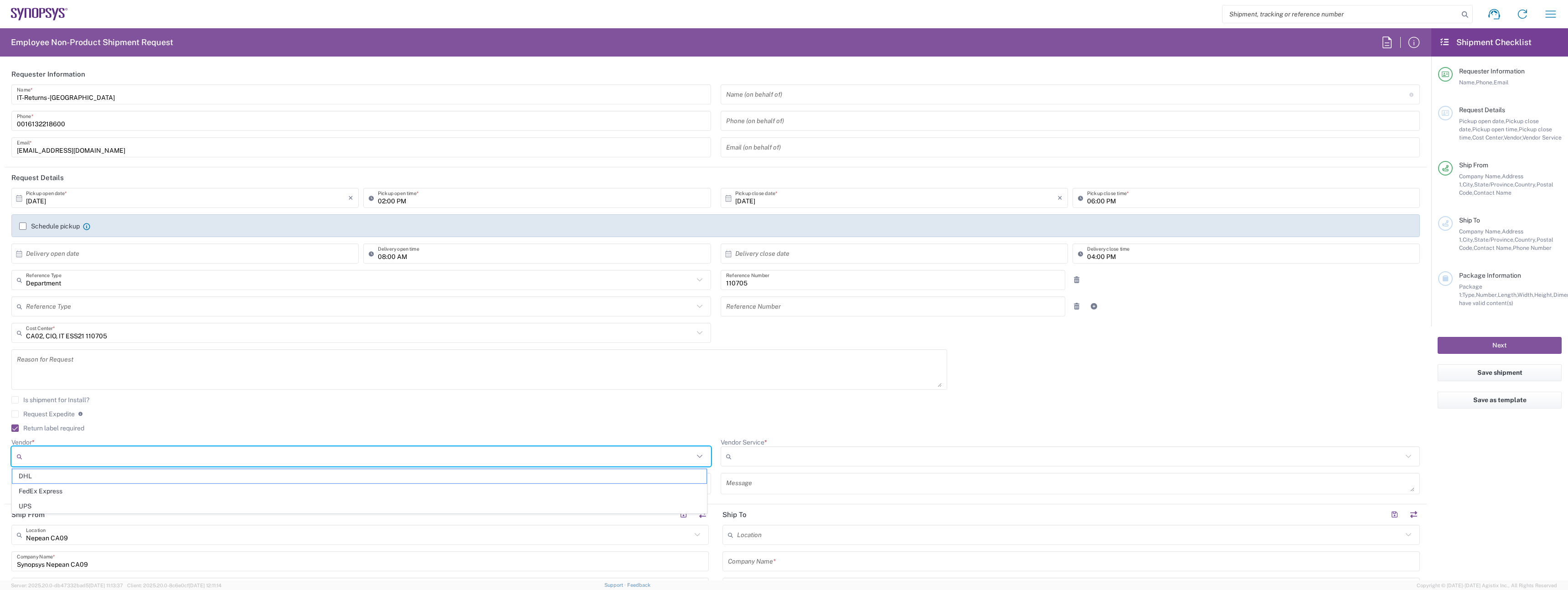
click at [113, 457] on input "Vendor *" at bounding box center [360, 457] width 668 height 15
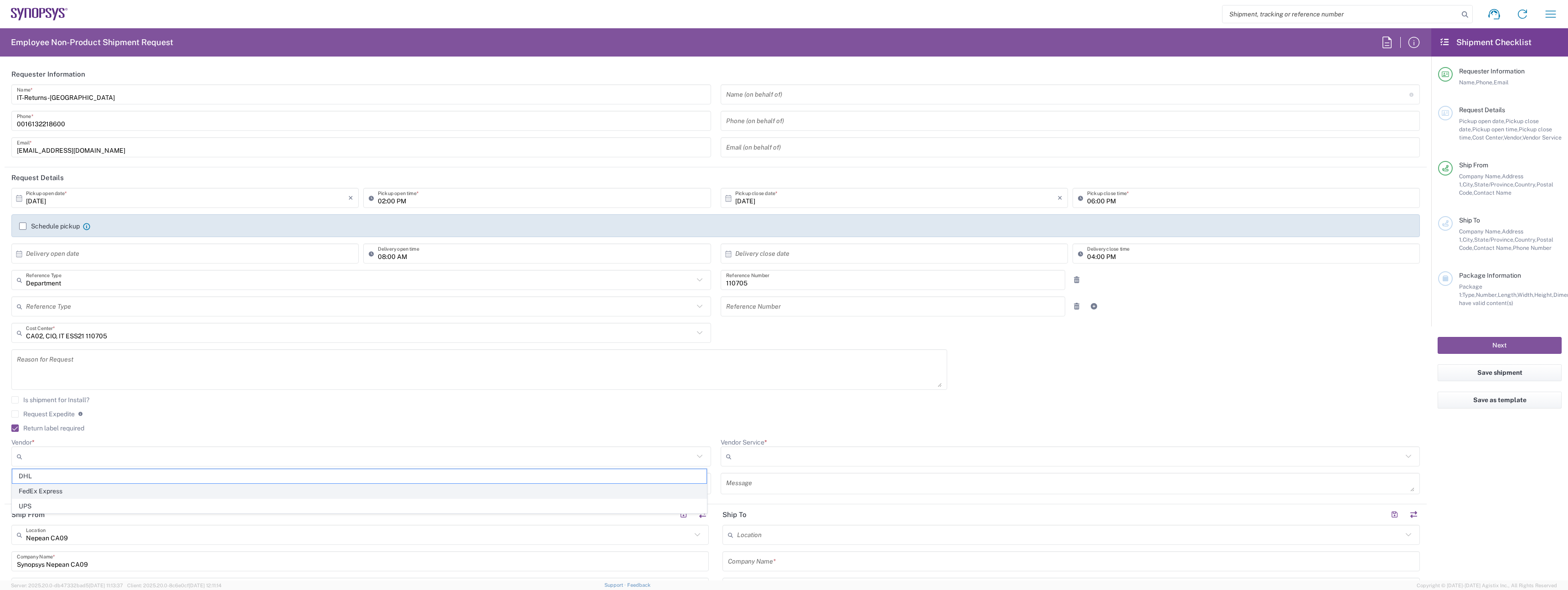
click at [89, 494] on span "FedEx Express" at bounding box center [359, 491] width 694 height 14
type input "FedEx Express"
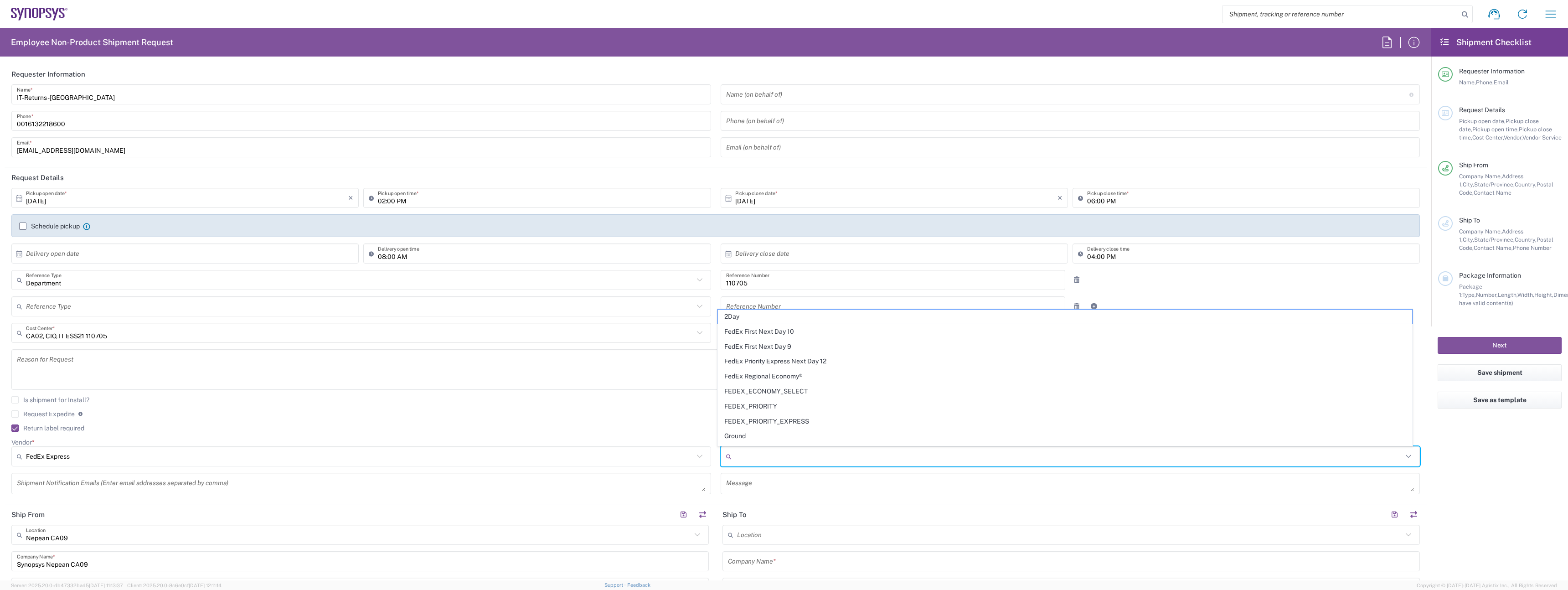
click at [758, 455] on input "Vendor Service *" at bounding box center [1069, 457] width 668 height 15
click at [759, 315] on span "2Day" at bounding box center [1065, 316] width 694 height 14
type input "2Day"
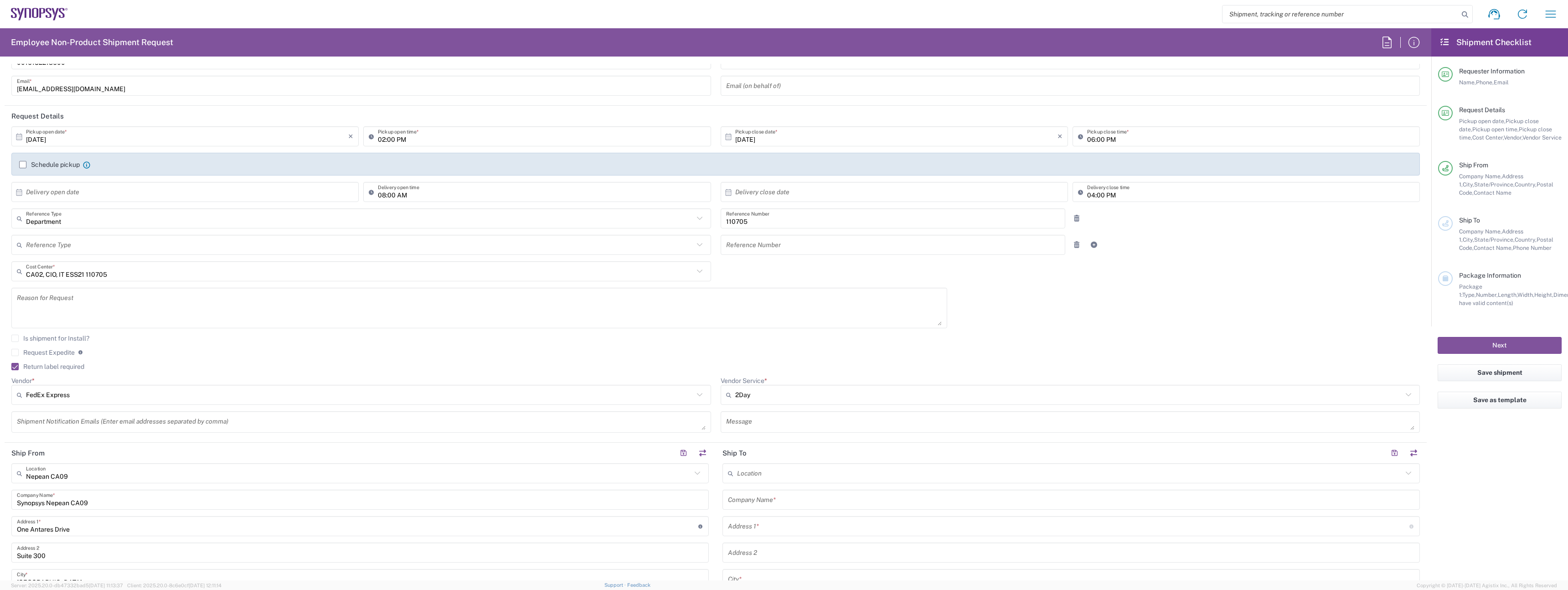
scroll to position [173, 0]
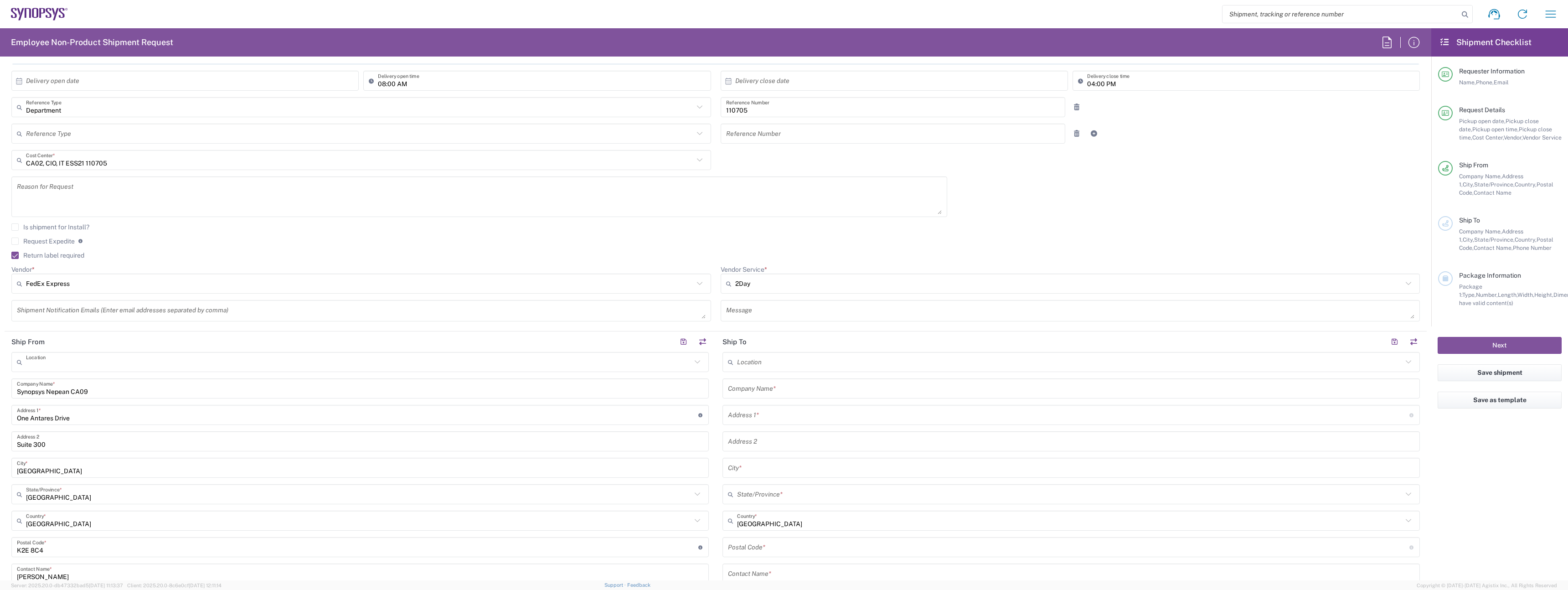
click at [154, 368] on input "text" at bounding box center [359, 362] width 665 height 16
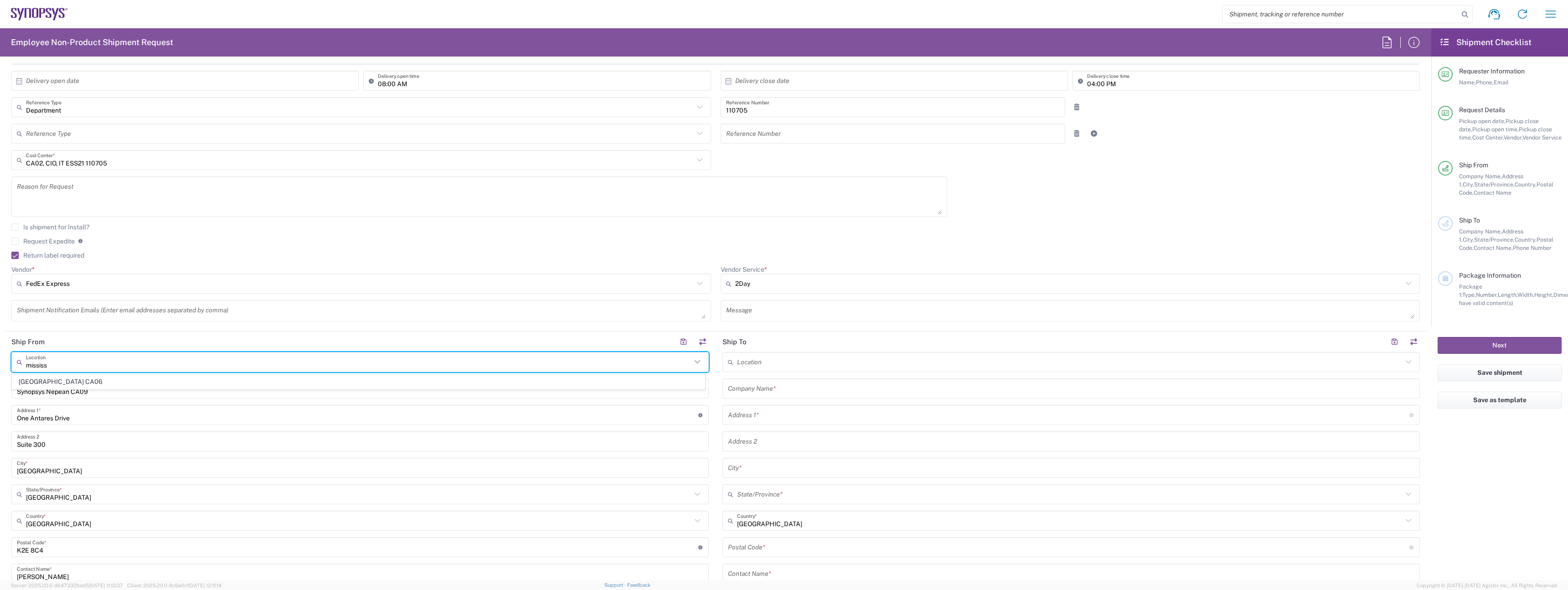
type input "mississ"
click at [128, 373] on div "mississ Location Mississauga CA06 Synopsys Nepean CA09 Company Name * One Antar…" at bounding box center [360, 518] width 698 height 332
click at [98, 359] on input "Nepean CA09" at bounding box center [359, 362] width 665 height 16
click at [117, 365] on input "ca06Nepean CA09" at bounding box center [359, 362] width 665 height 16
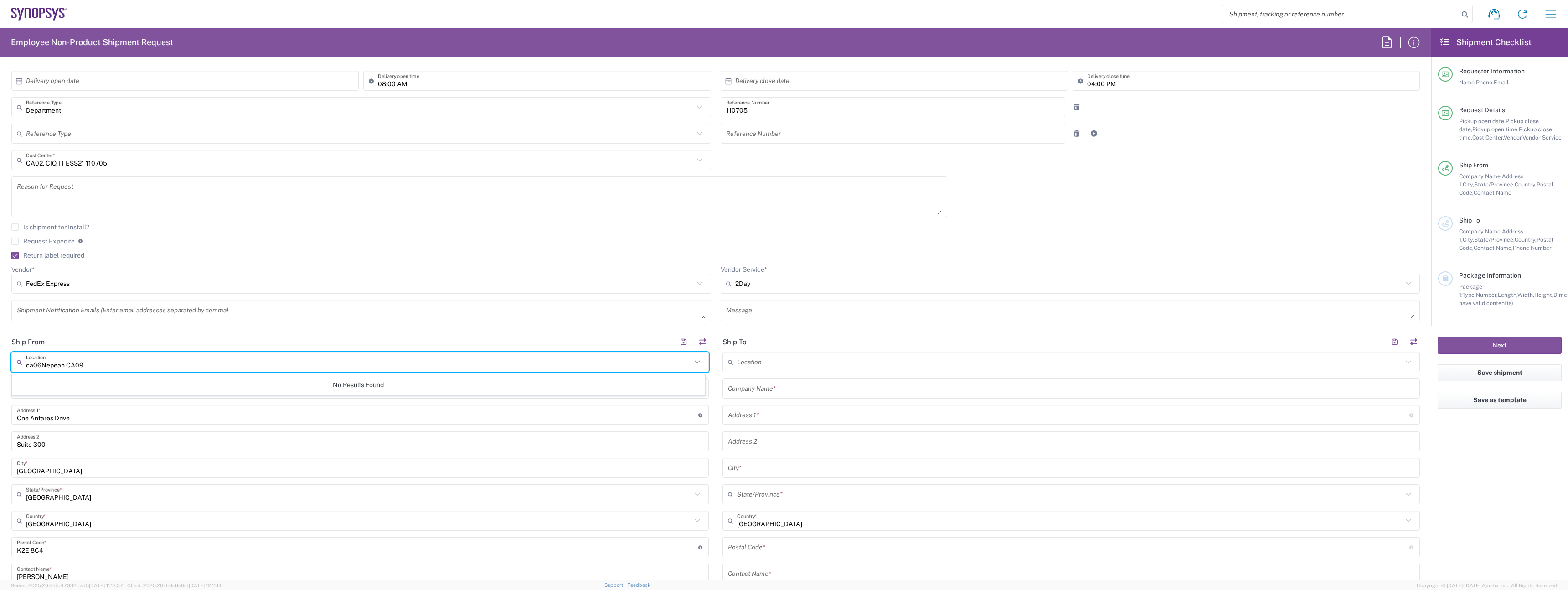
click at [117, 365] on input "ca06Nepean CA09" at bounding box center [359, 362] width 665 height 16
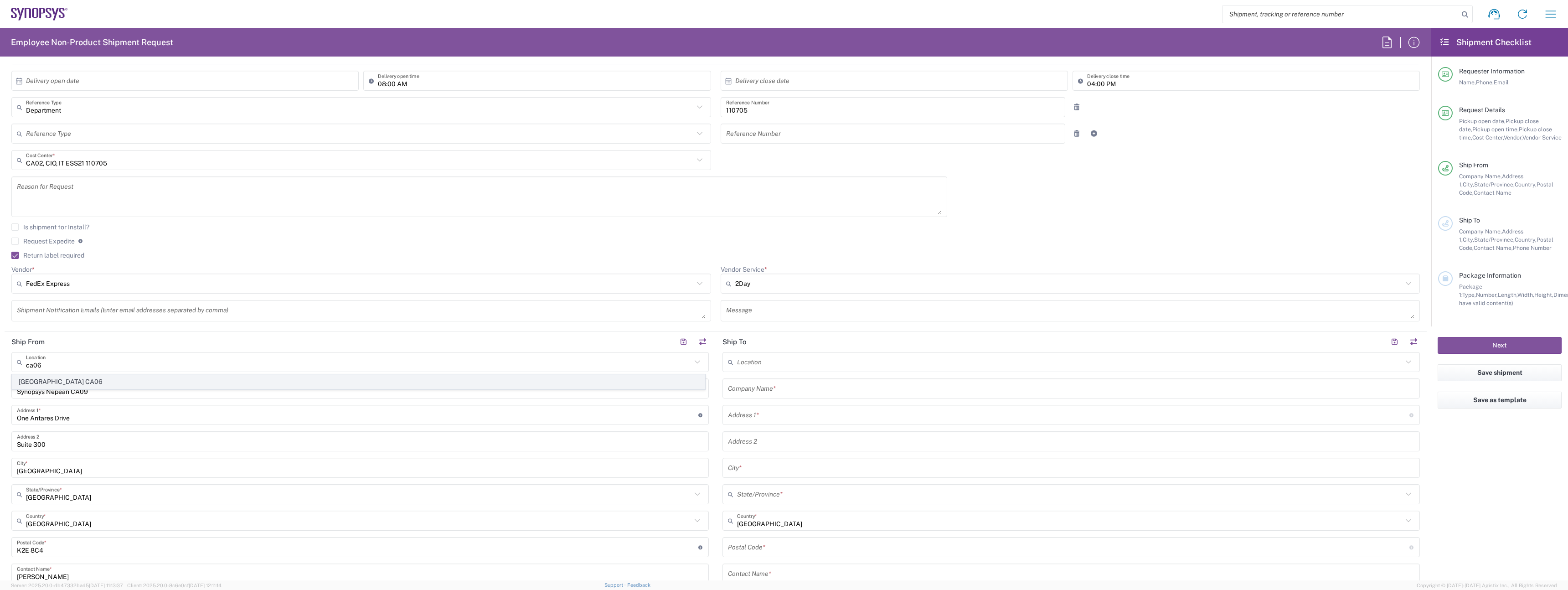
click at [61, 381] on span "[GEOGRAPHIC_DATA] CA06" at bounding box center [358, 382] width 692 height 14
type input "[GEOGRAPHIC_DATA] CA06"
type input "Synopsys Mississauga CA06"
type input "[STREET_ADDRESS]"
type input "Suite 900"
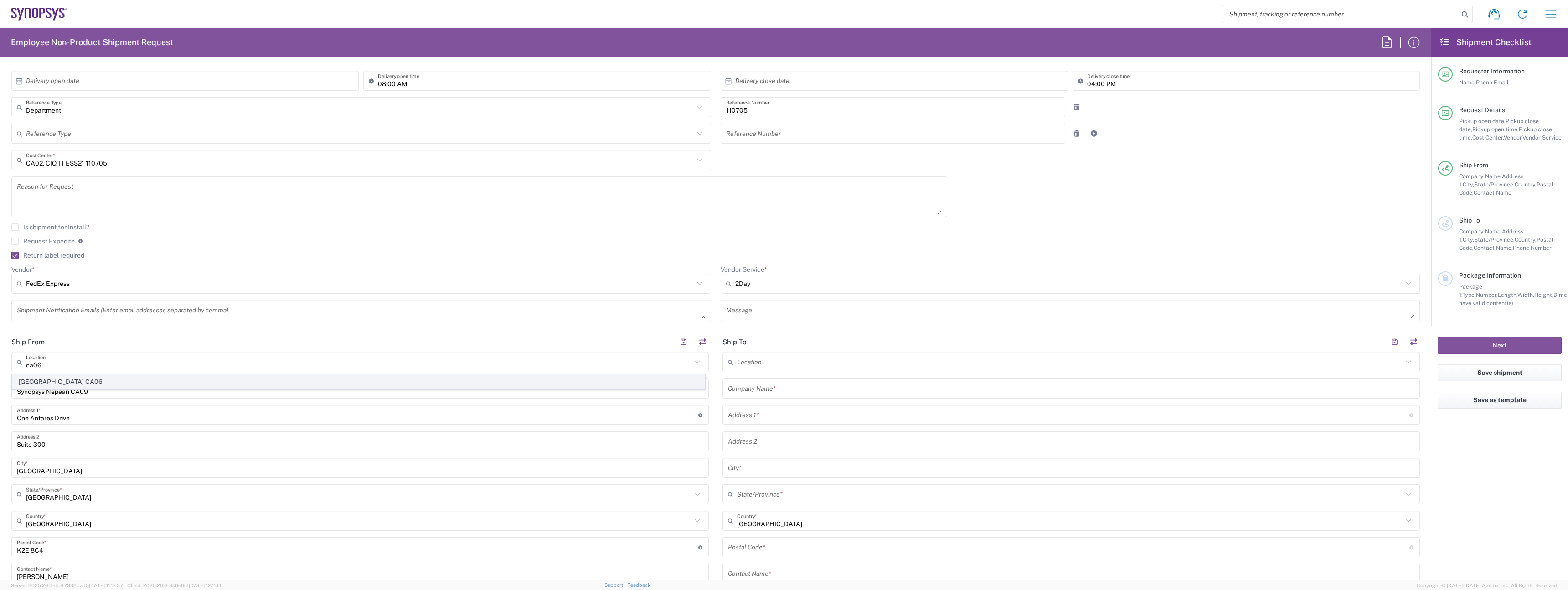
type input "[GEOGRAPHIC_DATA]"
type input "L5B 1M2"
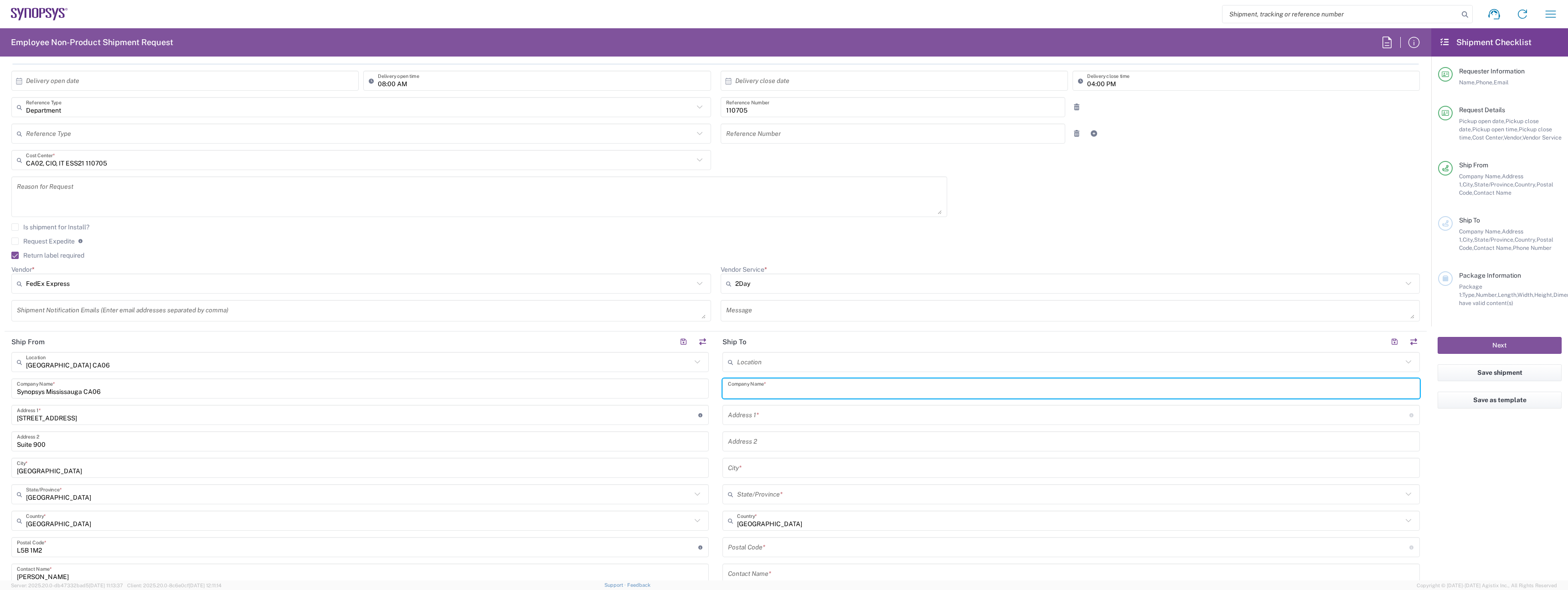
click at [802, 392] on input "text" at bounding box center [1071, 388] width 687 height 16
type input "Synopsys-Ansys"
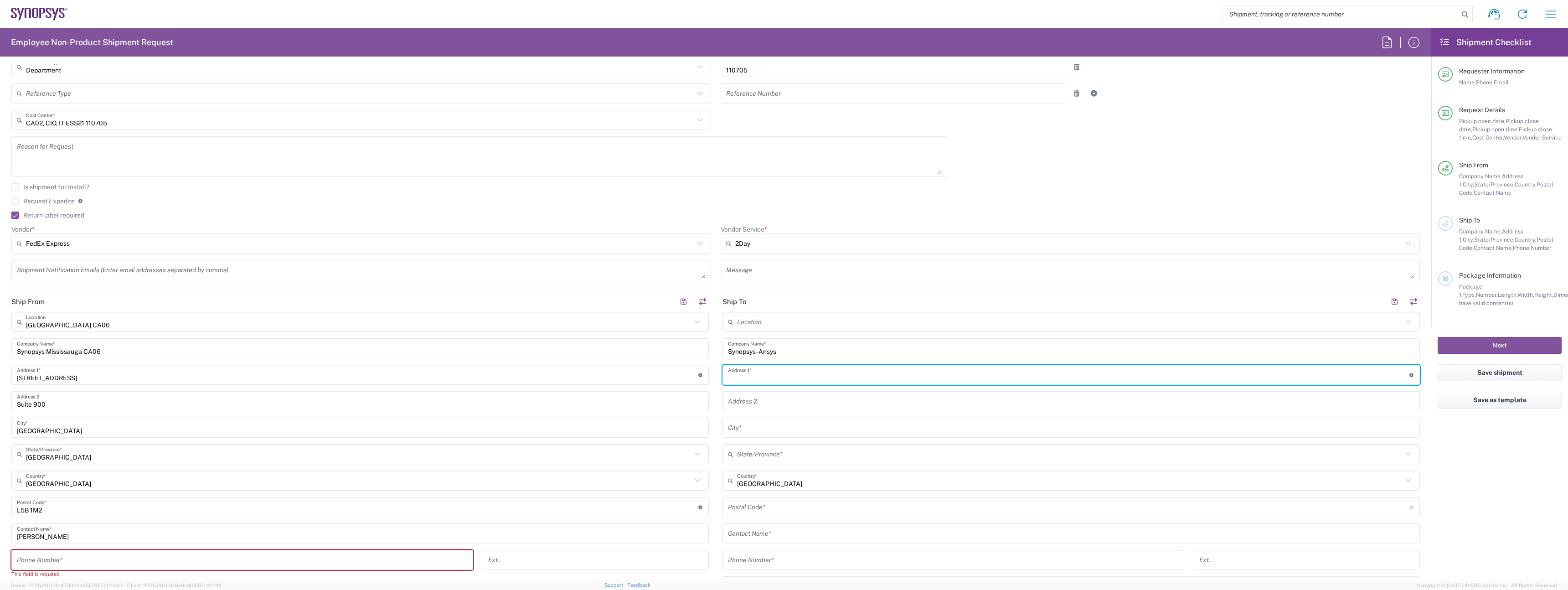
scroll to position [250, 0]
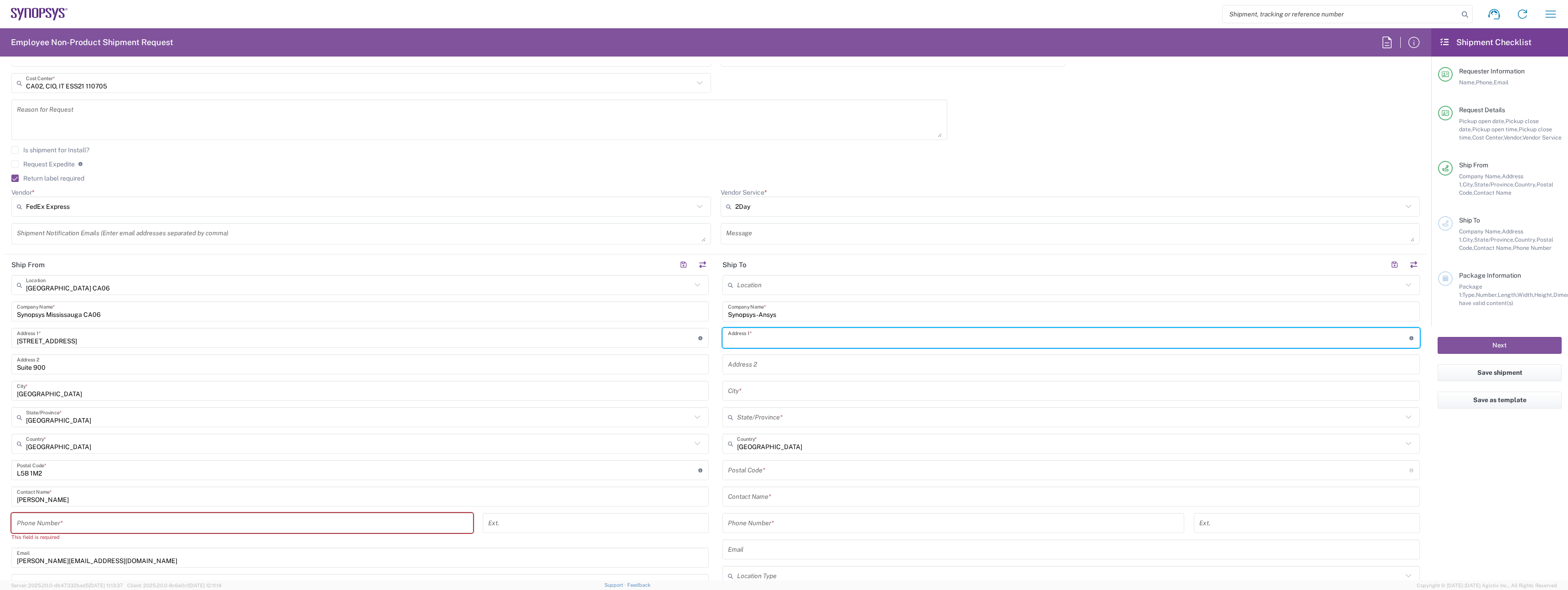
drag, startPoint x: 114, startPoint y: 532, endPoint x: 113, endPoint y: 525, distance: 7.1
click at [114, 532] on div "Phone Number *" at bounding box center [242, 522] width 462 height 20
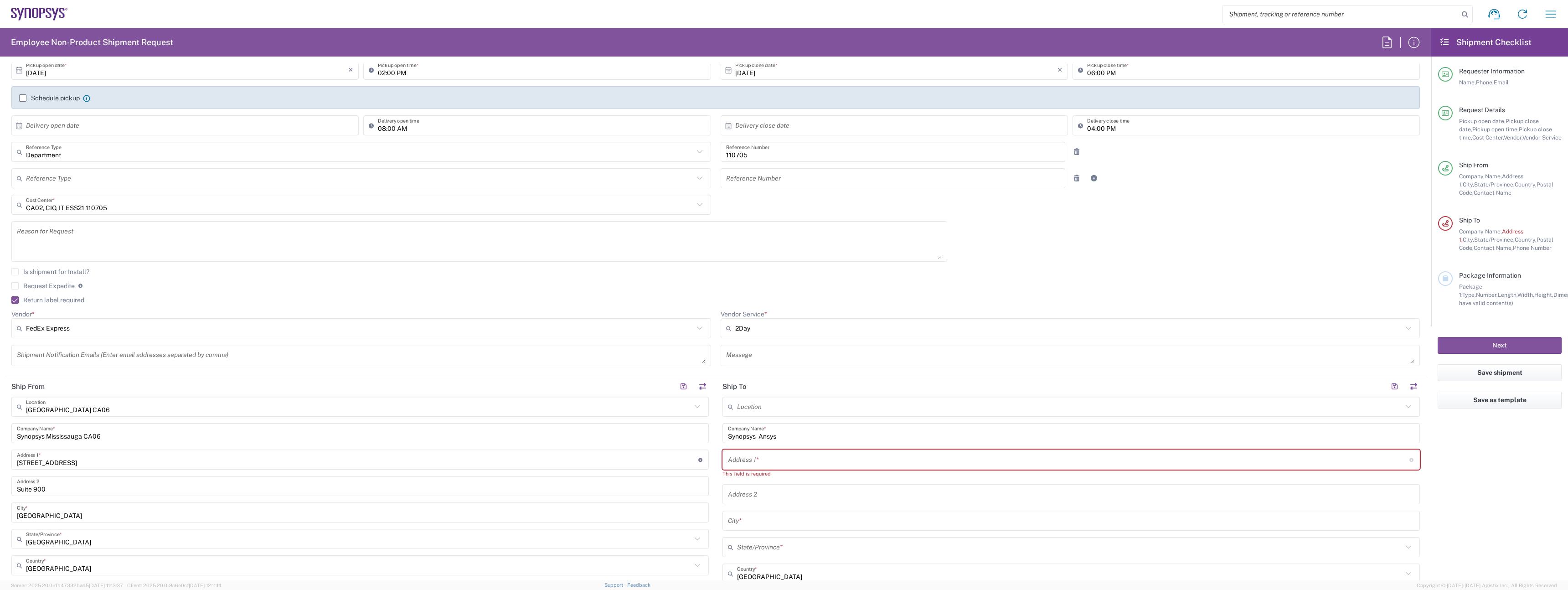
scroll to position [0, 0]
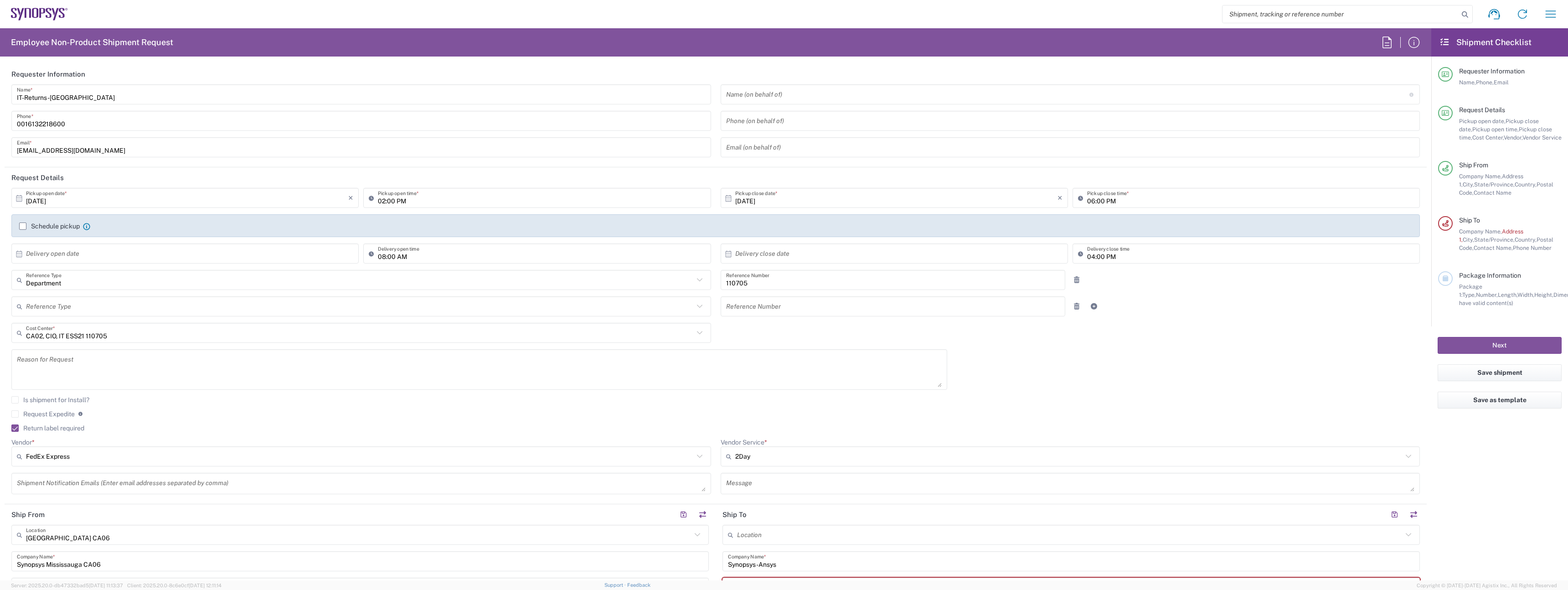
click at [66, 124] on input "0016132218600" at bounding box center [361, 121] width 688 height 16
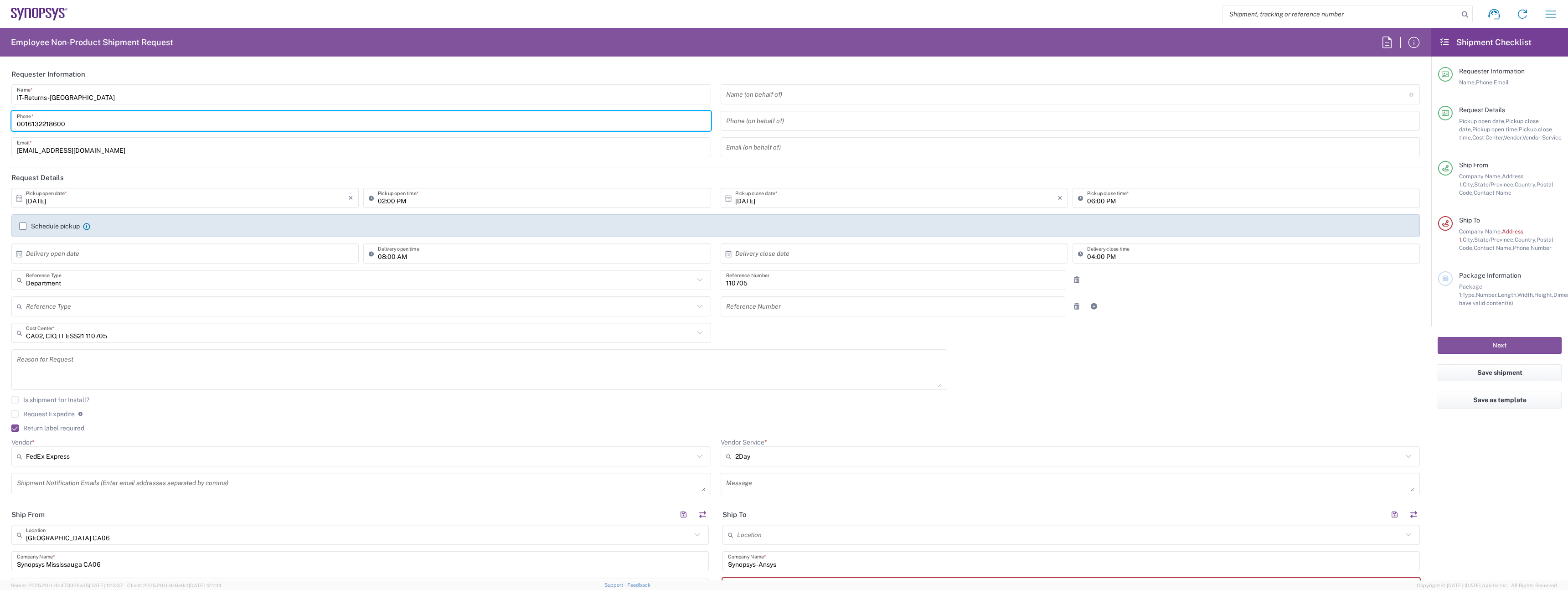
click at [66, 124] on input "0016132218600" at bounding box center [361, 121] width 688 height 16
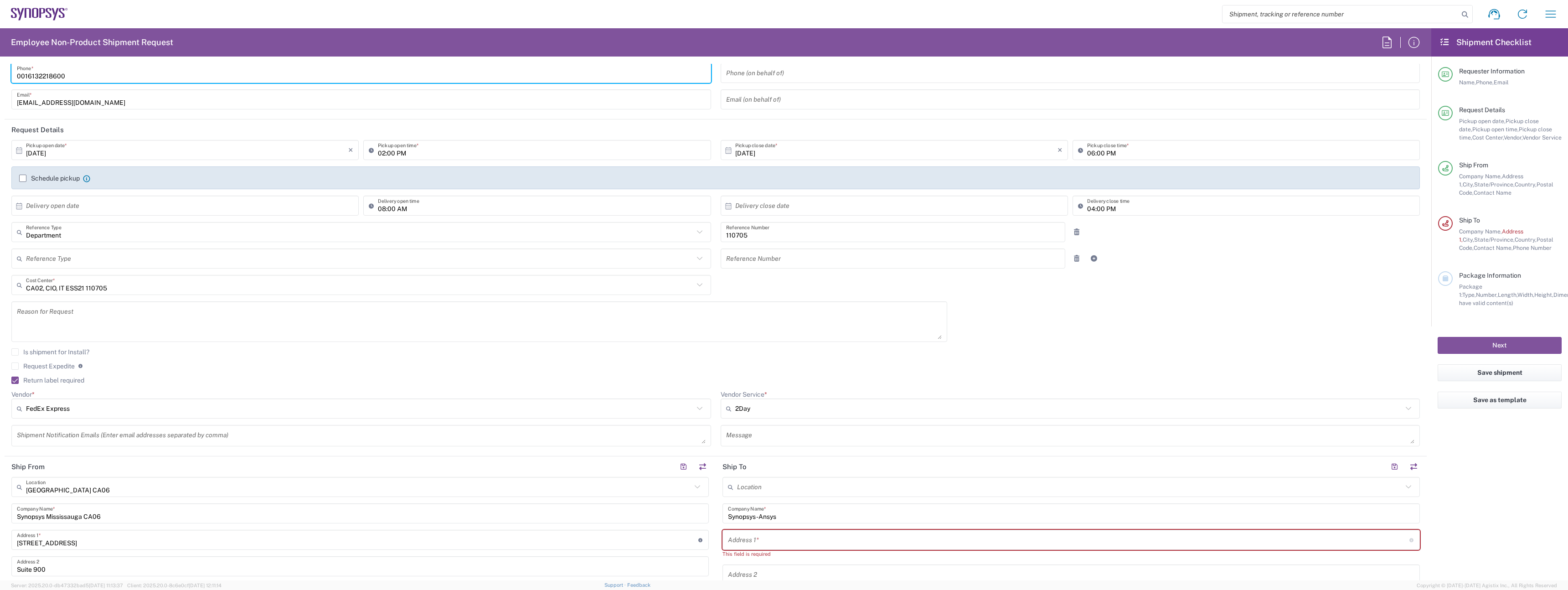
scroll to position [275, 0]
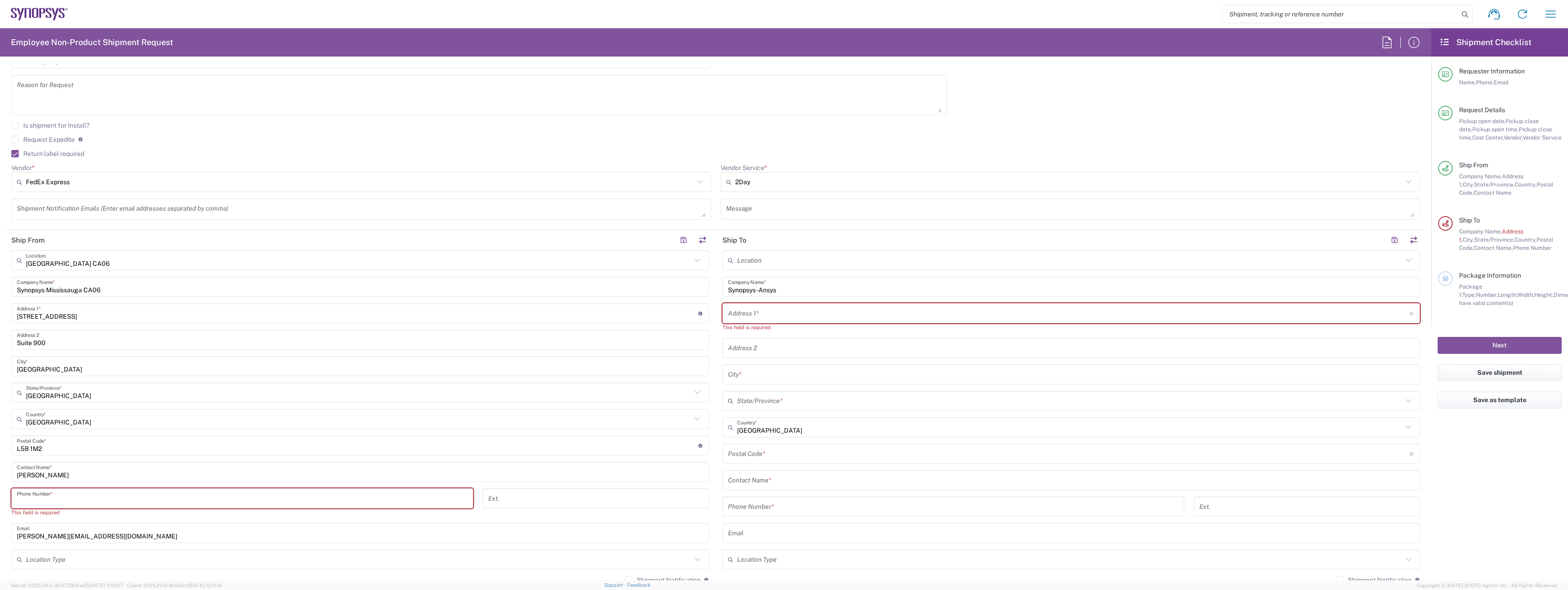
click at [68, 502] on input "tel" at bounding box center [242, 499] width 451 height 16
paste input "0016132218600"
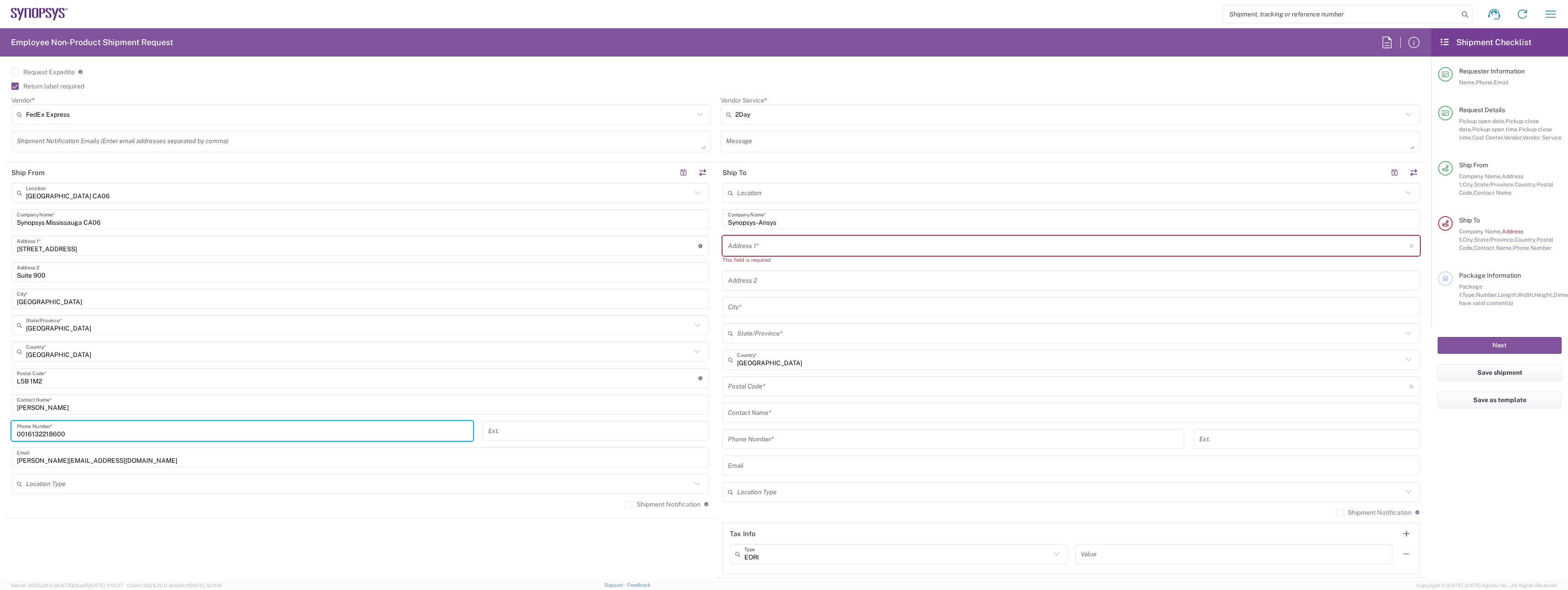
scroll to position [377, 0]
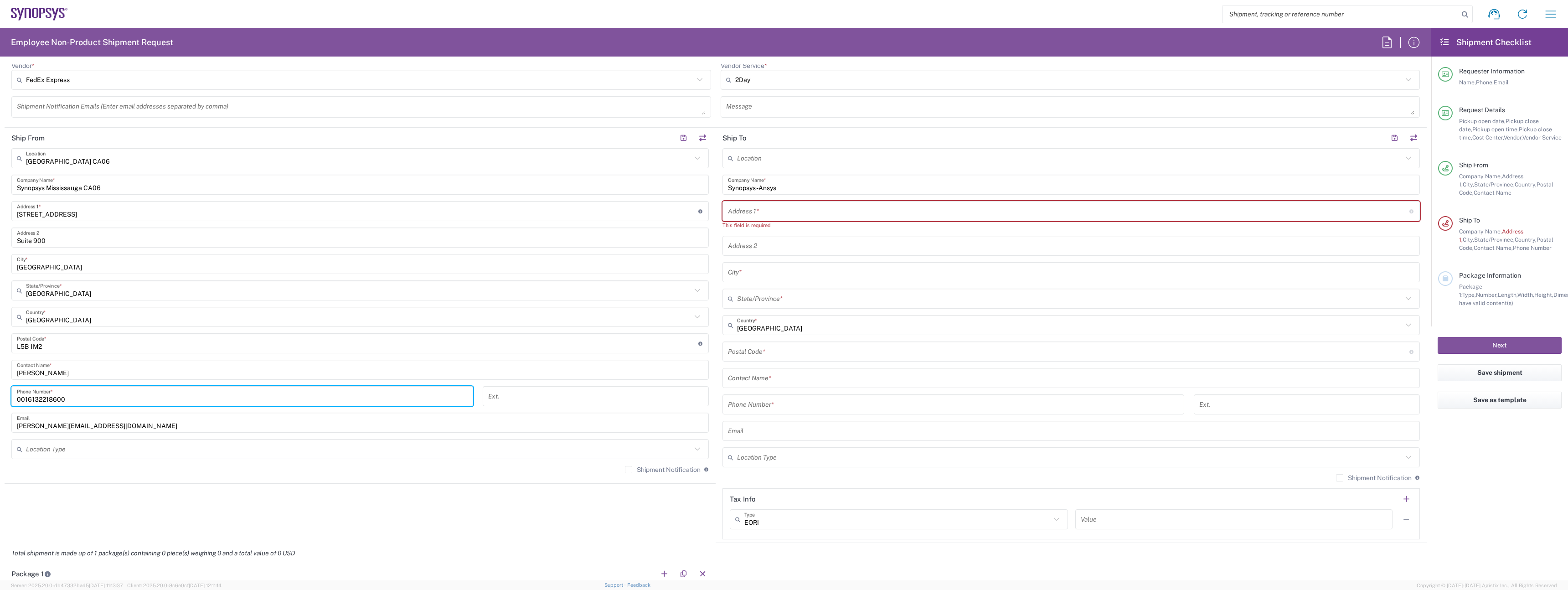
type input "0016132218600"
click at [226, 442] on input "text" at bounding box center [359, 449] width 665 height 16
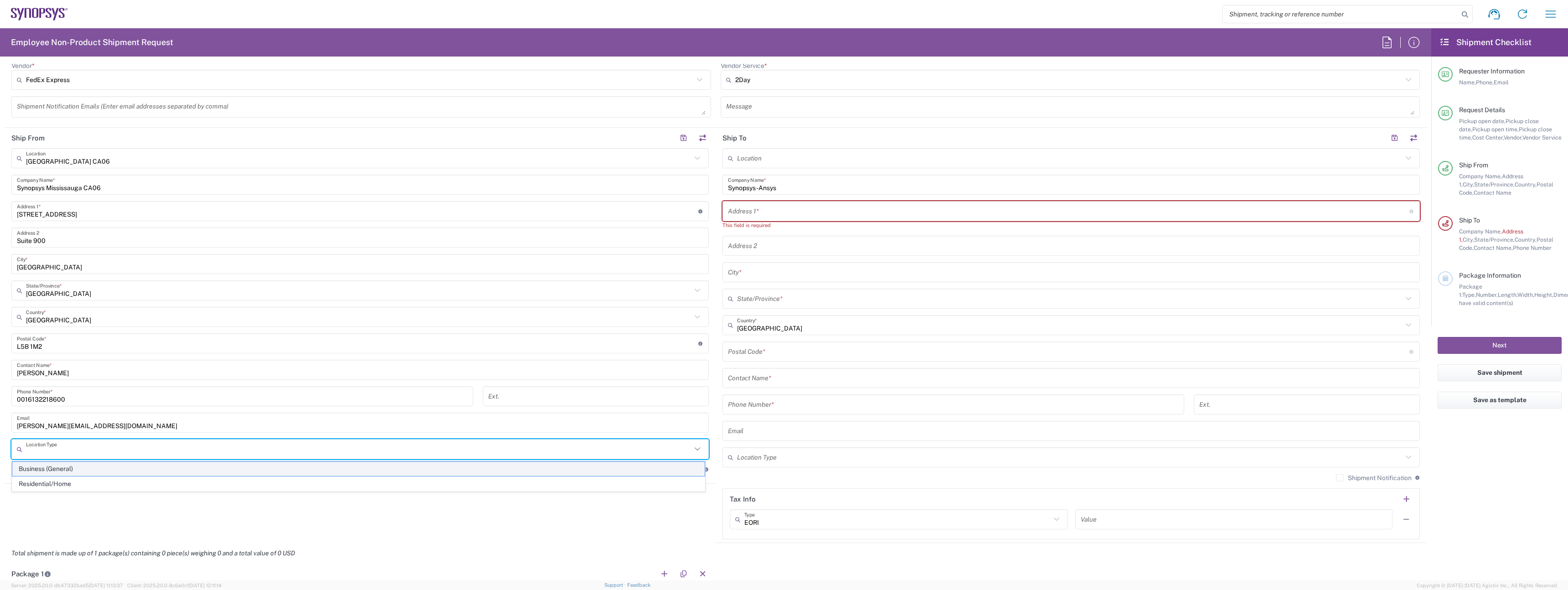
click at [201, 468] on span "Business (General)" at bounding box center [358, 469] width 692 height 14
type input "Business (General)"
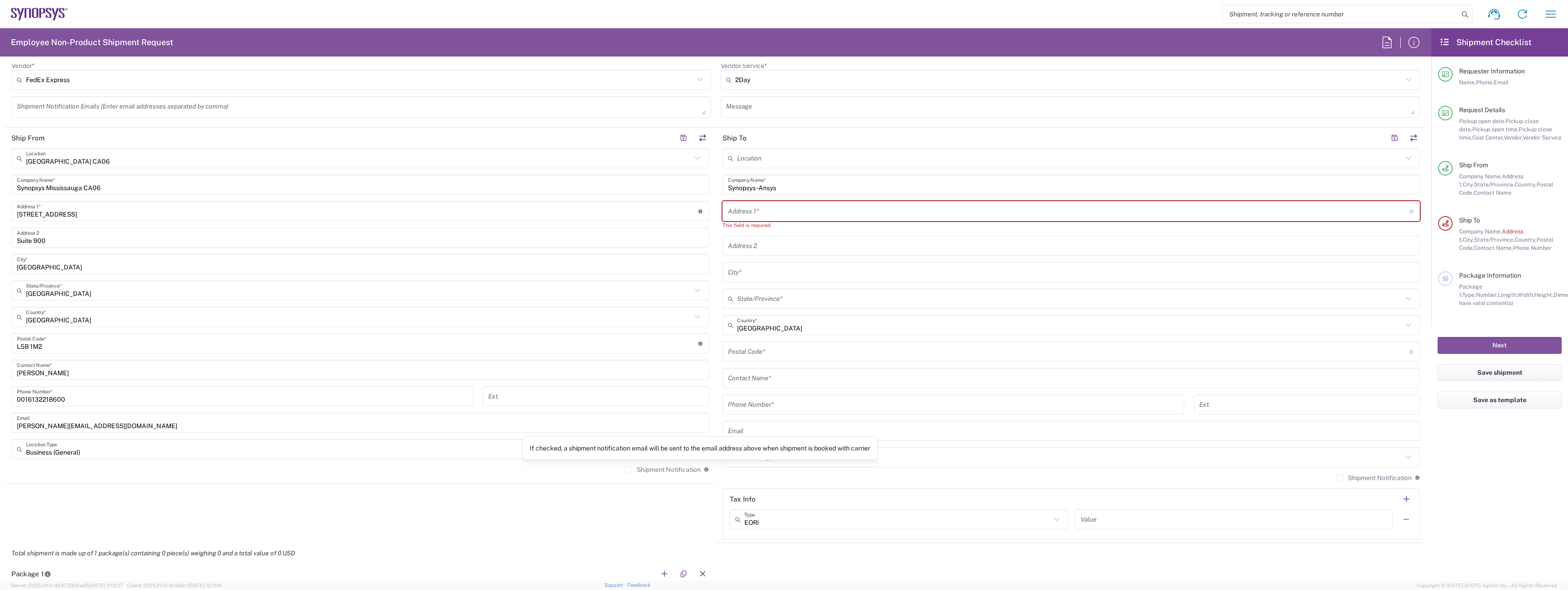
click at [697, 471] on div "Shipment Notification If checked, a shipment notification email will be sent to…" at bounding box center [667, 469] width 84 height 8
click at [674, 471] on label "Shipment Notification" at bounding box center [663, 469] width 75 height 7
click at [629, 469] on input "Shipment Notification" at bounding box center [629, 469] width 0 height 0
click at [1358, 478] on label "Shipment Notification" at bounding box center [1374, 478] width 75 height 7
click at [1340, 478] on input "Shipment Notification" at bounding box center [1340, 478] width 0 height 0
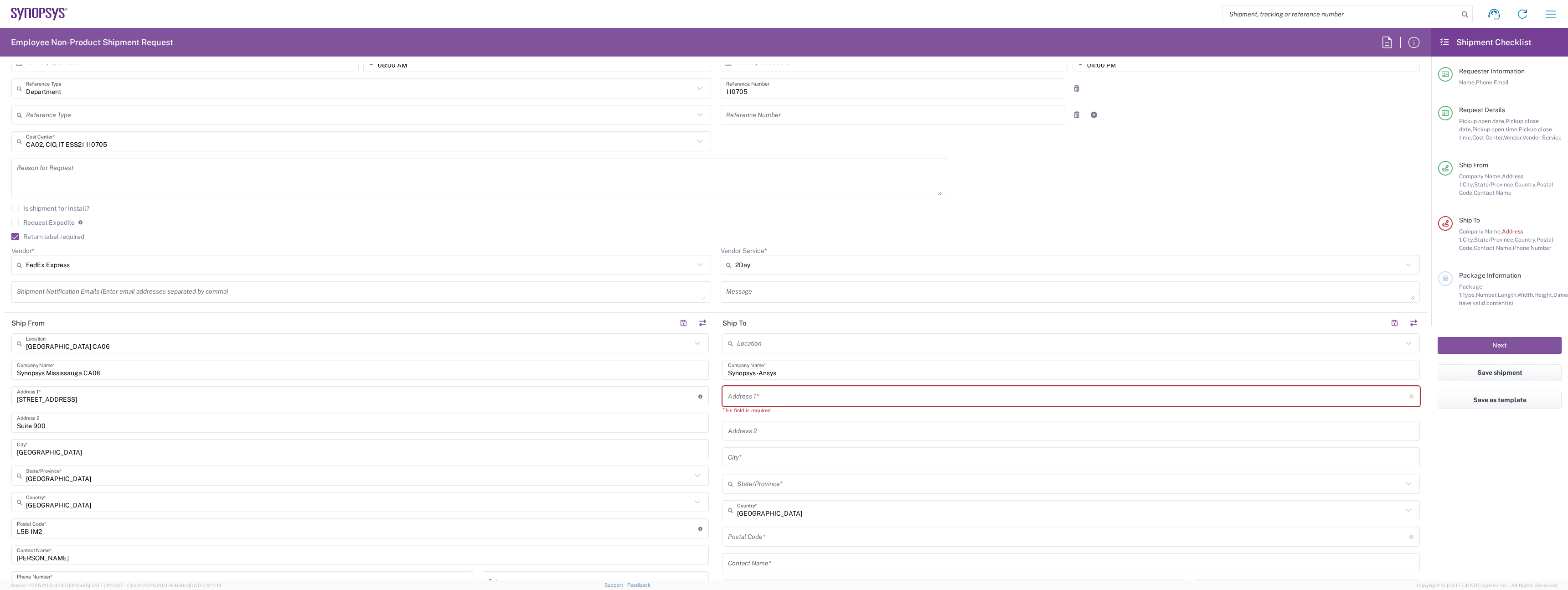
scroll to position [194, 0]
drag, startPoint x: 784, startPoint y: 393, endPoint x: 733, endPoint y: 349, distance: 67.4
click at [783, 393] on input "text" at bounding box center [1069, 395] width 682 height 16
paste input "1800 - 1095 West Pender St"
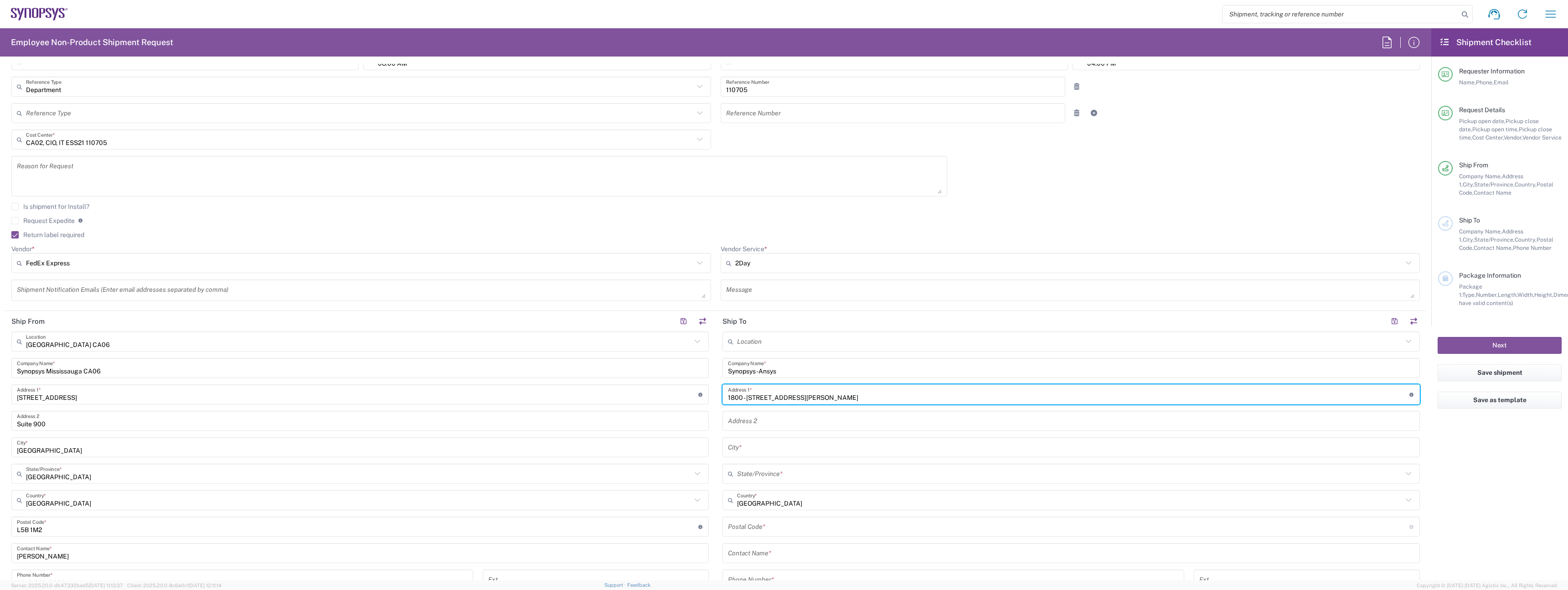
type input "1800 - 1095 West Pender St"
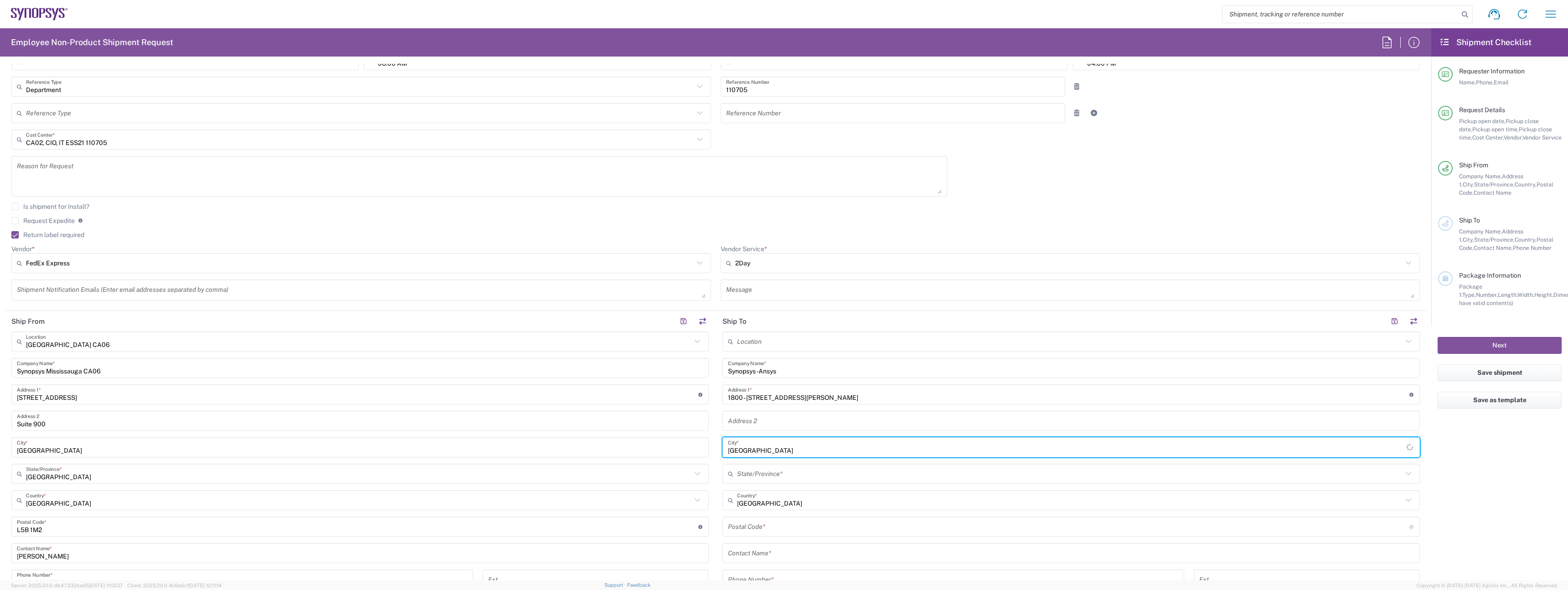
type input "Vancouver"
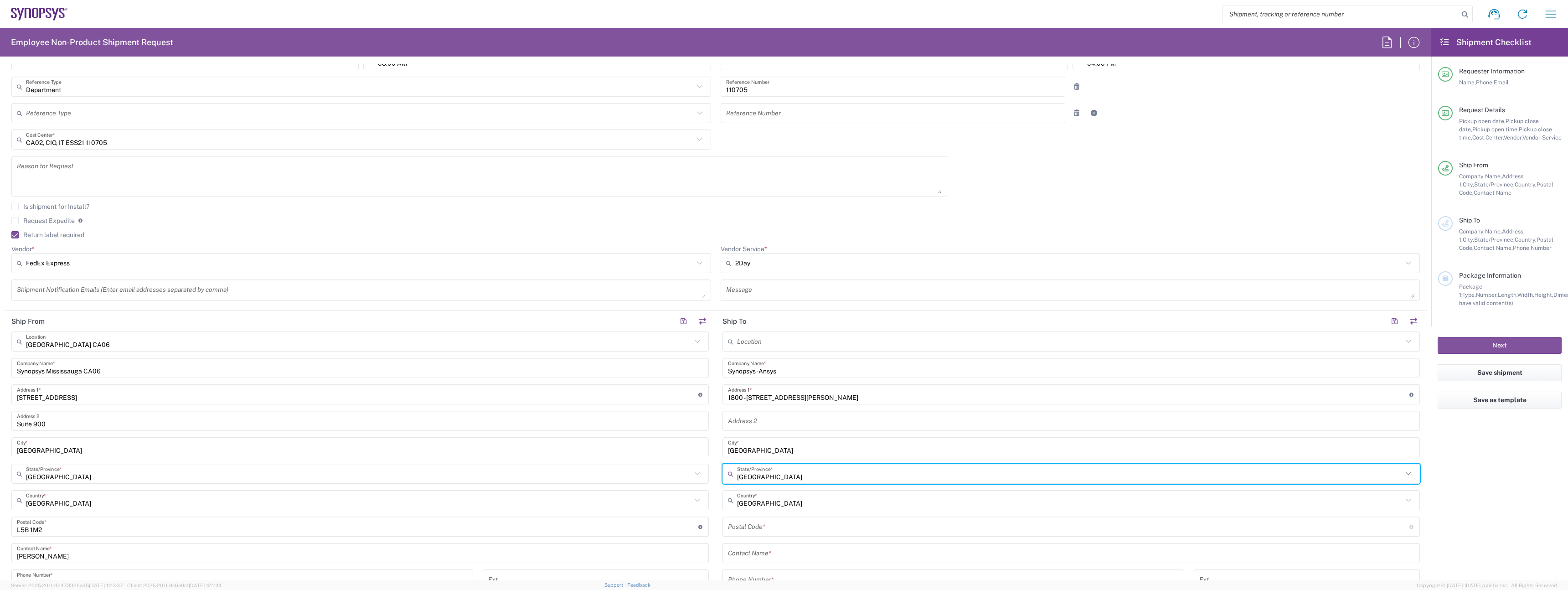
type input "[GEOGRAPHIC_DATA]"
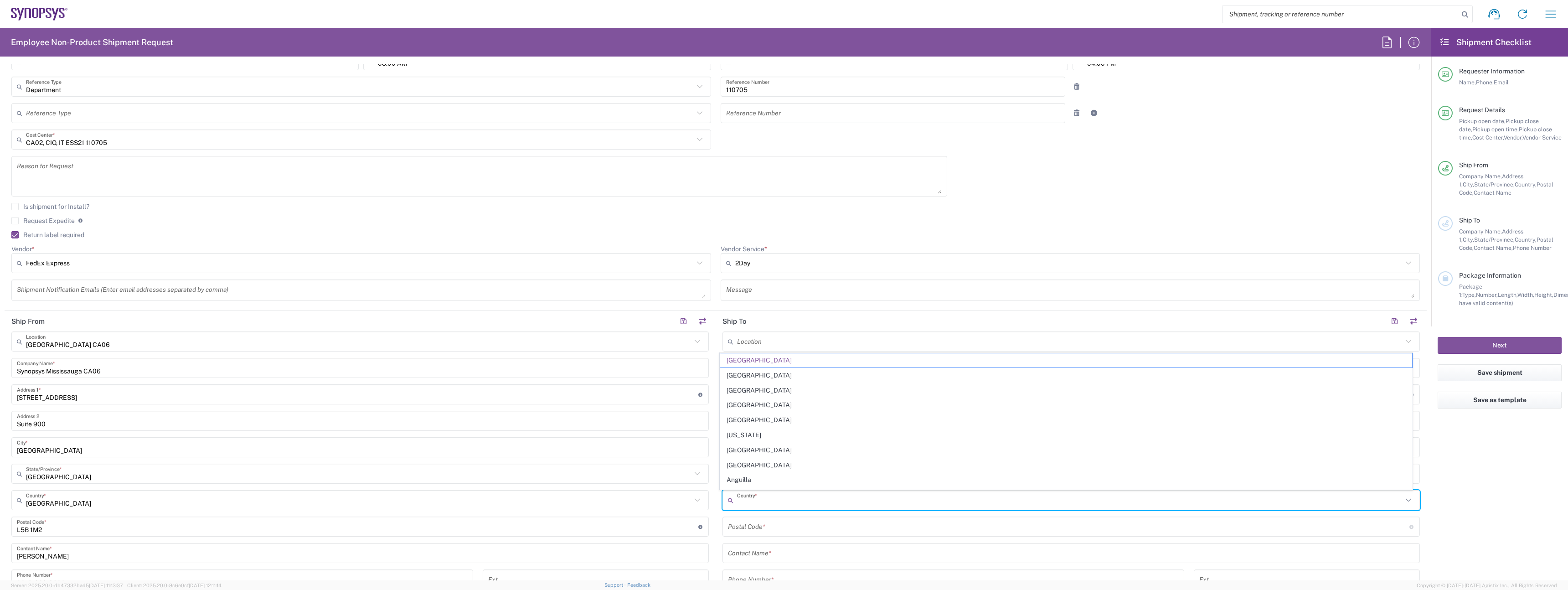
type input "[GEOGRAPHIC_DATA]"
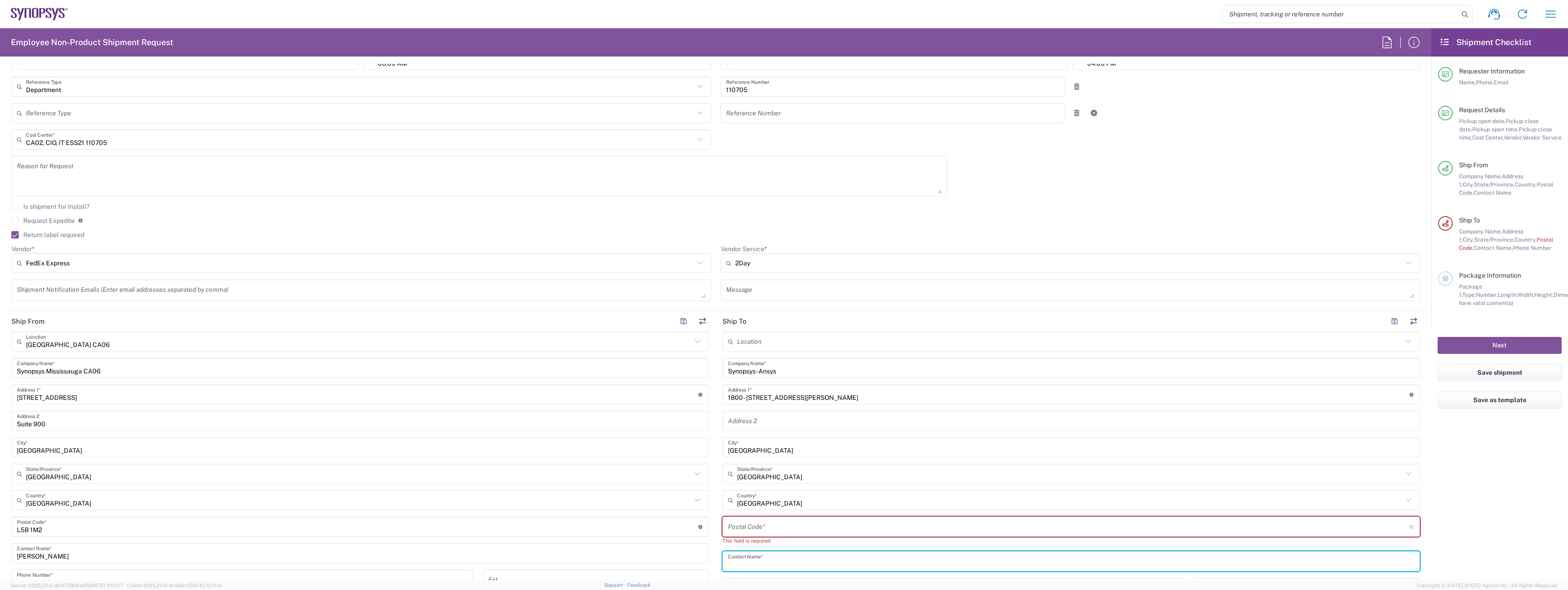
click at [772, 535] on div "Postal Code * Enter Postal Code here" at bounding box center [1071, 526] width 698 height 20
drag, startPoint x: 763, startPoint y: 529, endPoint x: 753, endPoint y: 524, distance: 11.2
click at [763, 529] on input "undefined" at bounding box center [1069, 527] width 682 height 16
click at [740, 527] on input "undefined" at bounding box center [1069, 527] width 682 height 16
paste input "V6E 2M6"
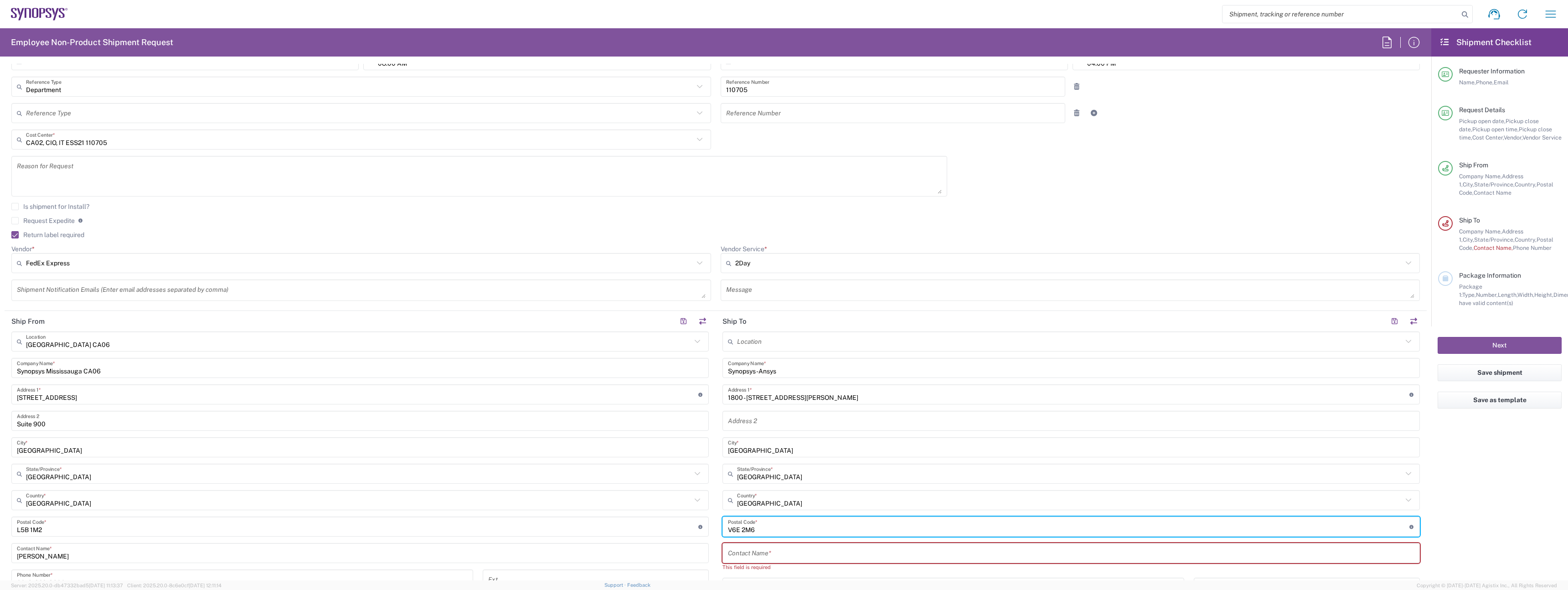
type input "V6E 2M6"
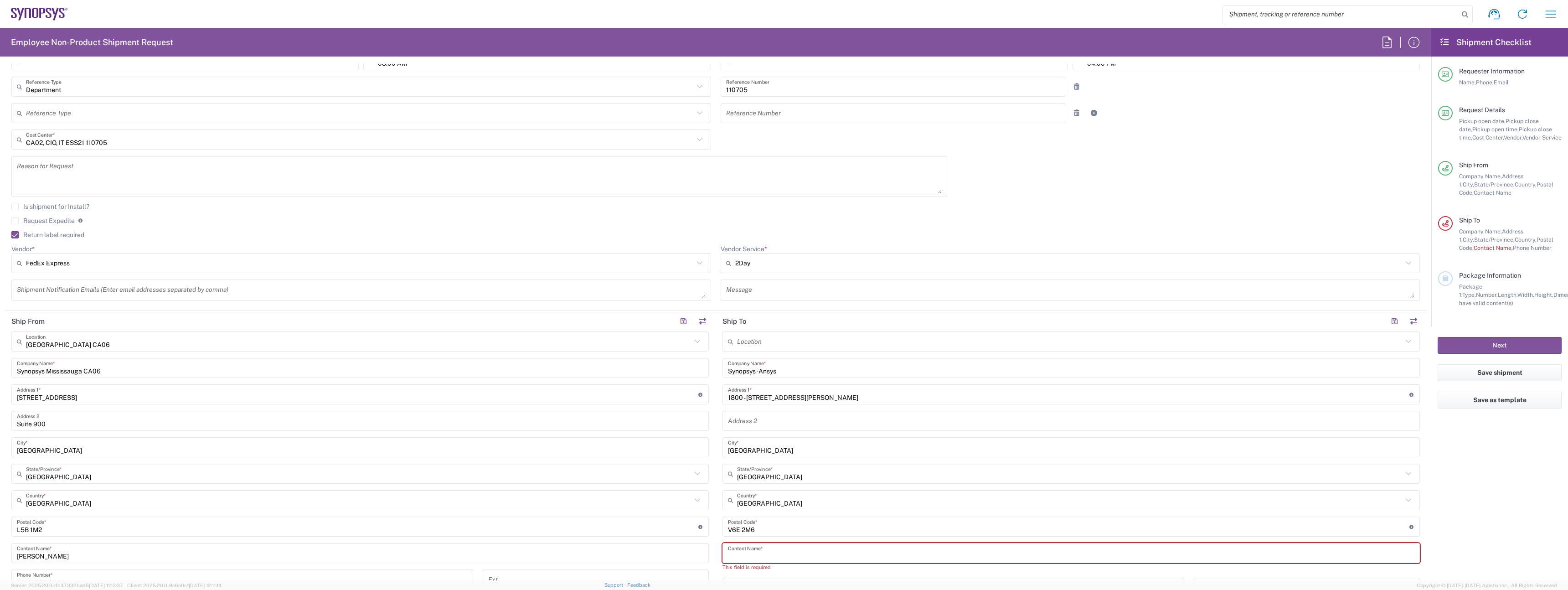
click at [776, 551] on input "text" at bounding box center [1071, 553] width 687 height 16
paste input "Lito Yap"
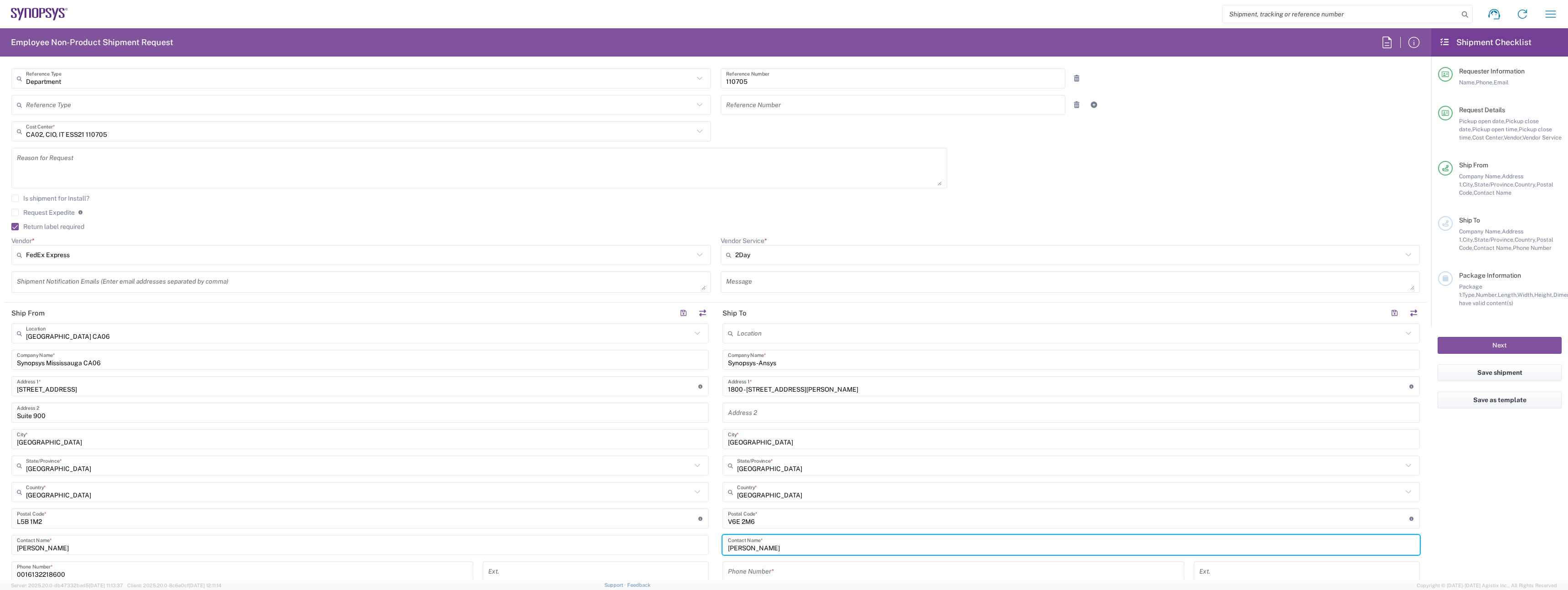
scroll to position [259, 0]
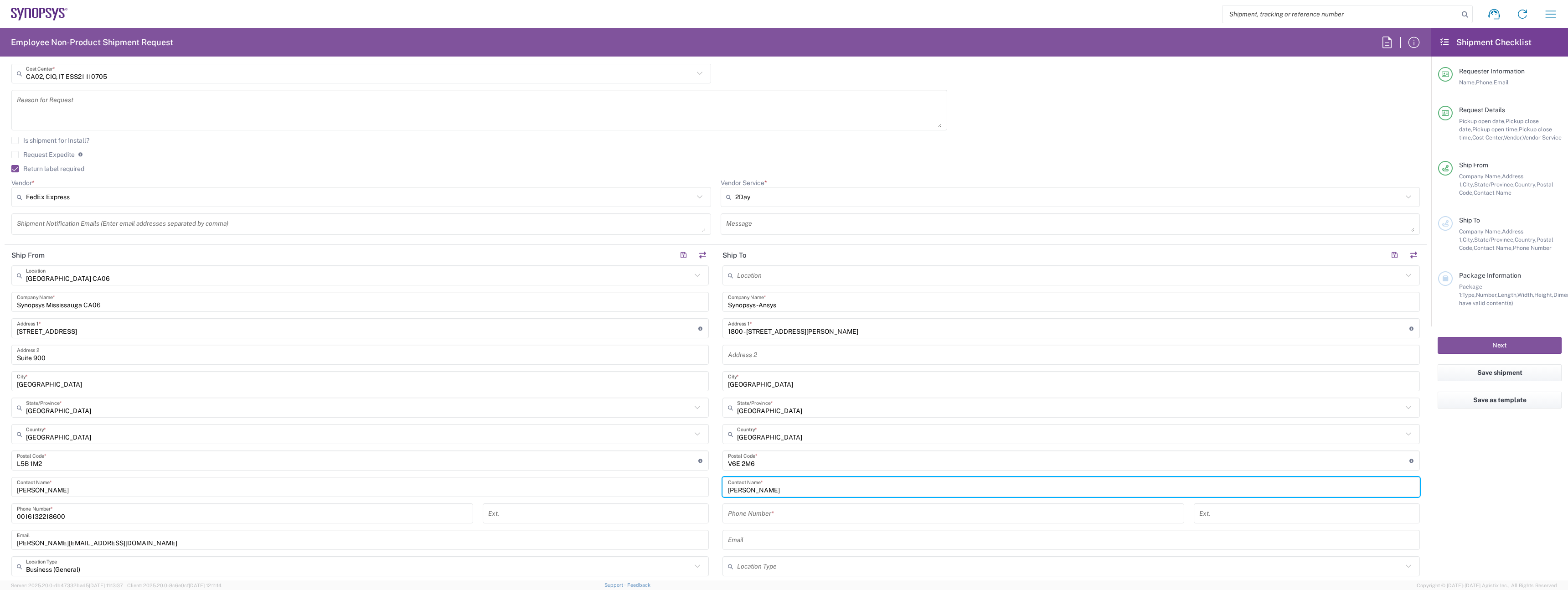
type input "Lito Yap"
click at [765, 530] on div "Email" at bounding box center [1071, 539] width 698 height 20
click at [761, 521] on input "tel" at bounding box center [953, 513] width 451 height 16
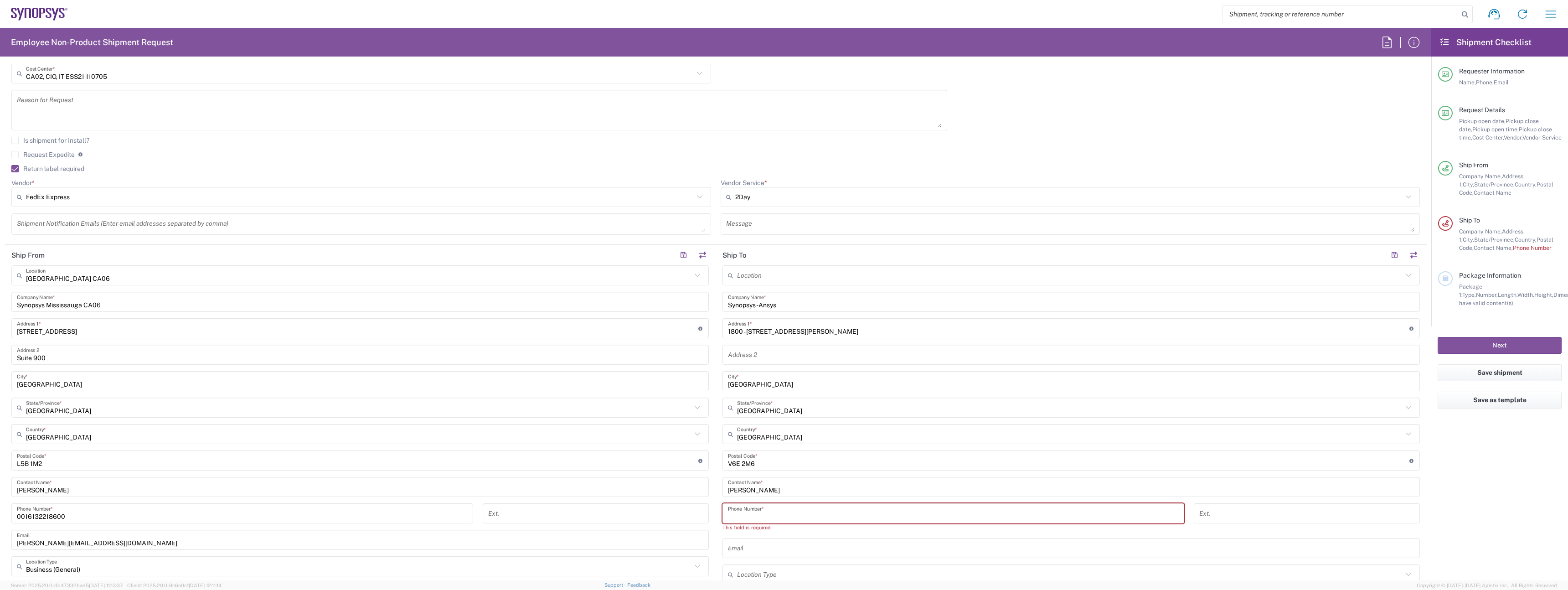
paste input "604) 900-5254"
type input "6049005254"
click at [817, 548] on div "Email" at bounding box center [1071, 539] width 698 height 20
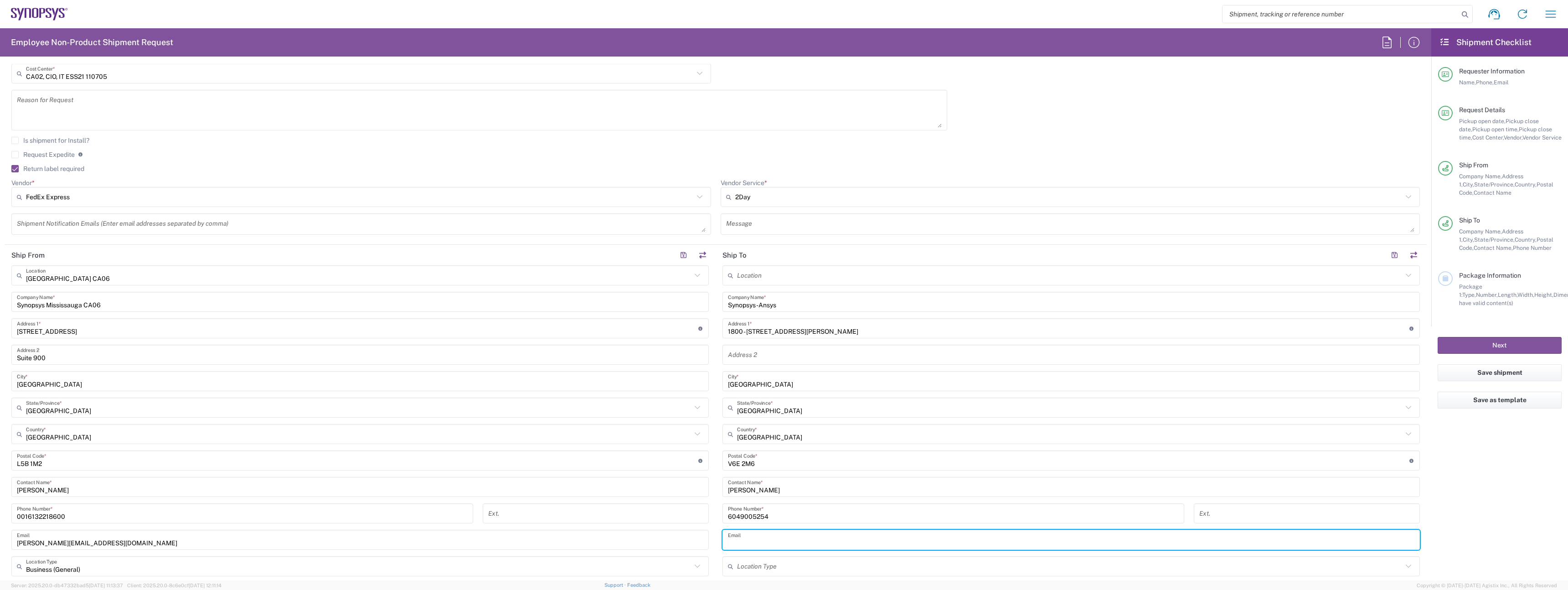
click at [806, 540] on input "text" at bounding box center [1071, 540] width 687 height 16
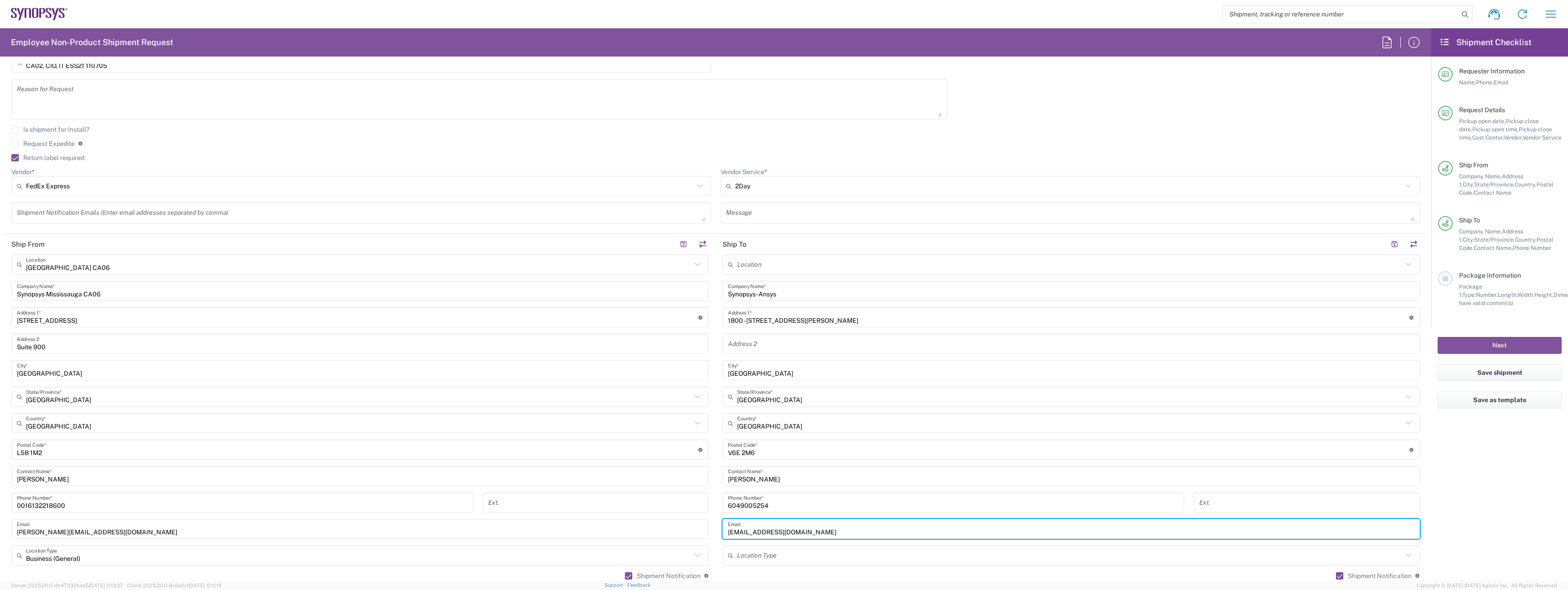
scroll to position [275, 0]
type input "lyap@synopsys.com"
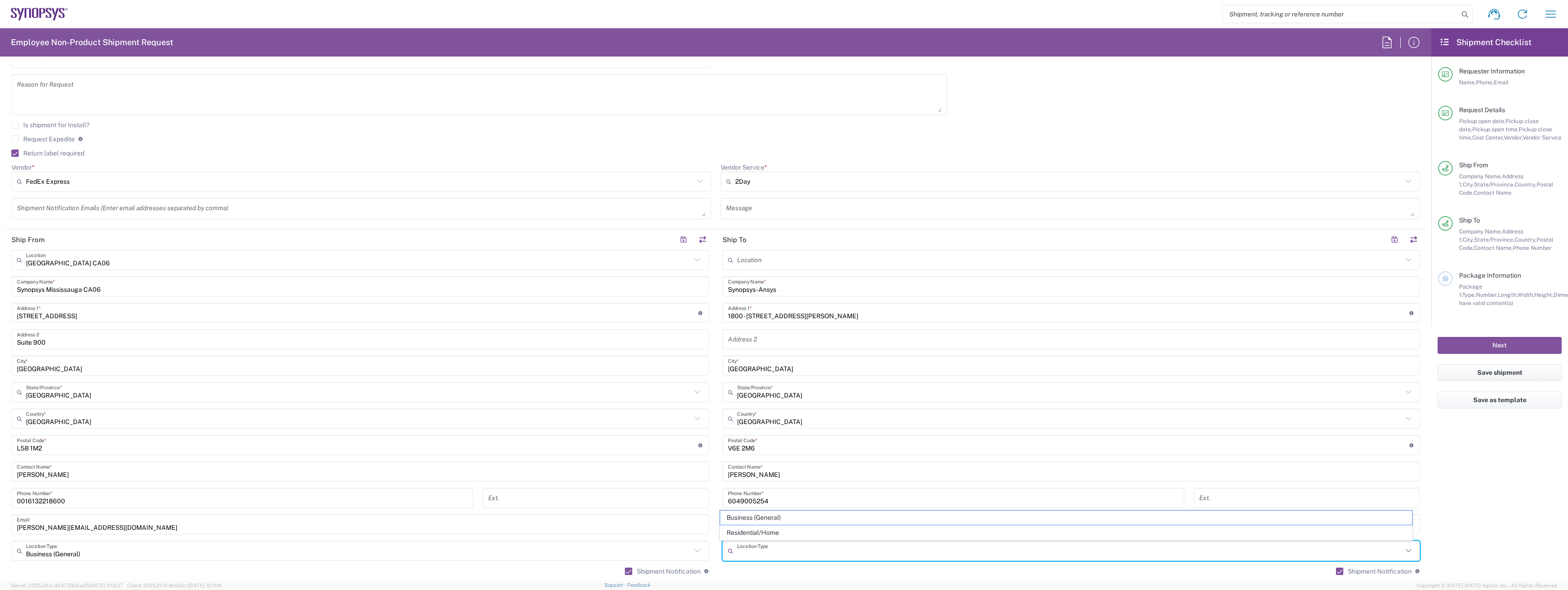
click at [758, 555] on input "text" at bounding box center [1069, 551] width 665 height 16
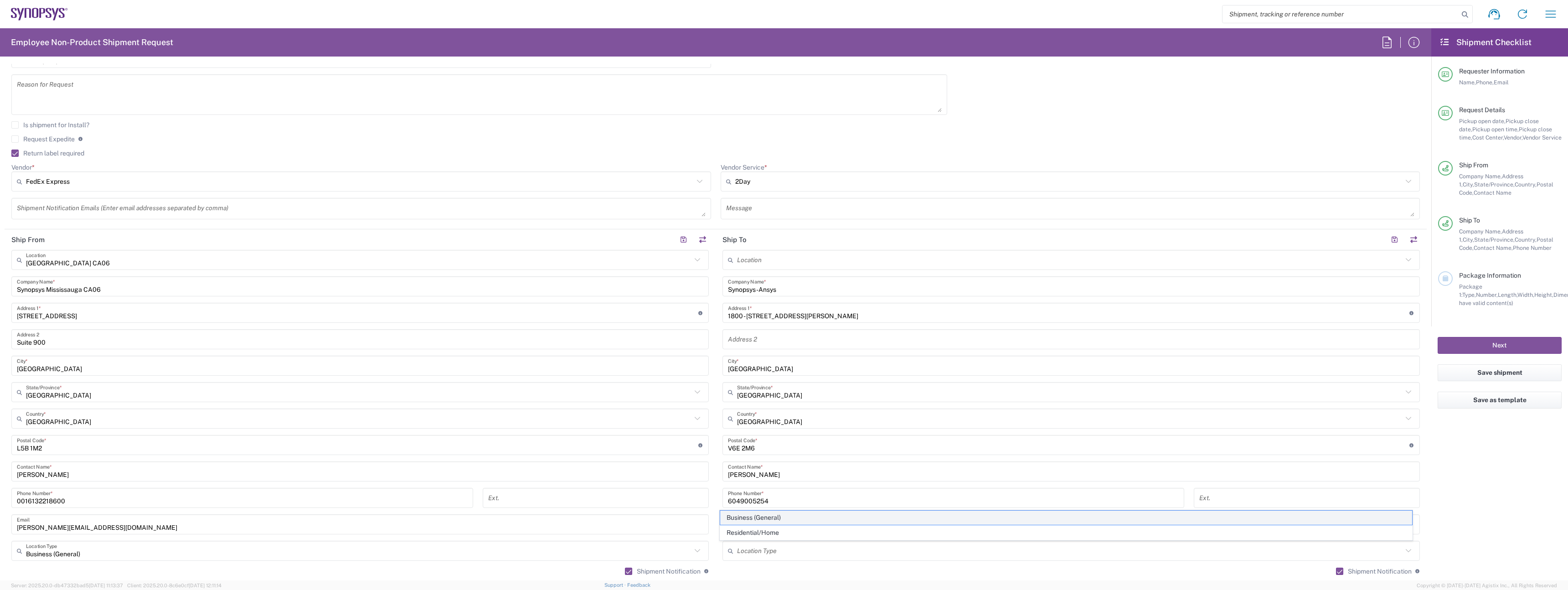
click at [755, 520] on span "Business (General)" at bounding box center [1066, 518] width 692 height 14
type input "Business (General)"
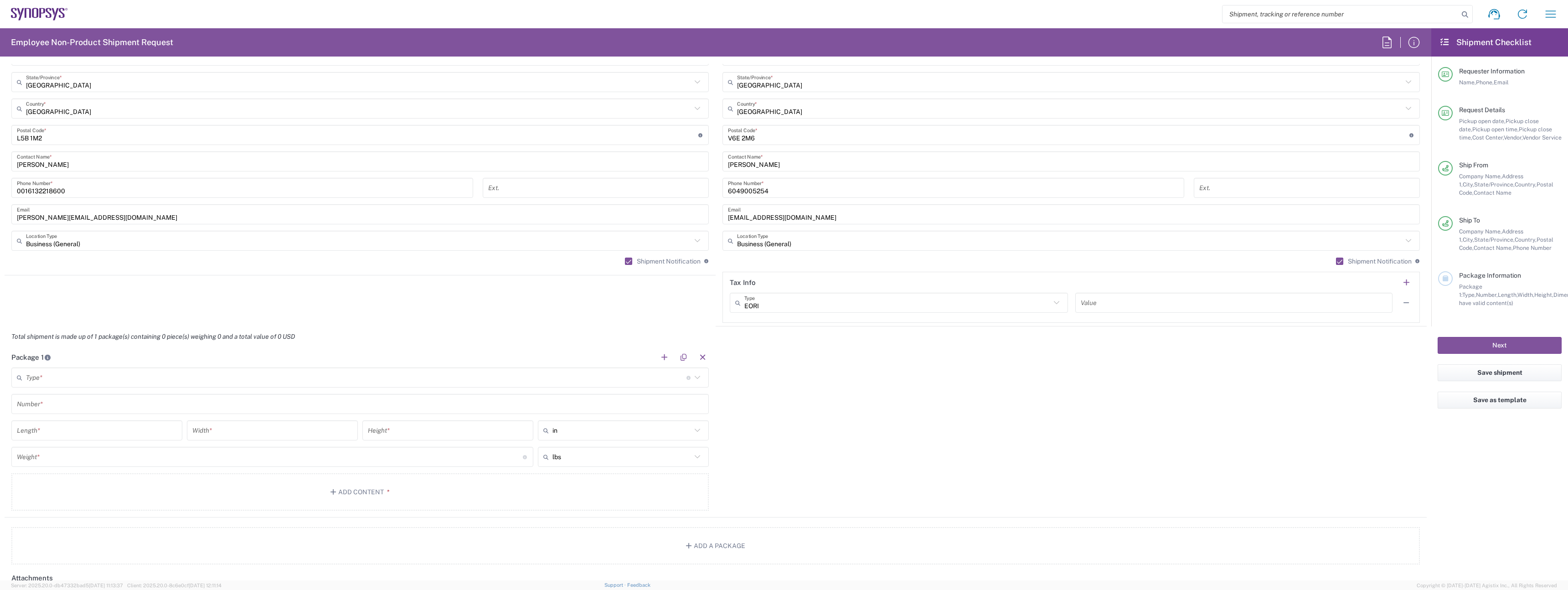
scroll to position [594, 0]
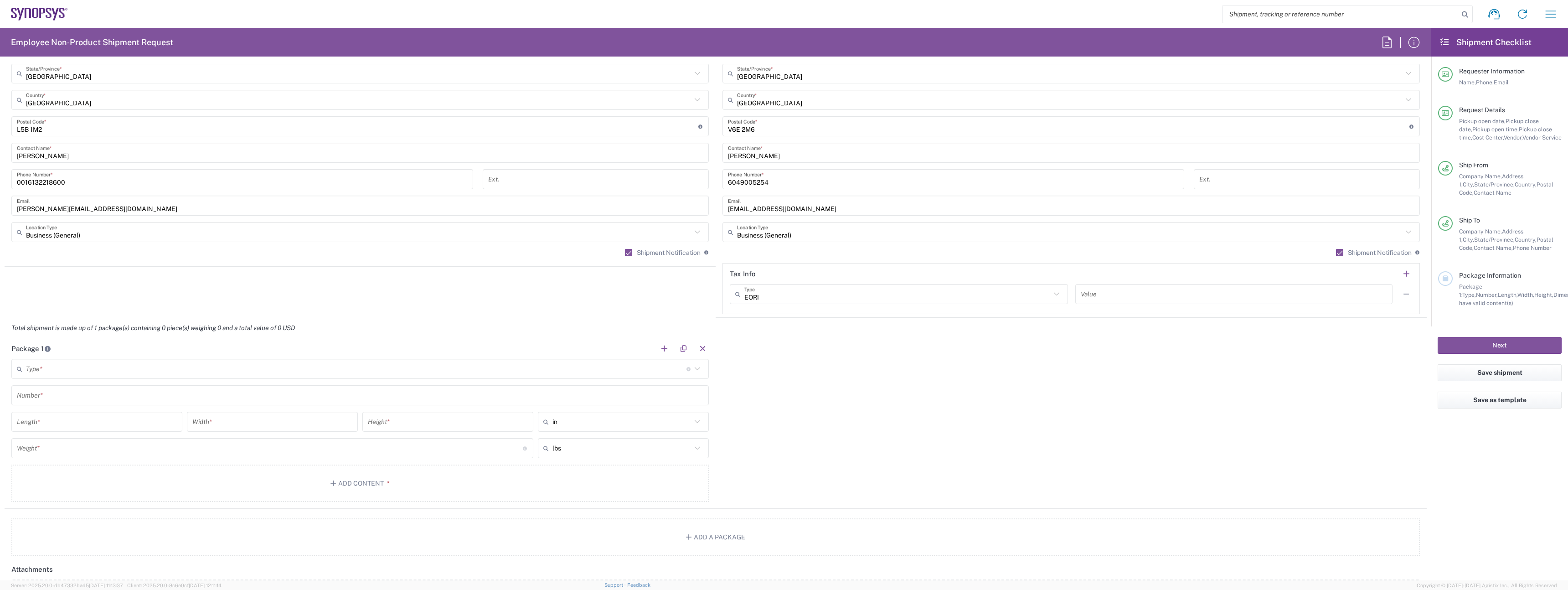
click at [99, 368] on input "text" at bounding box center [356, 369] width 660 height 16
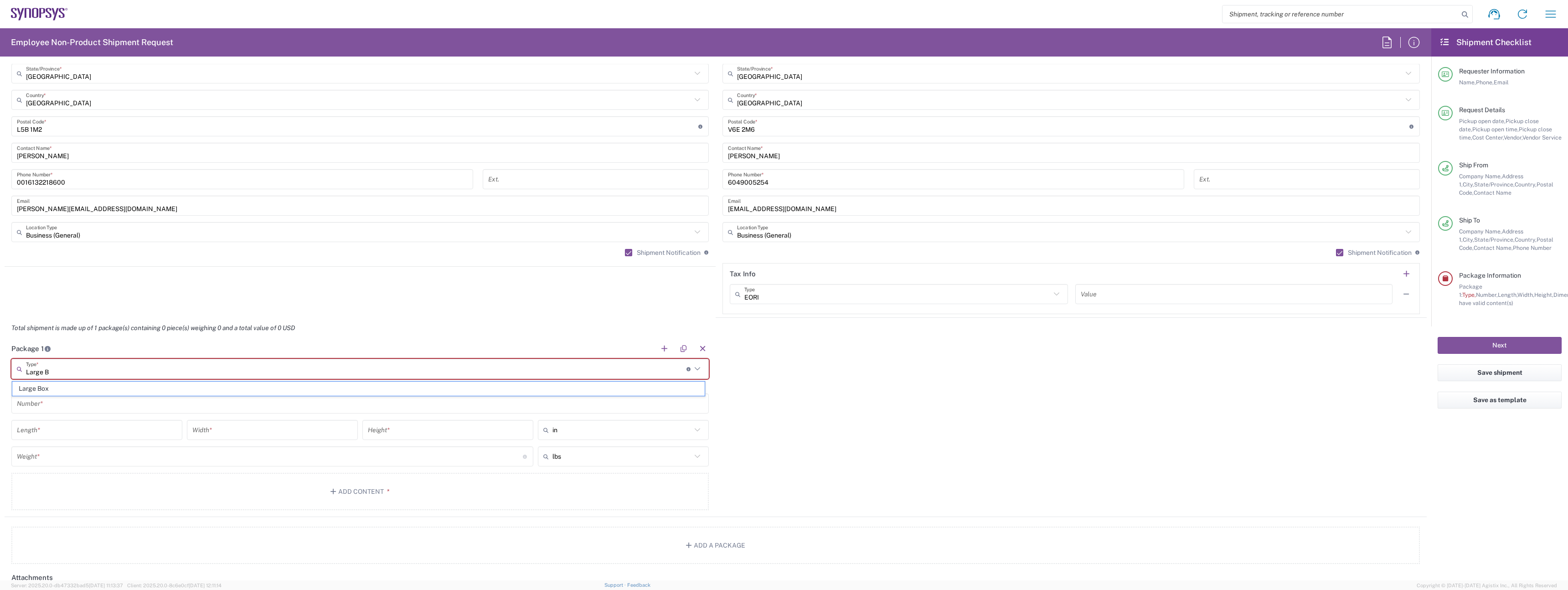
type input "Large Box"
type input "17.5"
type input "12.5"
type input "3"
type input "Large Box"
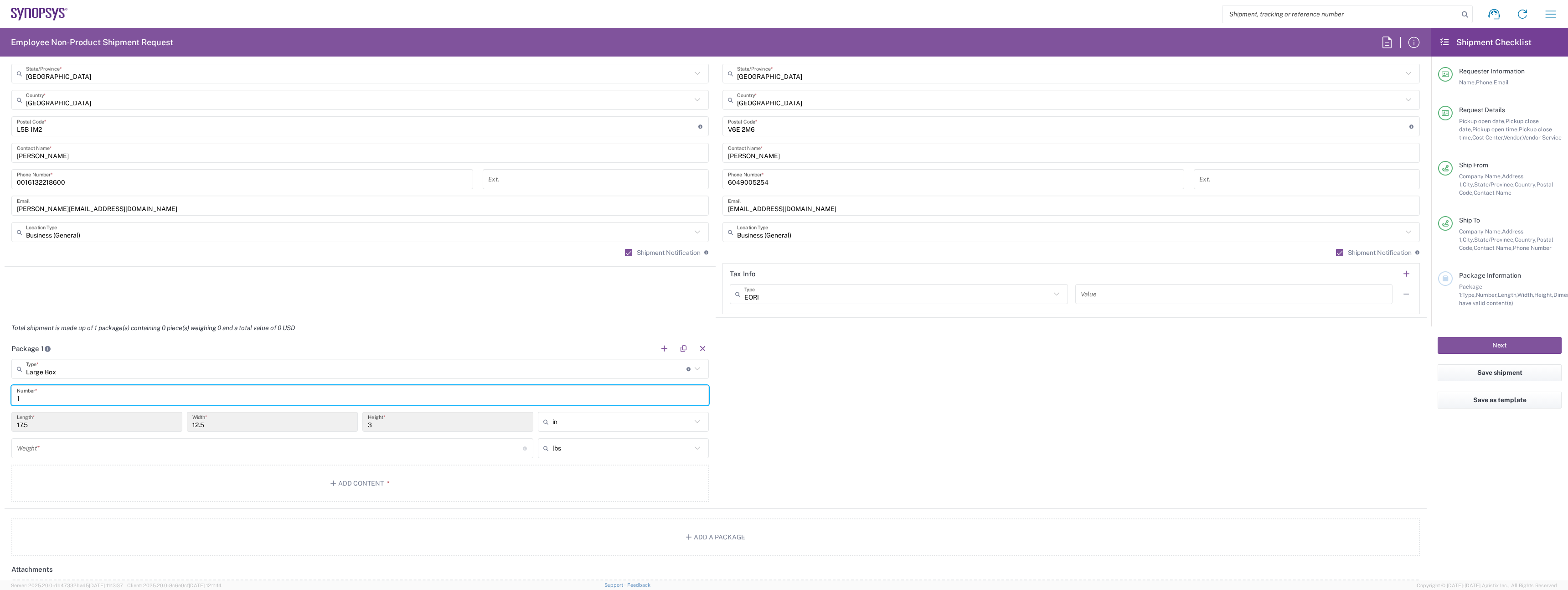
type input "1"
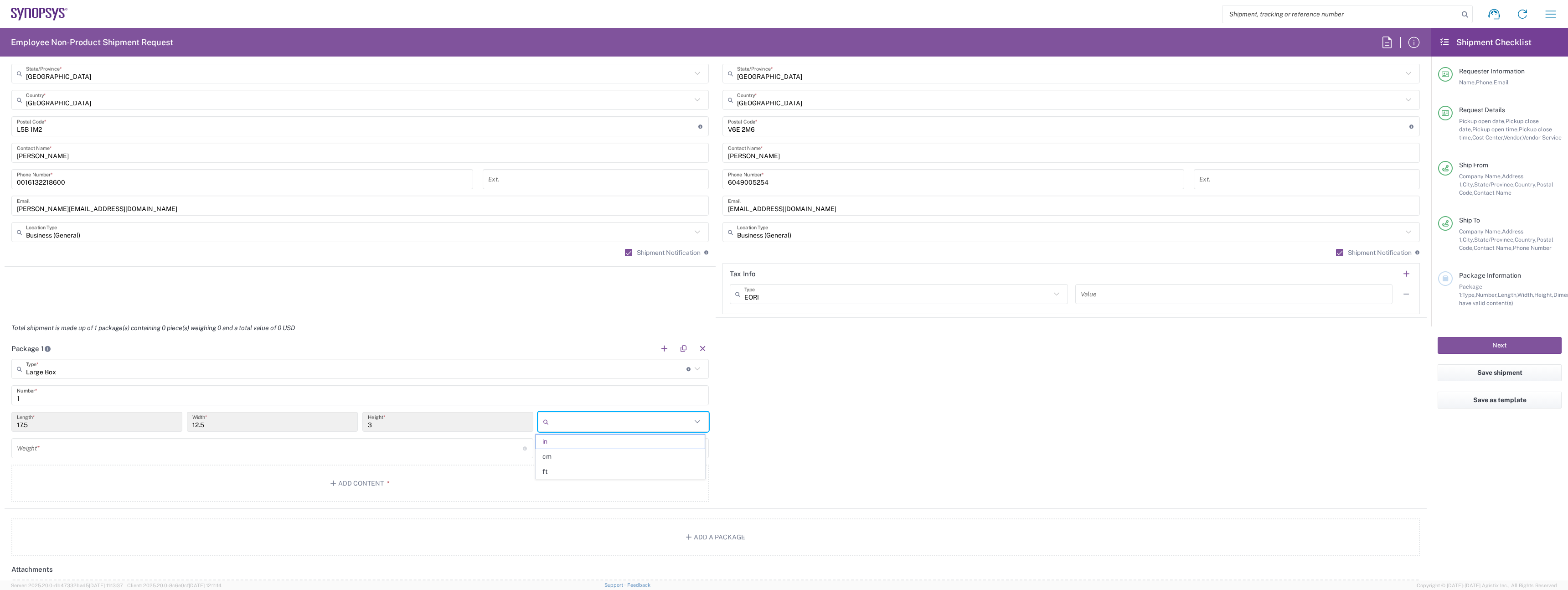
type input "in"
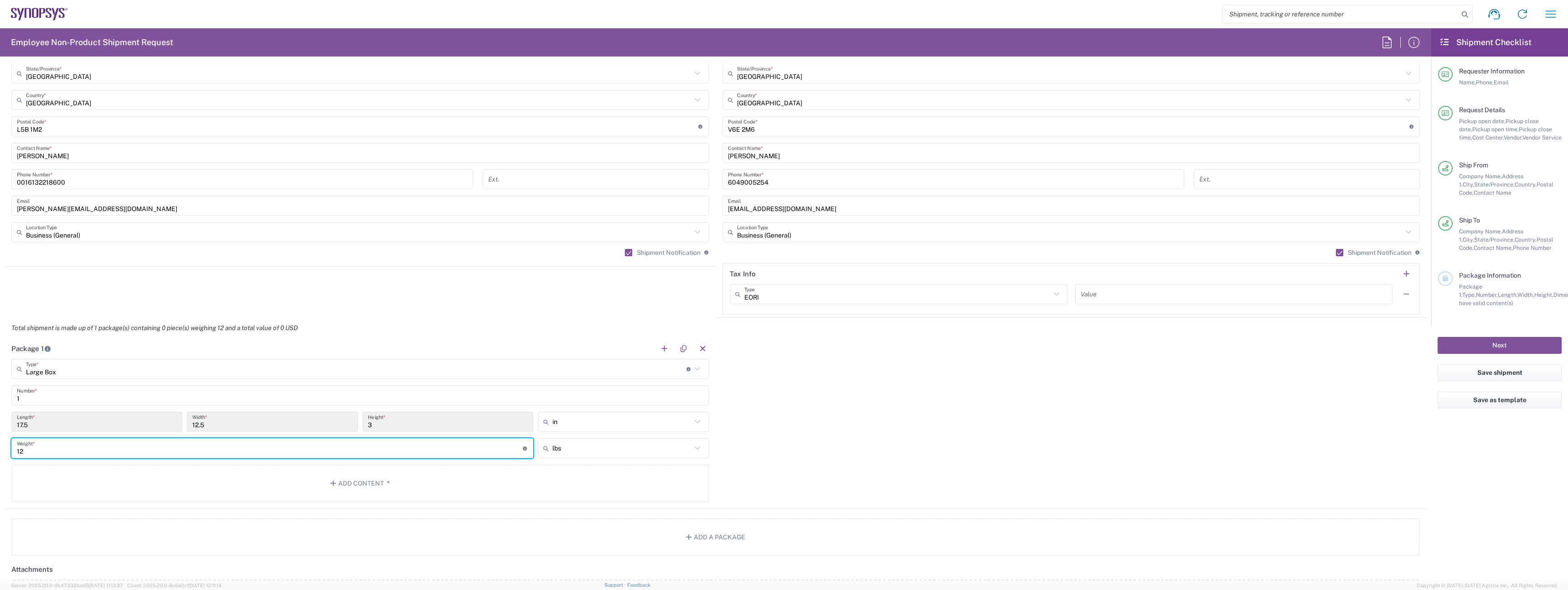
type input "12"
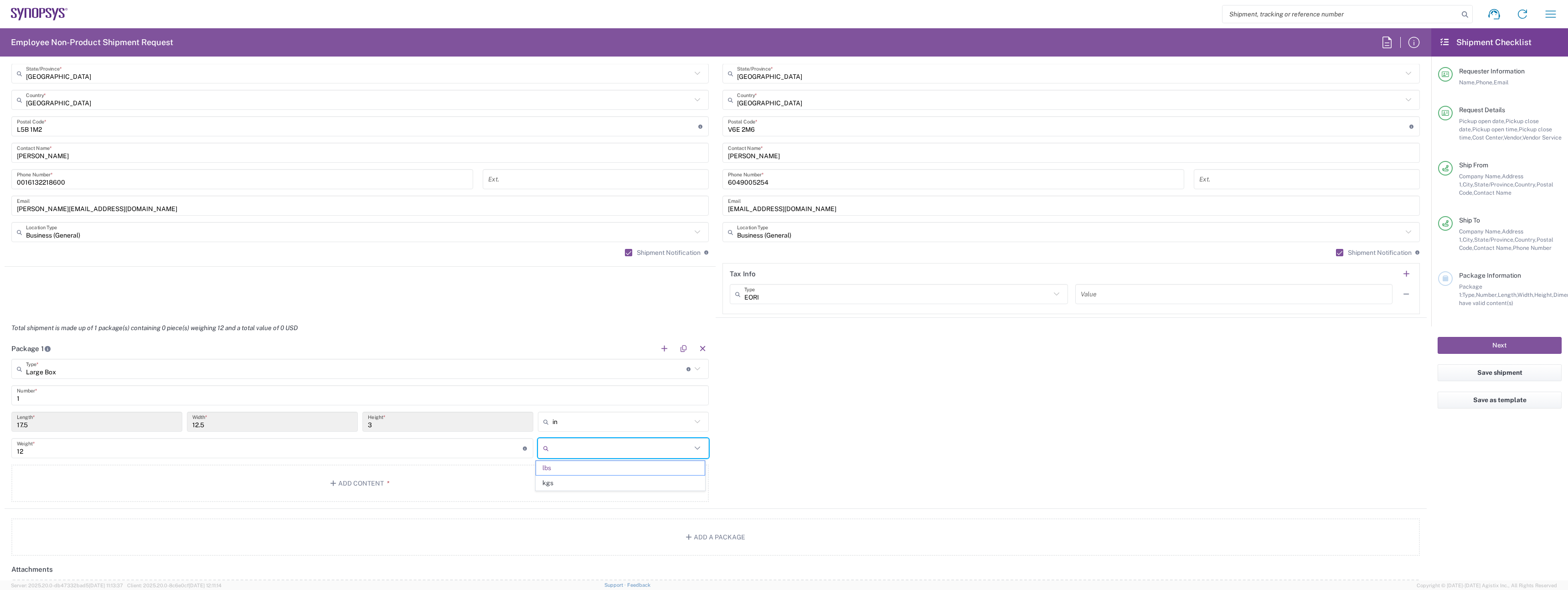
type input "lbs"
click at [12, 465] on button "Add Content *" at bounding box center [360, 483] width 698 height 37
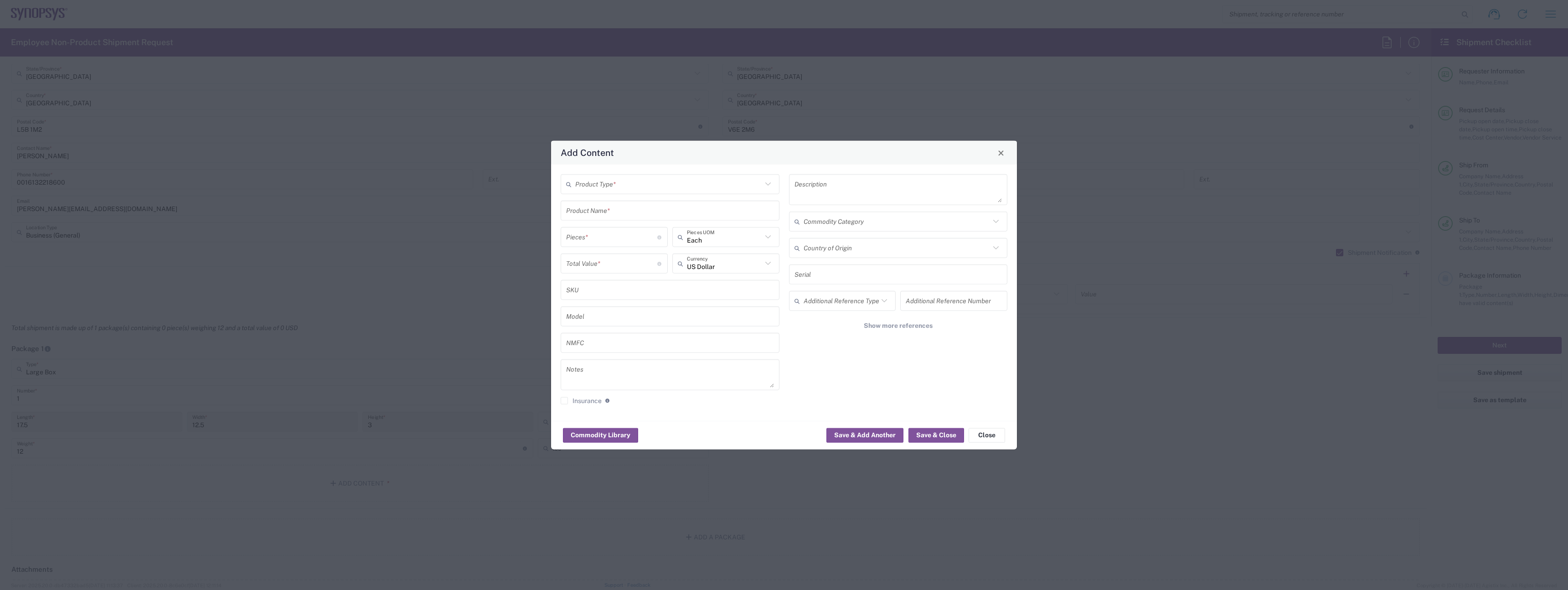
click at [631, 186] on input "text" at bounding box center [668, 184] width 187 height 16
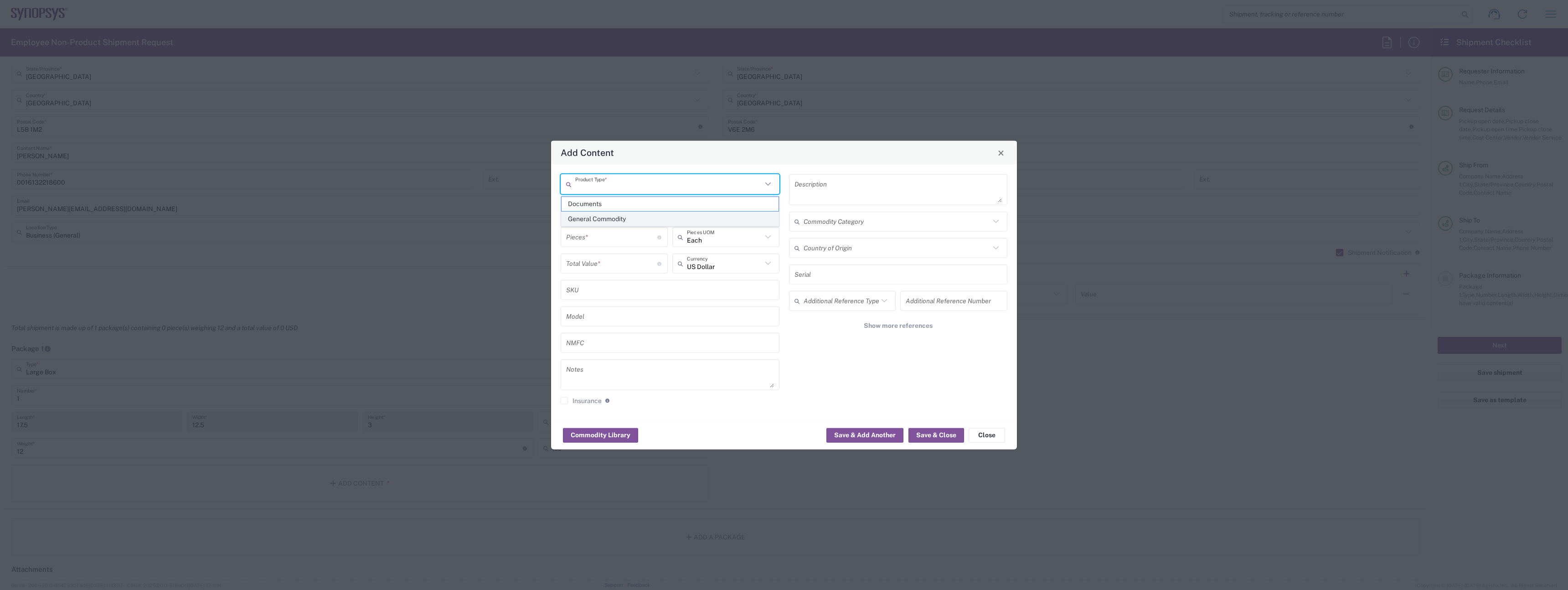
click at [611, 214] on span "General Commodity" at bounding box center [670, 219] width 217 height 14
type input "General Commodity"
click at [610, 213] on input "text" at bounding box center [670, 210] width 208 height 16
type input "Dell Pro Max 16 Plus Laptop"
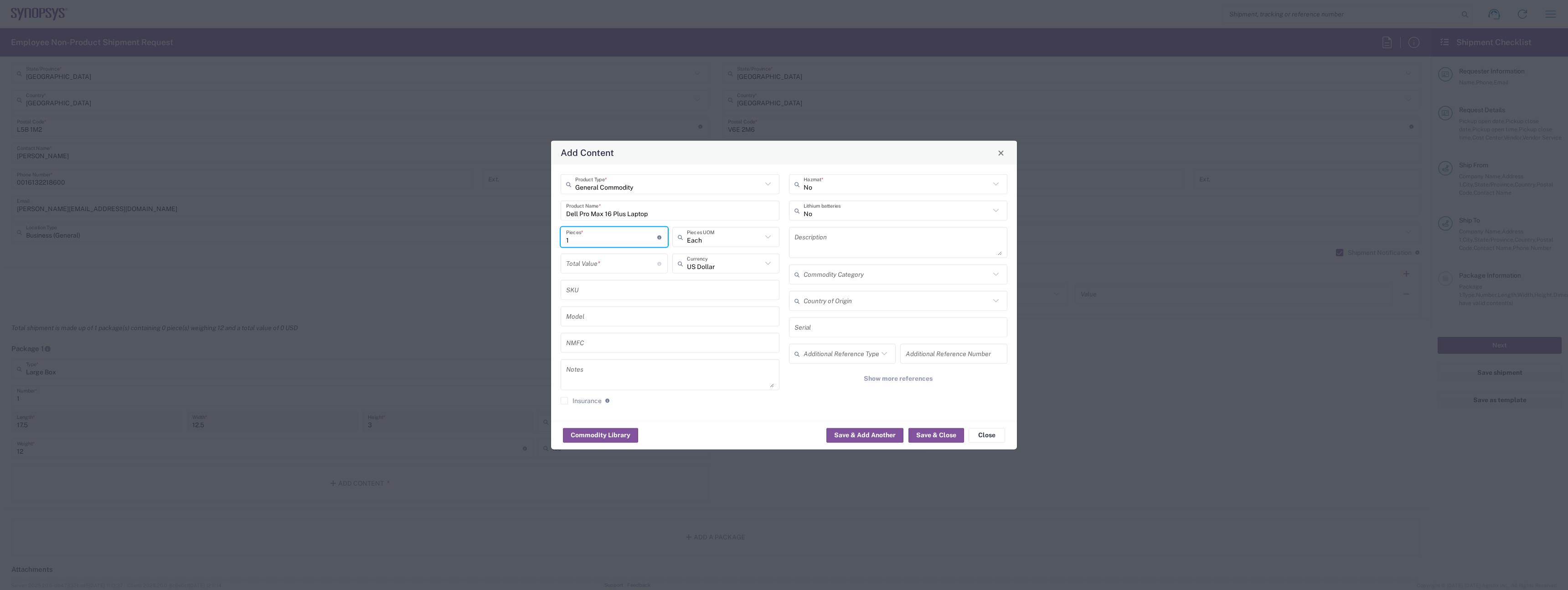
type input "1"
type input "Each"
type input "1500"
click at [884, 213] on input "text" at bounding box center [897, 210] width 187 height 16
click at [867, 241] on span "Yes" at bounding box center [898, 245] width 217 height 14
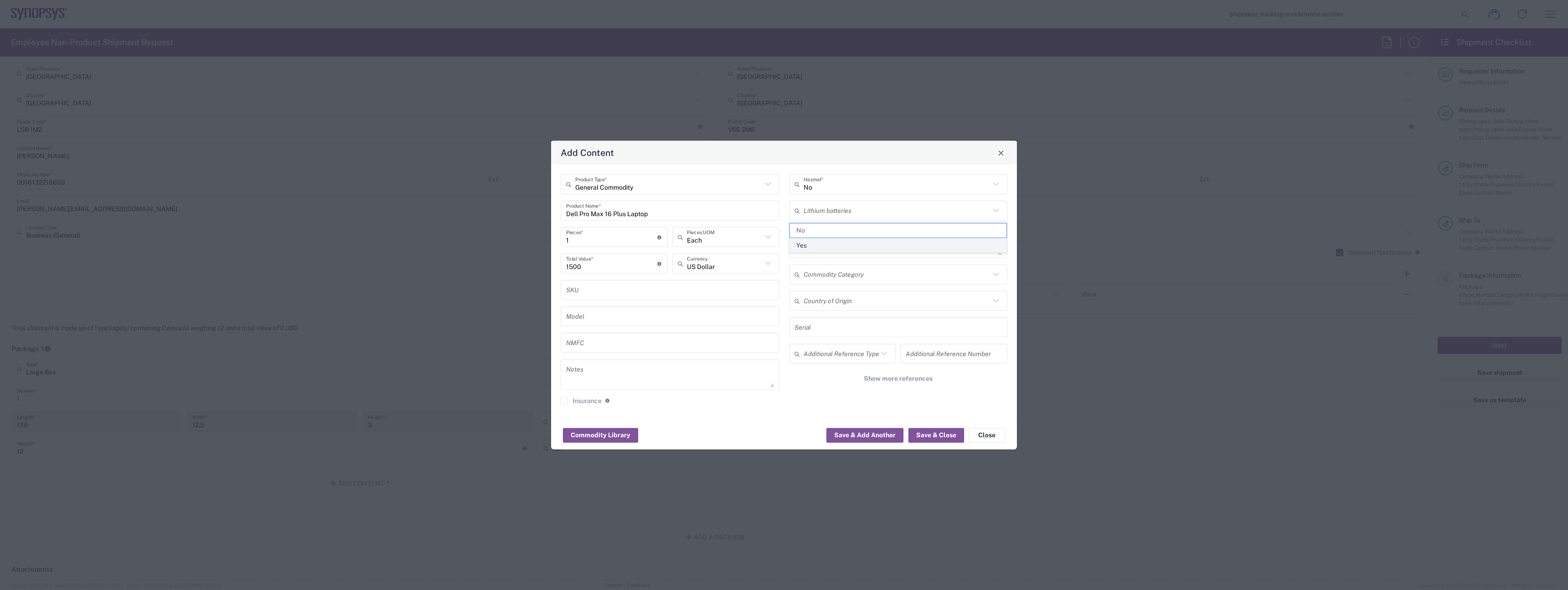
type input "Yes"
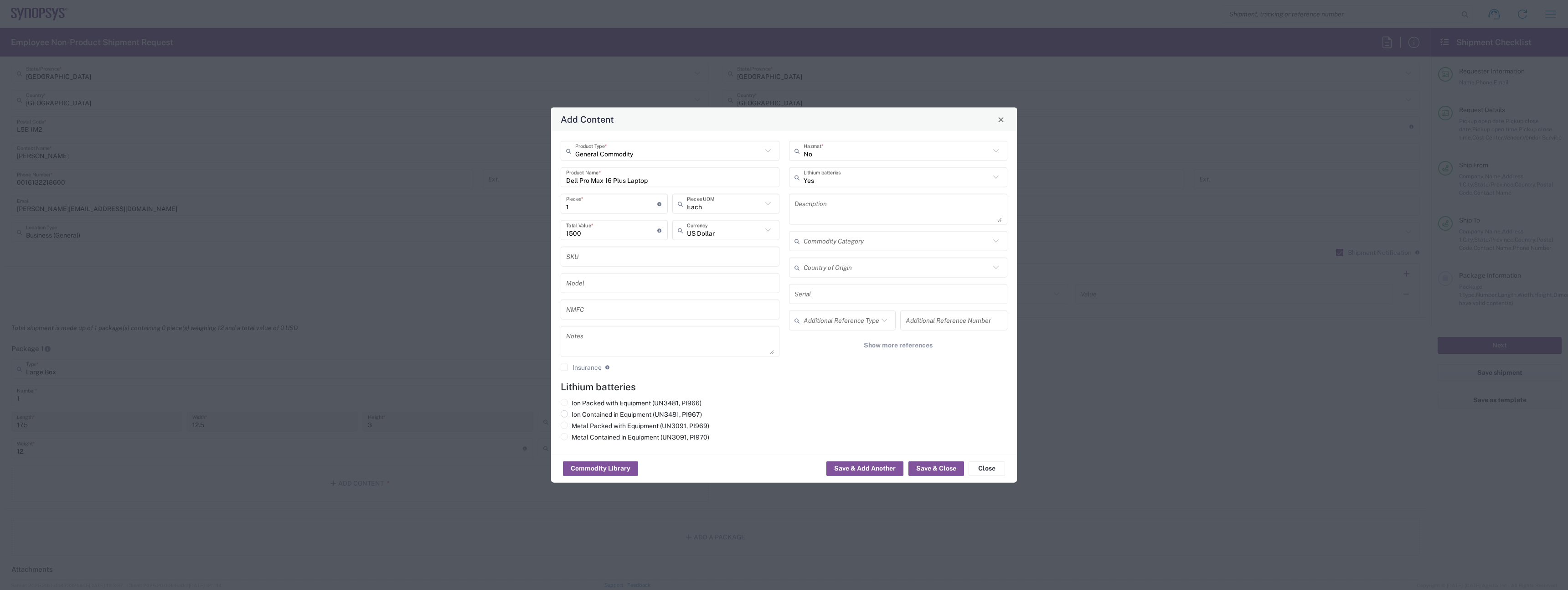
click at [594, 415] on label "Ion Contained in Equipment (UN3481, PI967)" at bounding box center [631, 414] width 141 height 8
click at [578, 415] on input "Ion Contained in Equipment (UN3481, PI967)" at bounding box center [575, 413] width 6 height 6
radio input "true"
click at [927, 471] on button "Save & Close" at bounding box center [936, 469] width 55 height 15
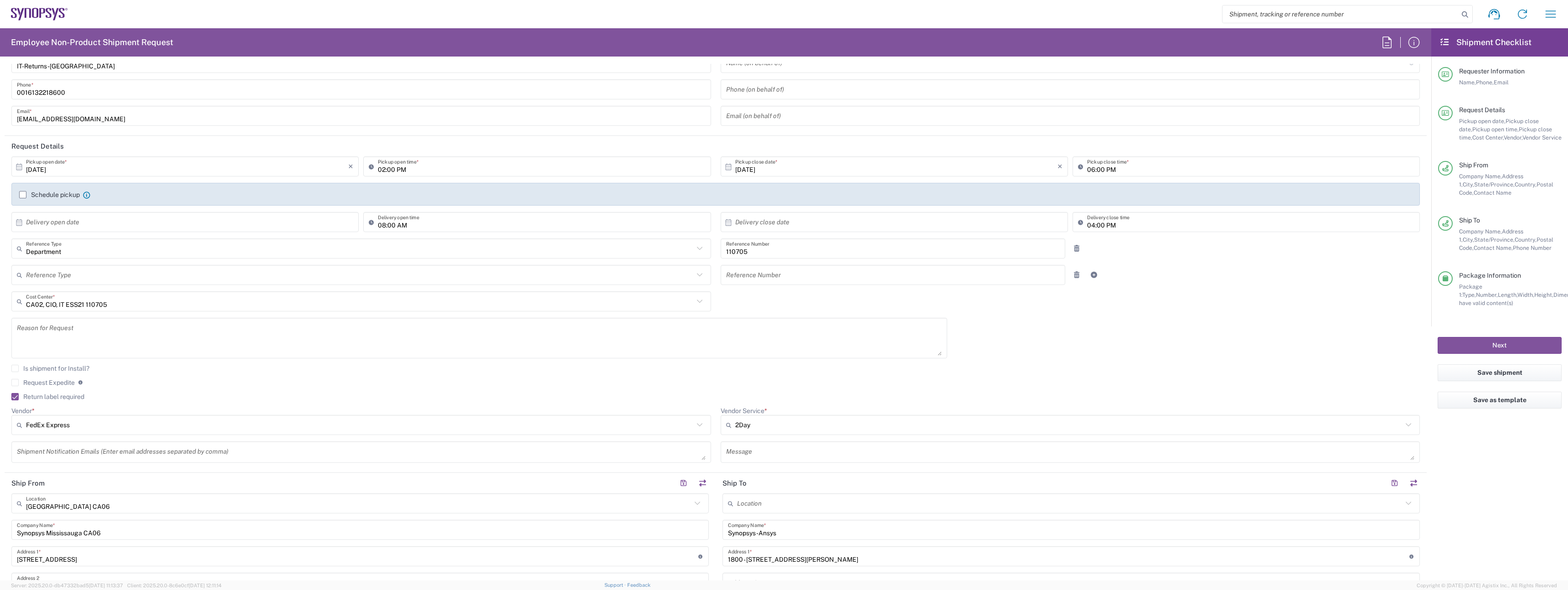
scroll to position [0, 0]
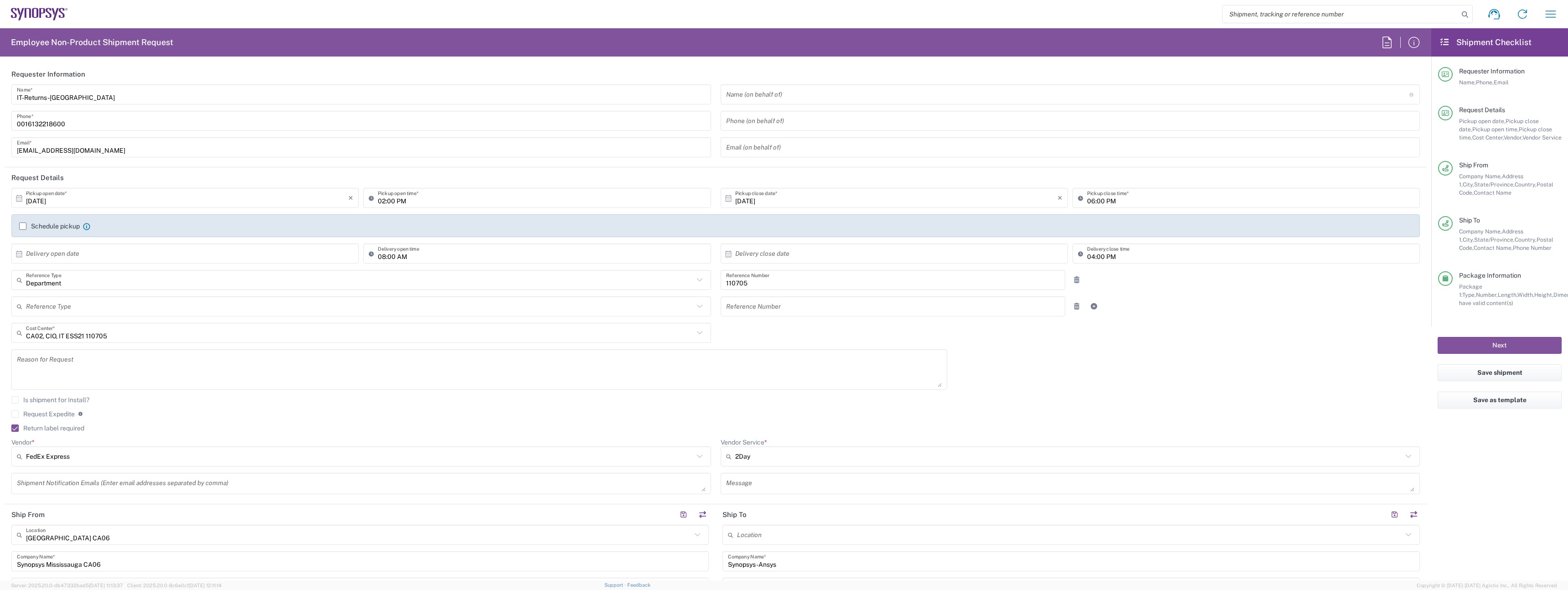
click at [43, 228] on label "Schedule pickup" at bounding box center [49, 226] width 61 height 7
click at [23, 226] on input "Schedule pickup" at bounding box center [23, 226] width 0 height 0
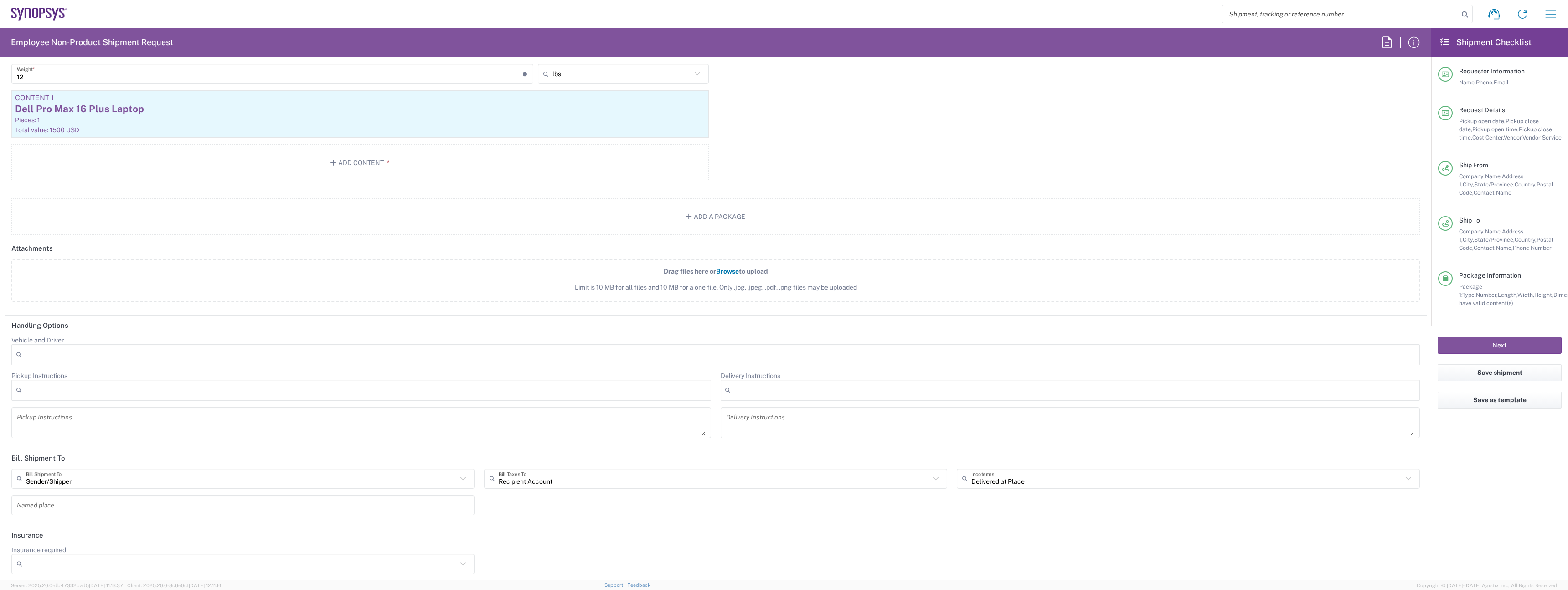
scroll to position [998, 0]
click at [1539, 339] on button "Next" at bounding box center [1500, 345] width 124 height 17
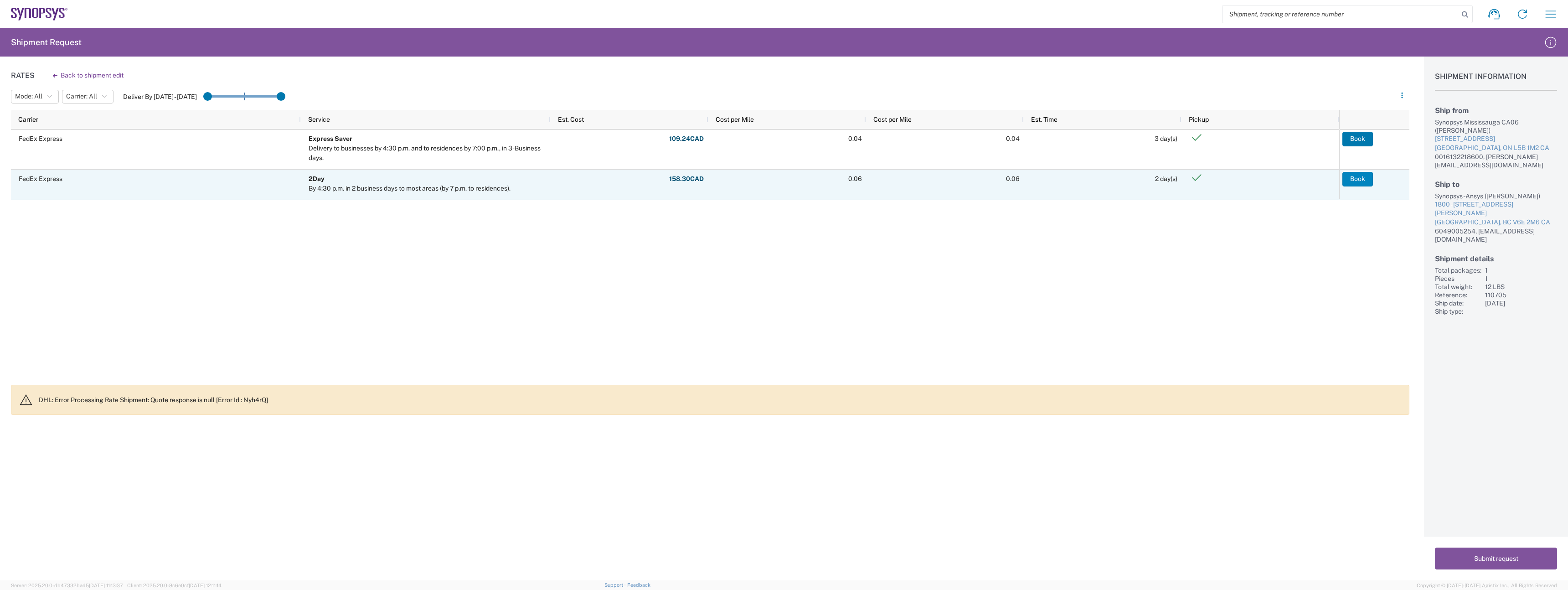
click at [1357, 183] on button "Book" at bounding box center [1357, 179] width 30 height 15
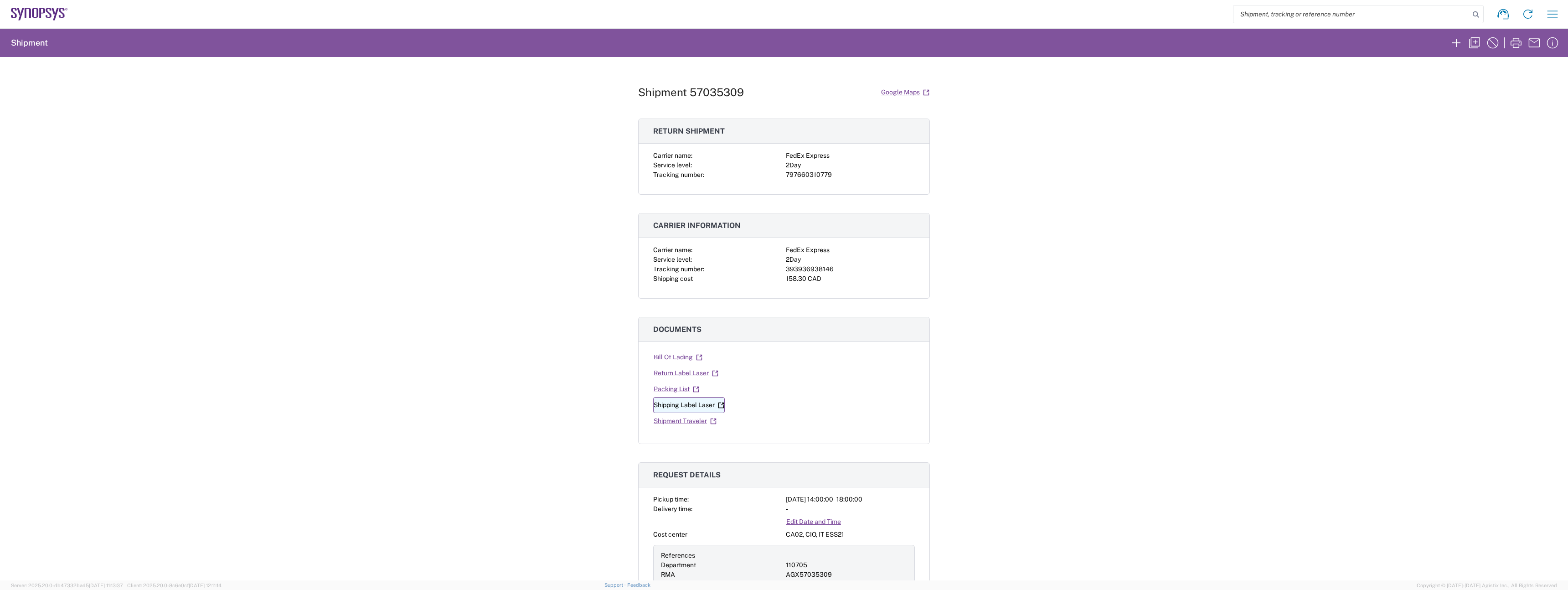
click at [705, 407] on link "Shipping Label Laser" at bounding box center [689, 405] width 72 height 16
click at [679, 375] on link "Return Label Laser" at bounding box center [686, 373] width 66 height 16
click at [809, 177] on div "797660310779" at bounding box center [850, 175] width 129 height 10
click at [807, 273] on div "393936938146" at bounding box center [850, 269] width 129 height 10
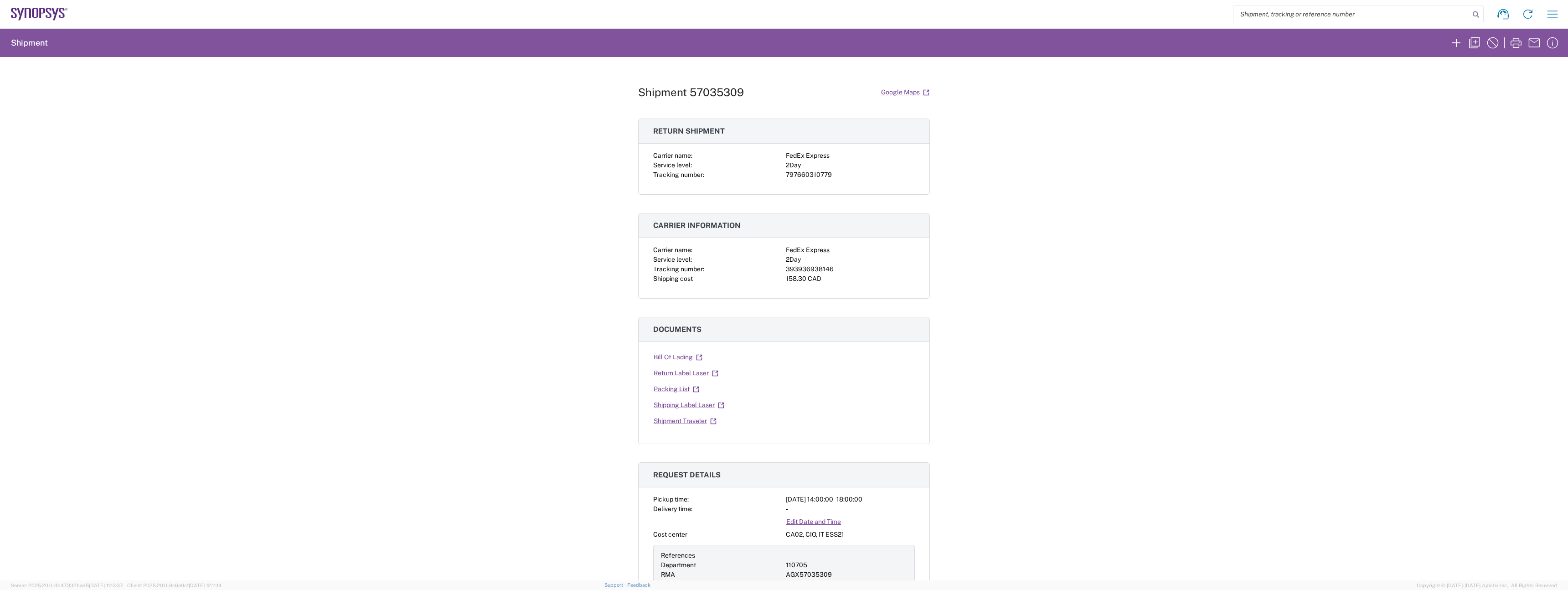
click at [802, 270] on div "393936938146" at bounding box center [850, 269] width 129 height 10
copy div "393936938146"
